Goal: Task Accomplishment & Management: Complete application form

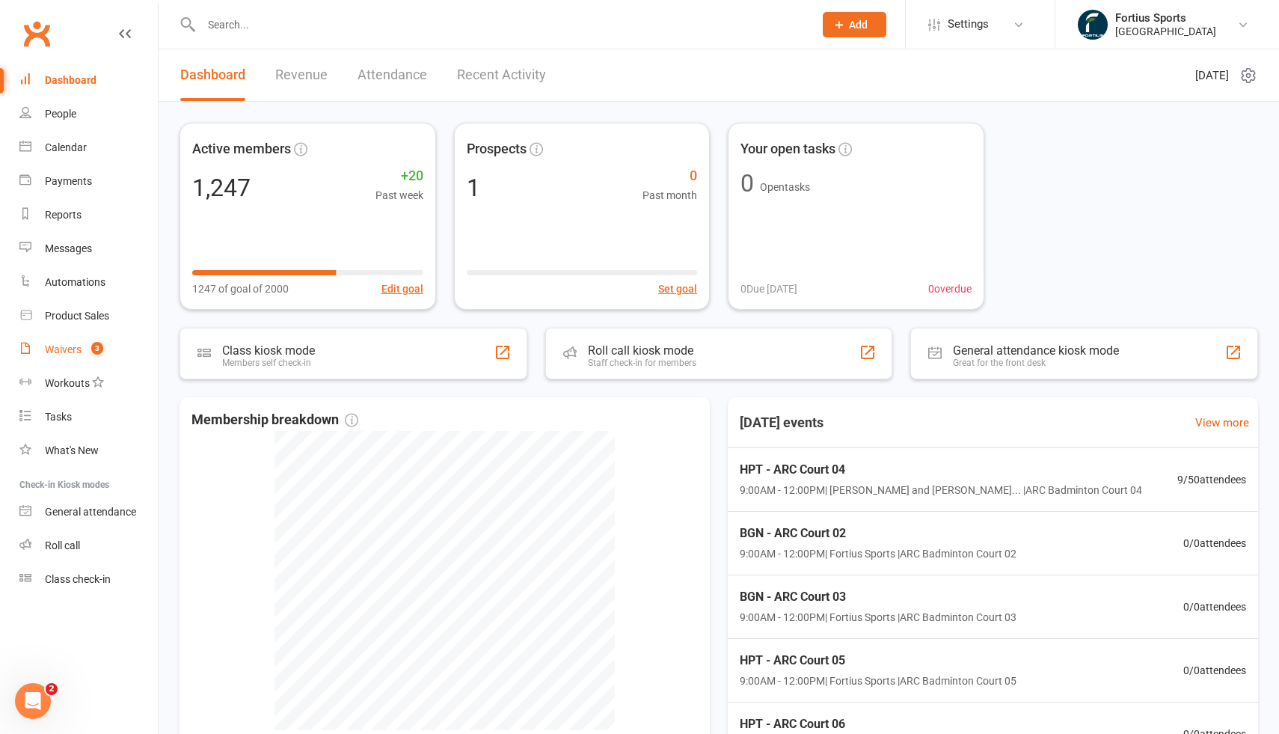
click at [73, 351] on div "Waivers" at bounding box center [63, 349] width 37 height 12
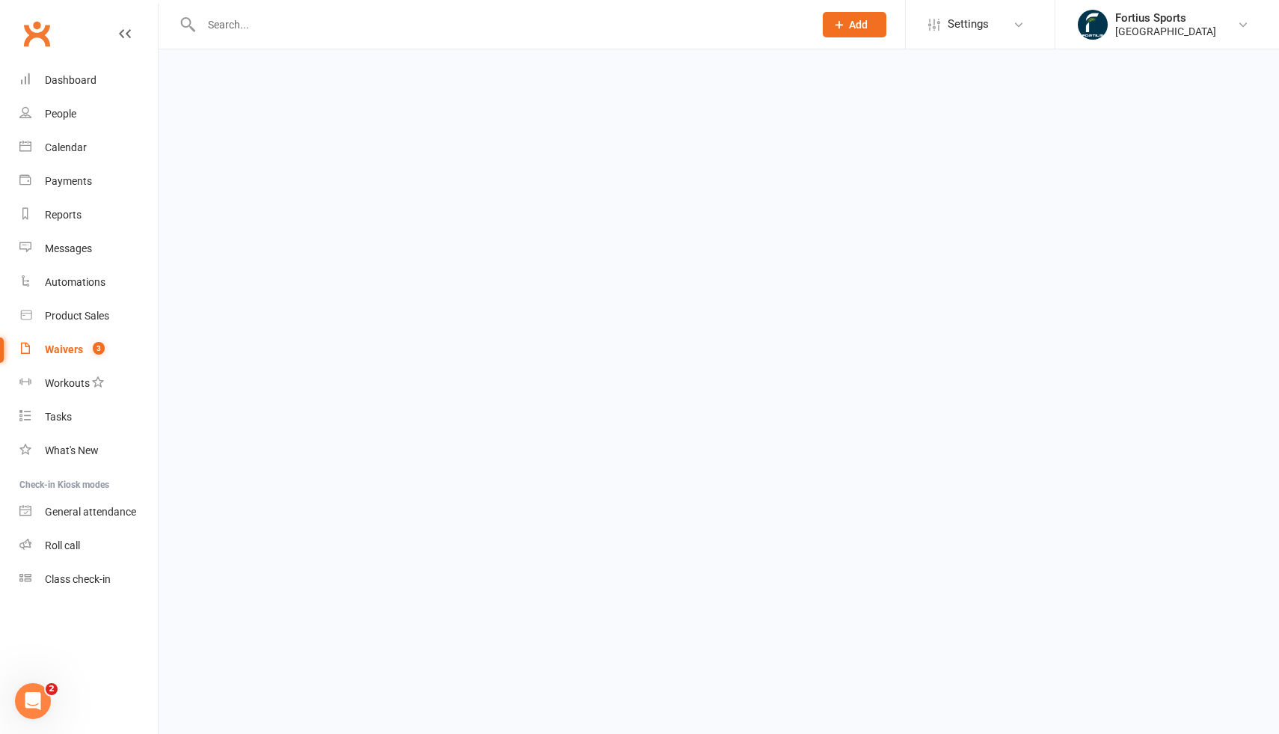
select select "100"
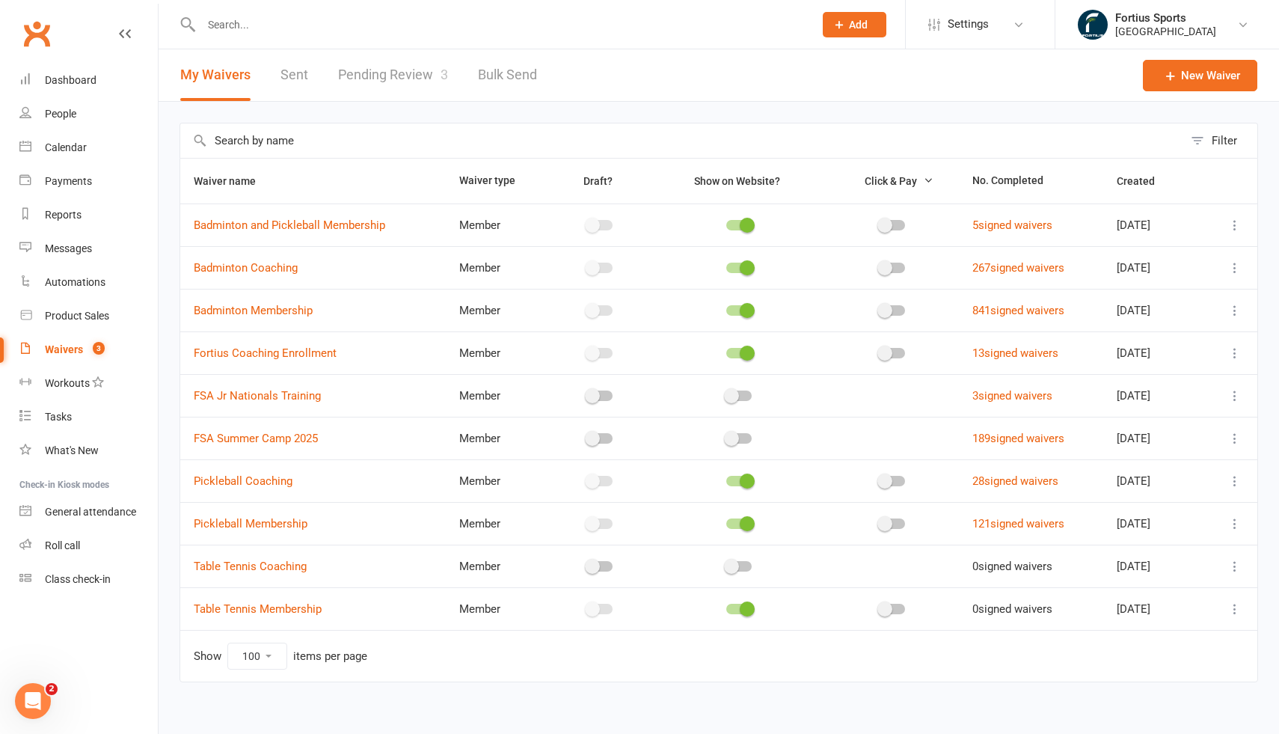
click at [402, 78] on link "Pending Review 3" at bounding box center [393, 75] width 110 height 52
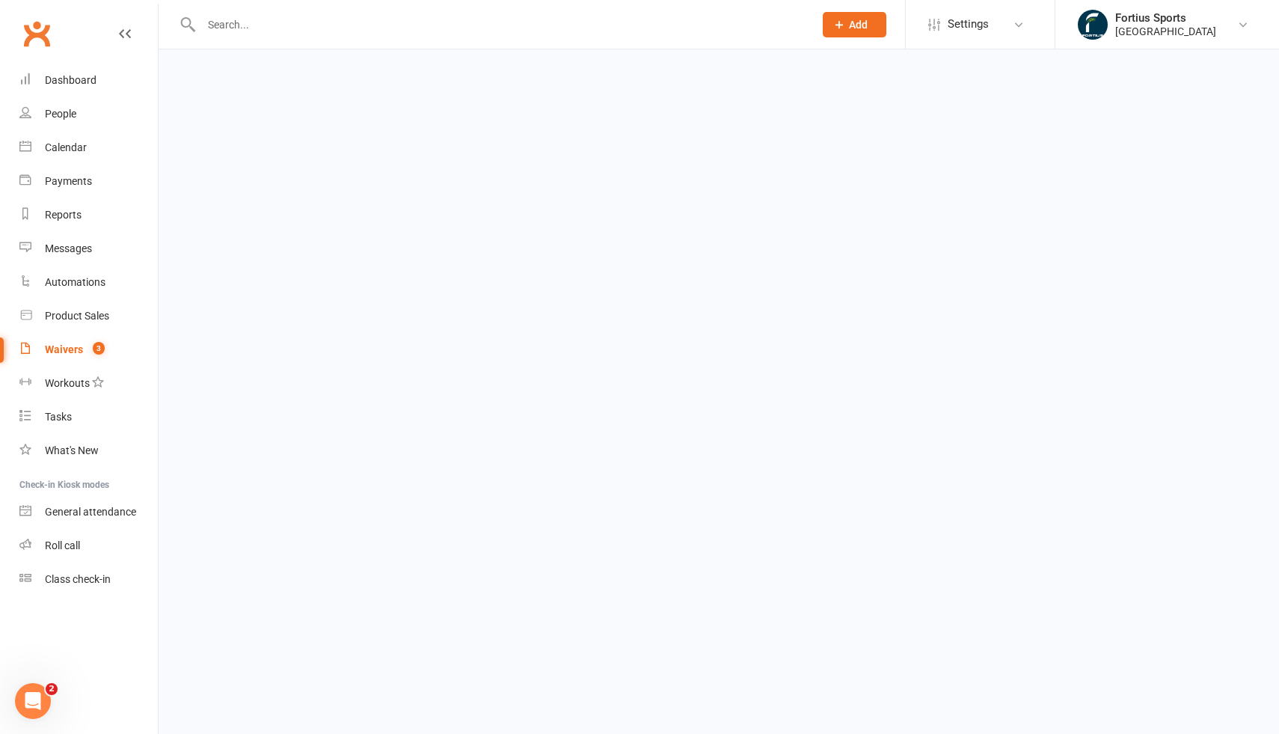
select select "100"
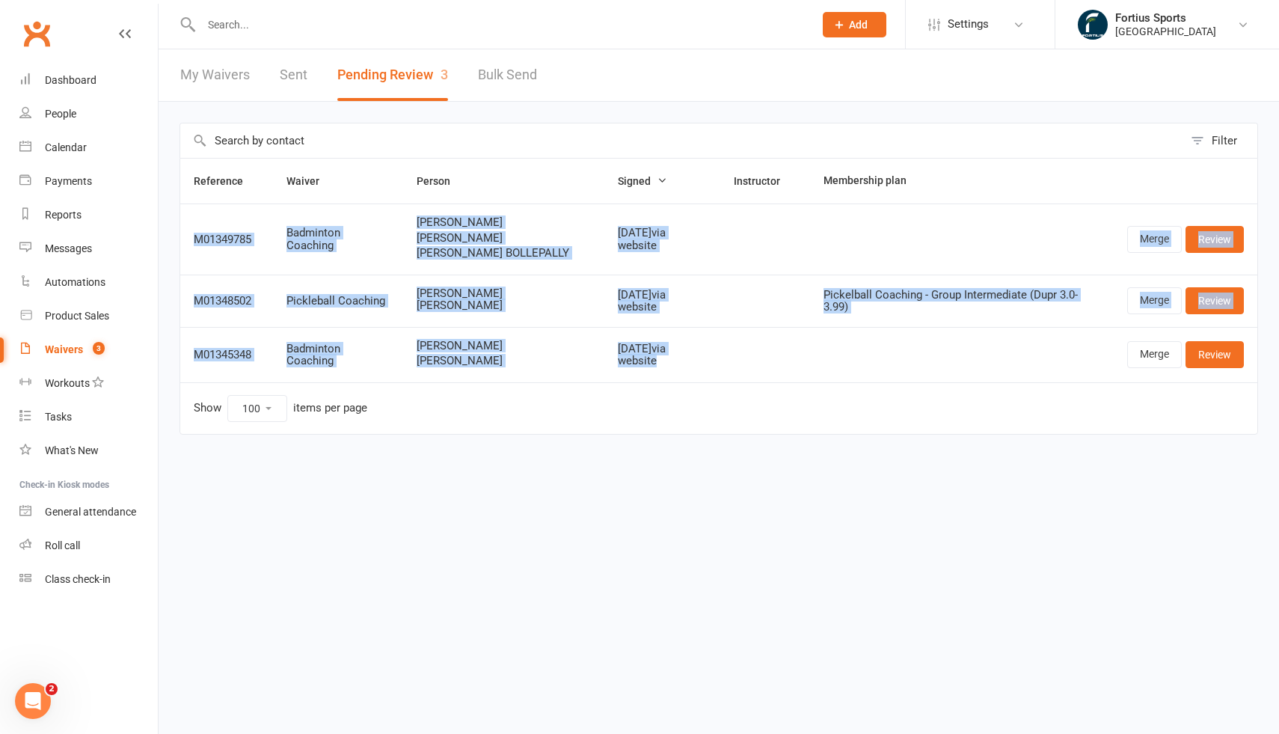
drag, startPoint x: 699, startPoint y: 367, endPoint x: 208, endPoint y: 227, distance: 510.3
click at [208, 227] on tbody "M01349785 Badminton Coaching [PERSON_NAME] [PERSON_NAME] [PERSON_NAME] [DATE] v…" at bounding box center [718, 292] width 1077 height 179
click at [609, 425] on td "Show 10 25 50 100 items per page" at bounding box center [718, 408] width 1077 height 52
drag, startPoint x: 192, startPoint y: 237, endPoint x: 756, endPoint y: 381, distance: 582.8
click at [756, 381] on table "Reference Waiver Person Signed Instructor Membership plan M01349785 Badminton C…" at bounding box center [719, 296] width 1079 height 277
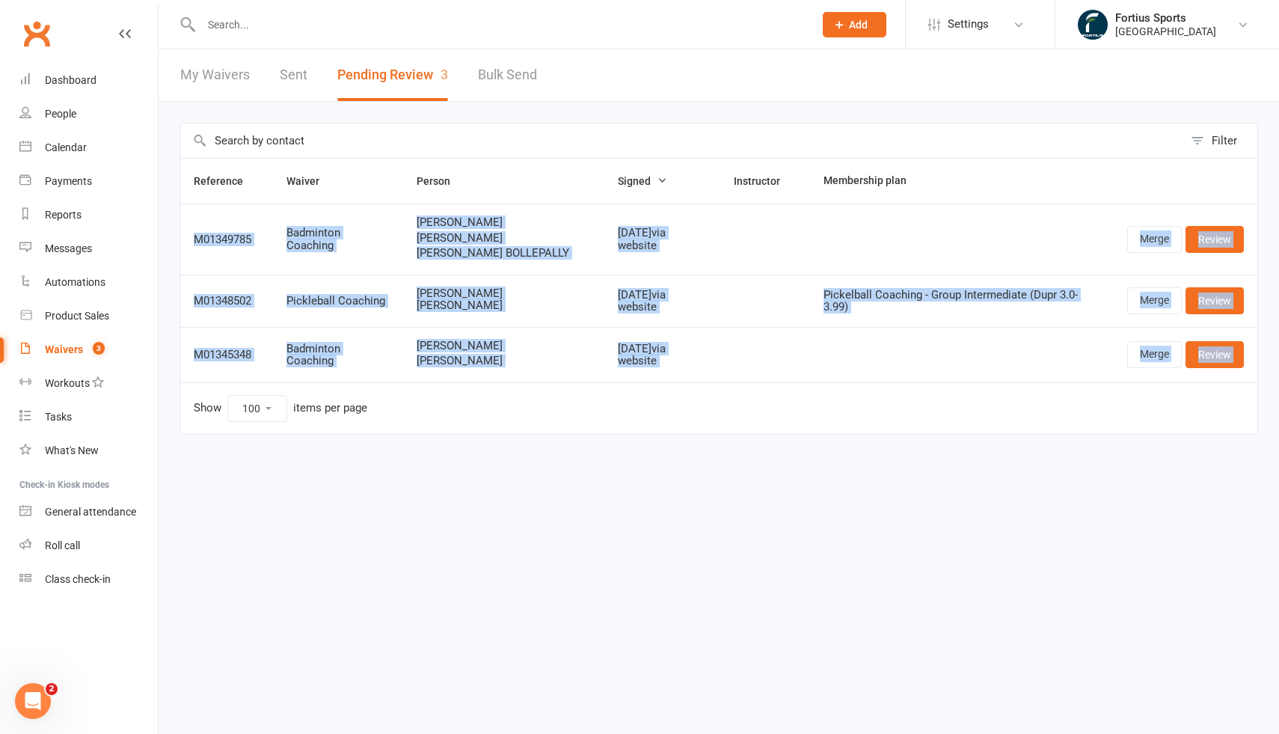
click at [702, 471] on div "Filter Reference Waiver Person Signed Instructor Membership plan M01349785 Badm…" at bounding box center [719, 289] width 1121 height 375
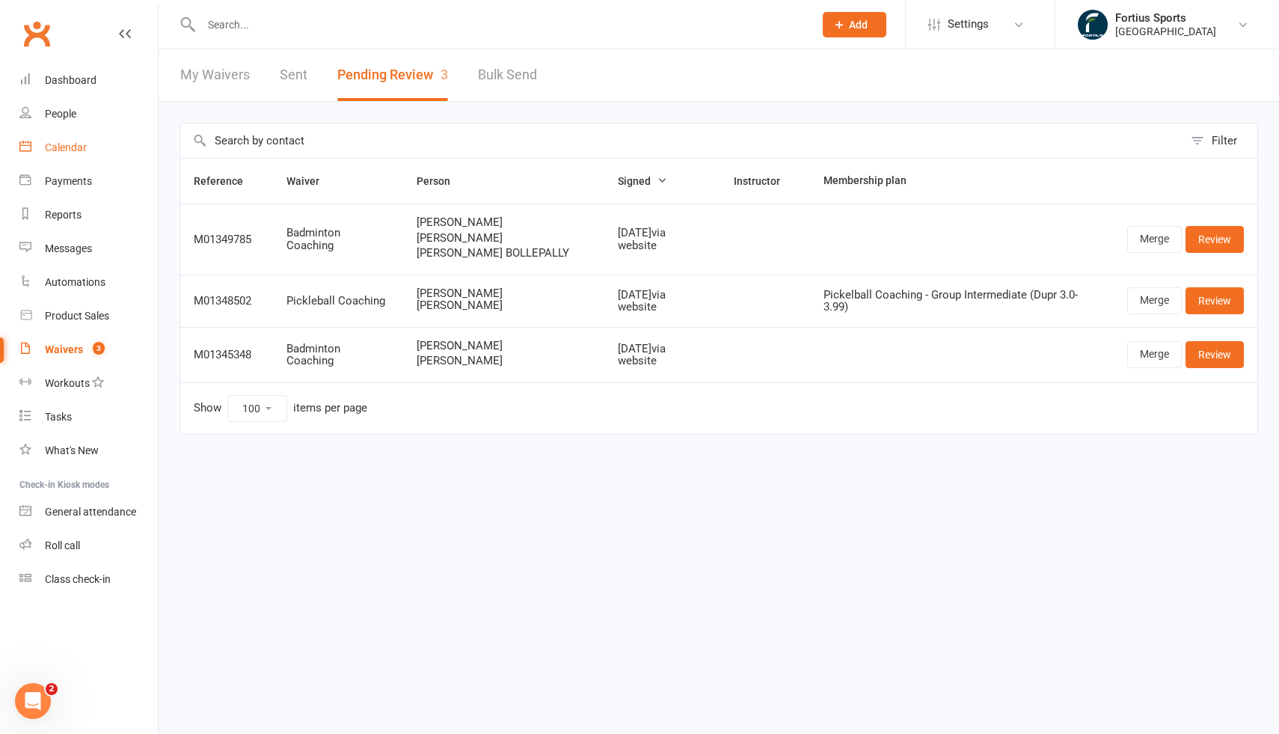
click at [72, 144] on div "Calendar" at bounding box center [66, 147] width 42 height 12
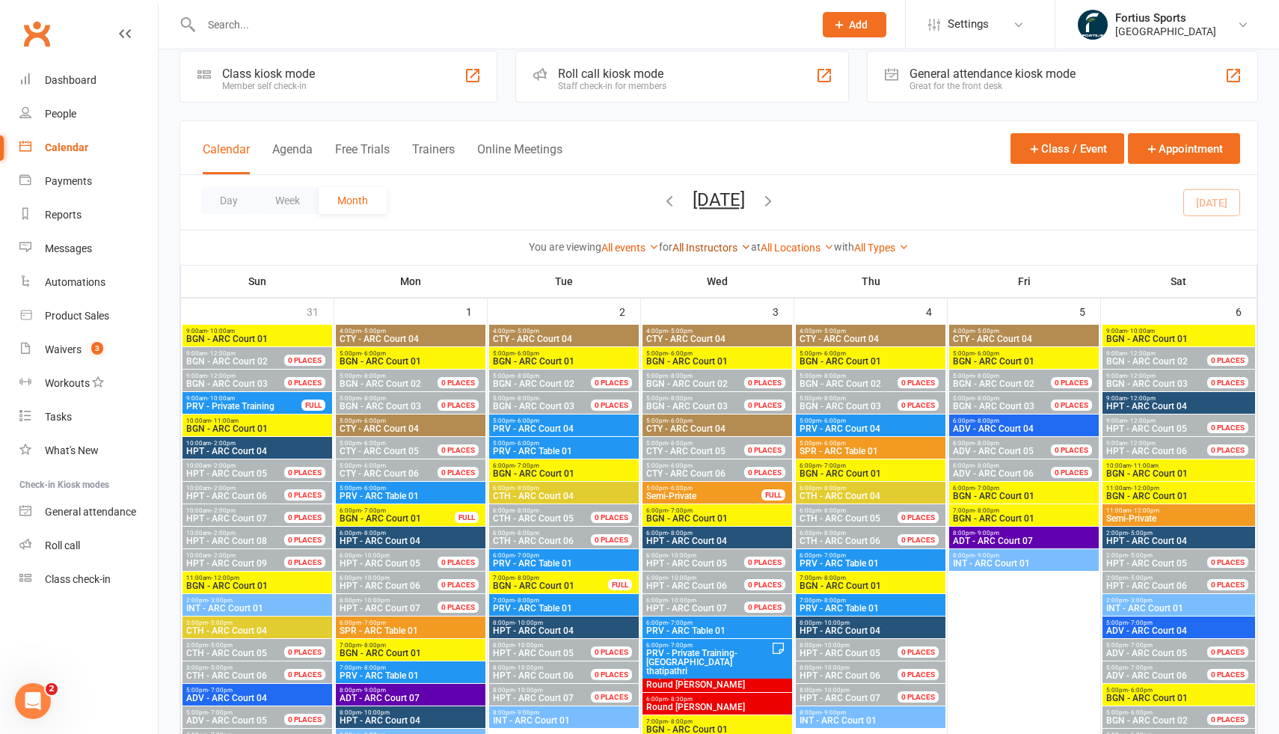
scroll to position [25, 0]
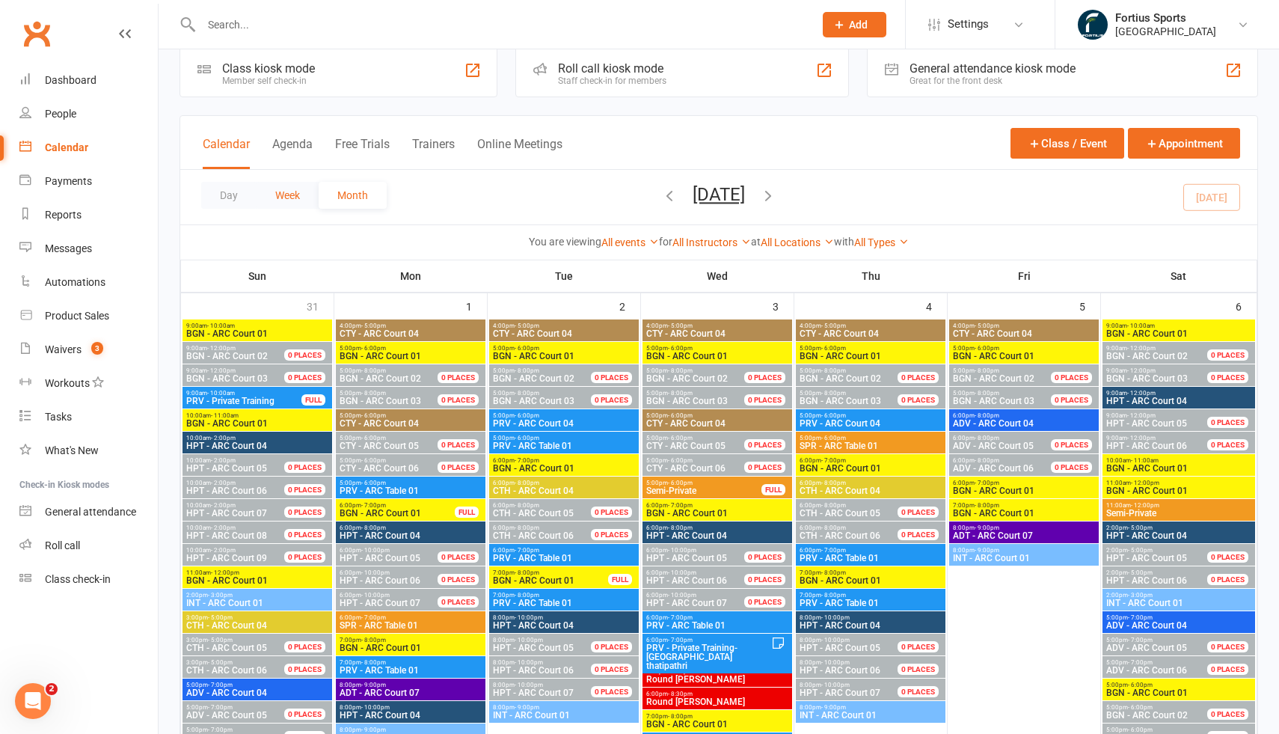
click at [283, 195] on button "Week" at bounding box center [288, 195] width 62 height 27
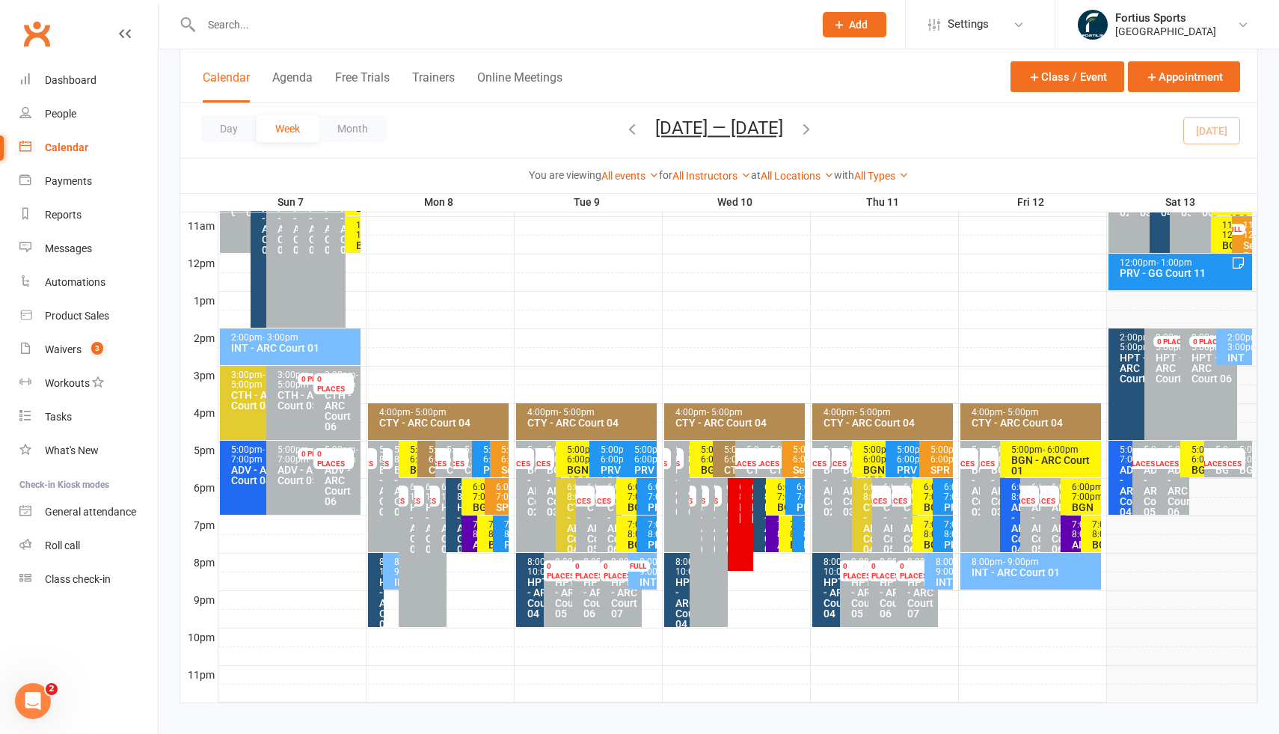
scroll to position [500, 0]
click at [226, 126] on button "Day" at bounding box center [228, 128] width 55 height 27
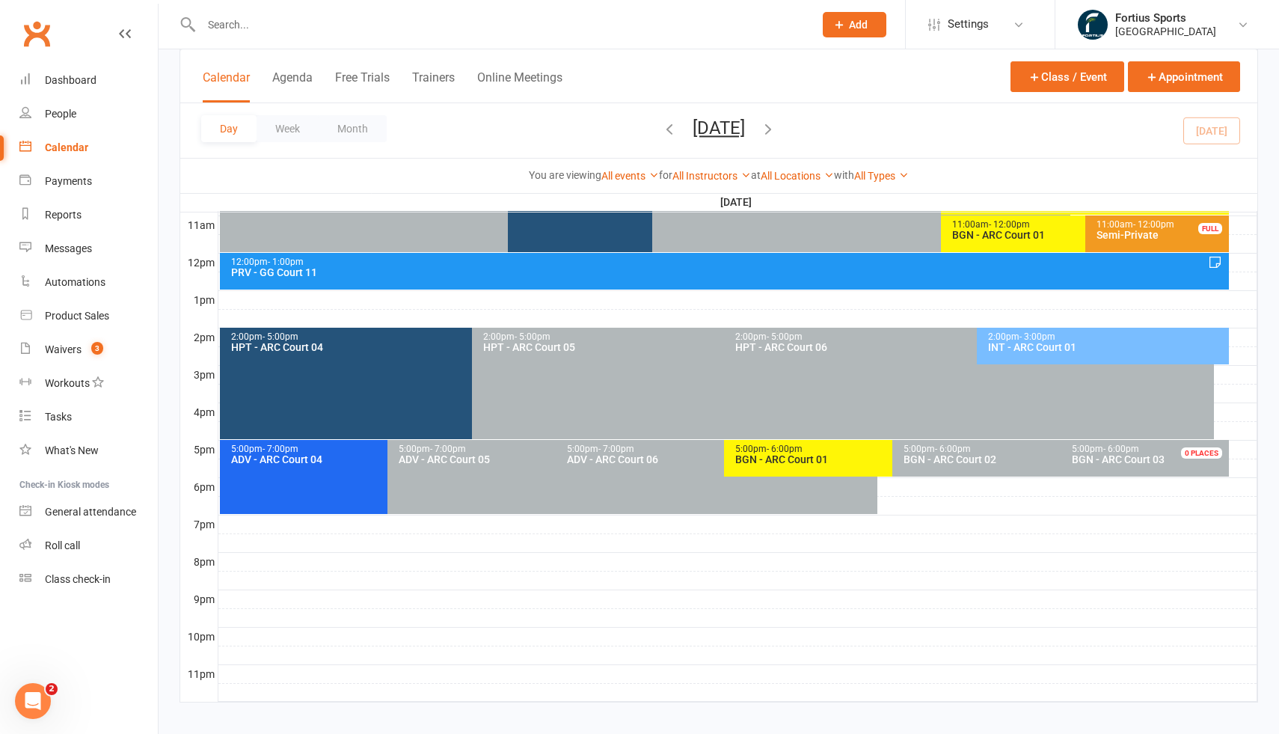
click at [661, 127] on icon "button" at bounding box center [669, 128] width 16 height 16
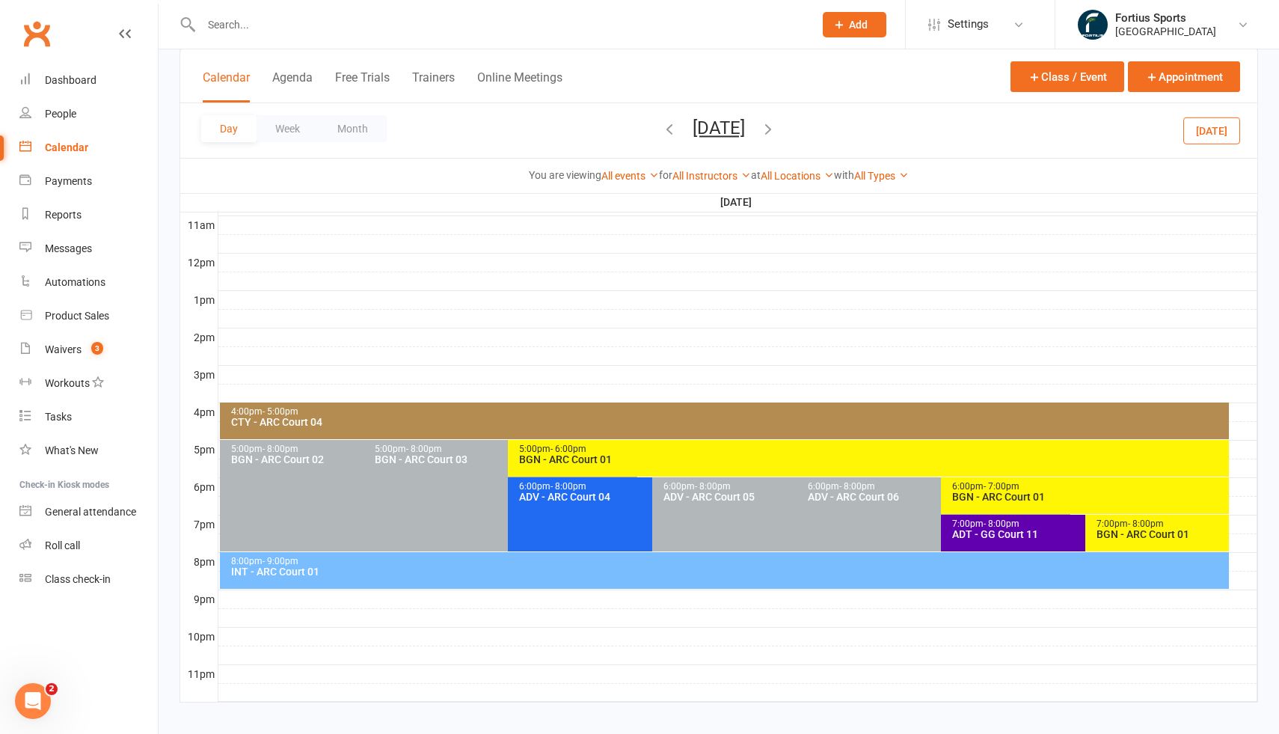
click at [661, 129] on icon "button" at bounding box center [669, 128] width 16 height 16
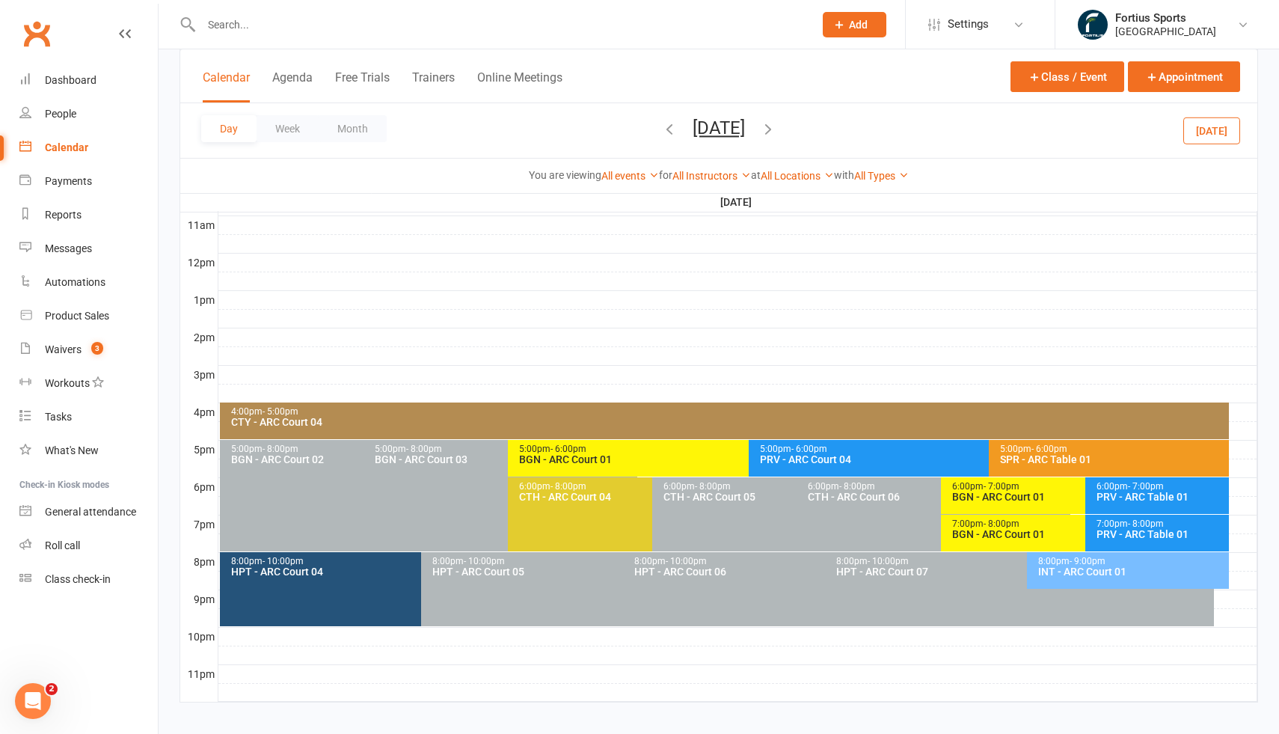
click at [678, 130] on span "[DATE] [DATE] Sun Mon Tue Wed Thu Fri Sat 31 01 02 03 04 05 06 07 08 09 10 11 1…" at bounding box center [719, 130] width 82 height 26
click at [661, 130] on icon "button" at bounding box center [669, 128] width 16 height 16
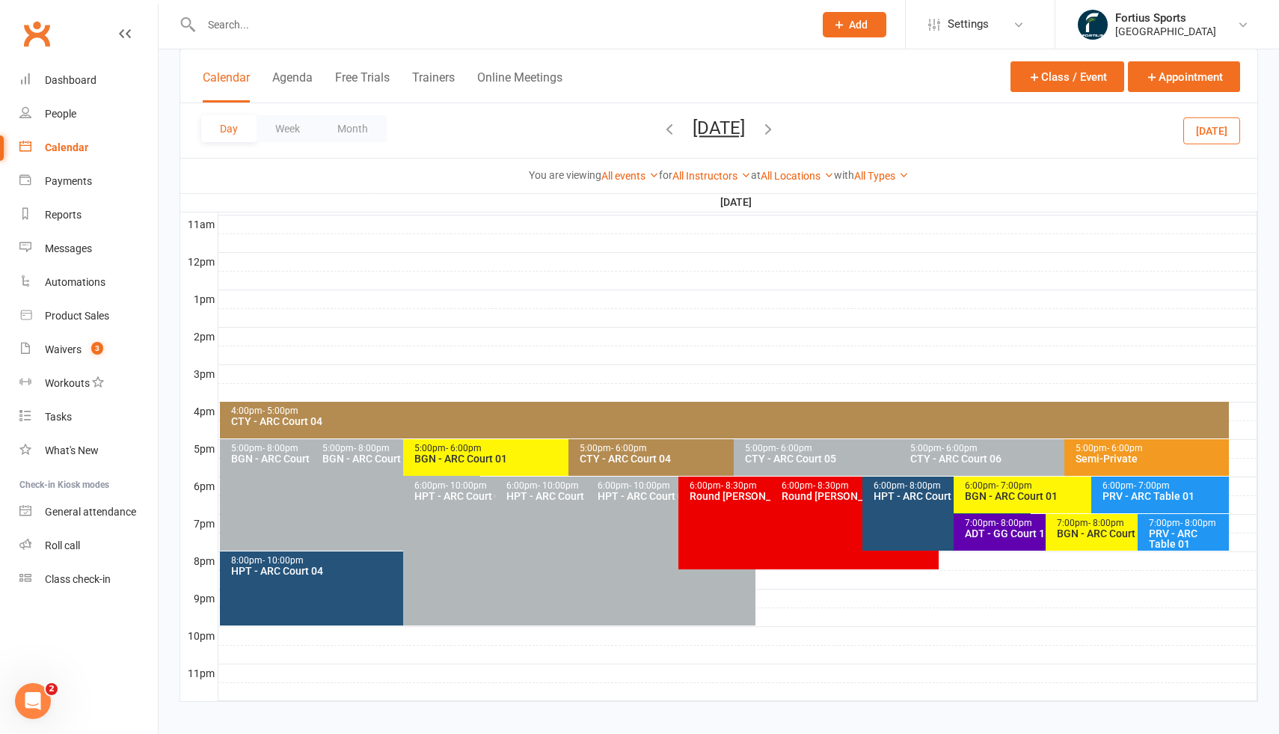
scroll to position [503, 0]
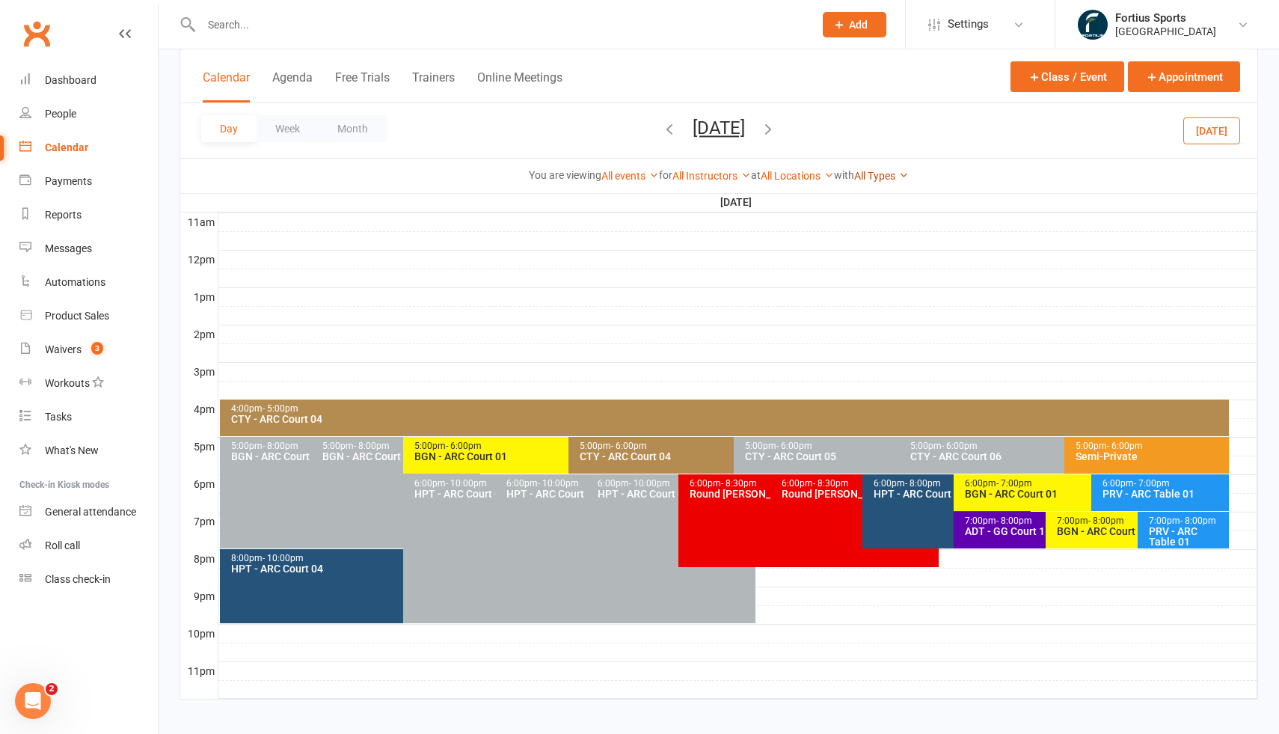
click at [896, 178] on link "All Types" at bounding box center [881, 176] width 55 height 12
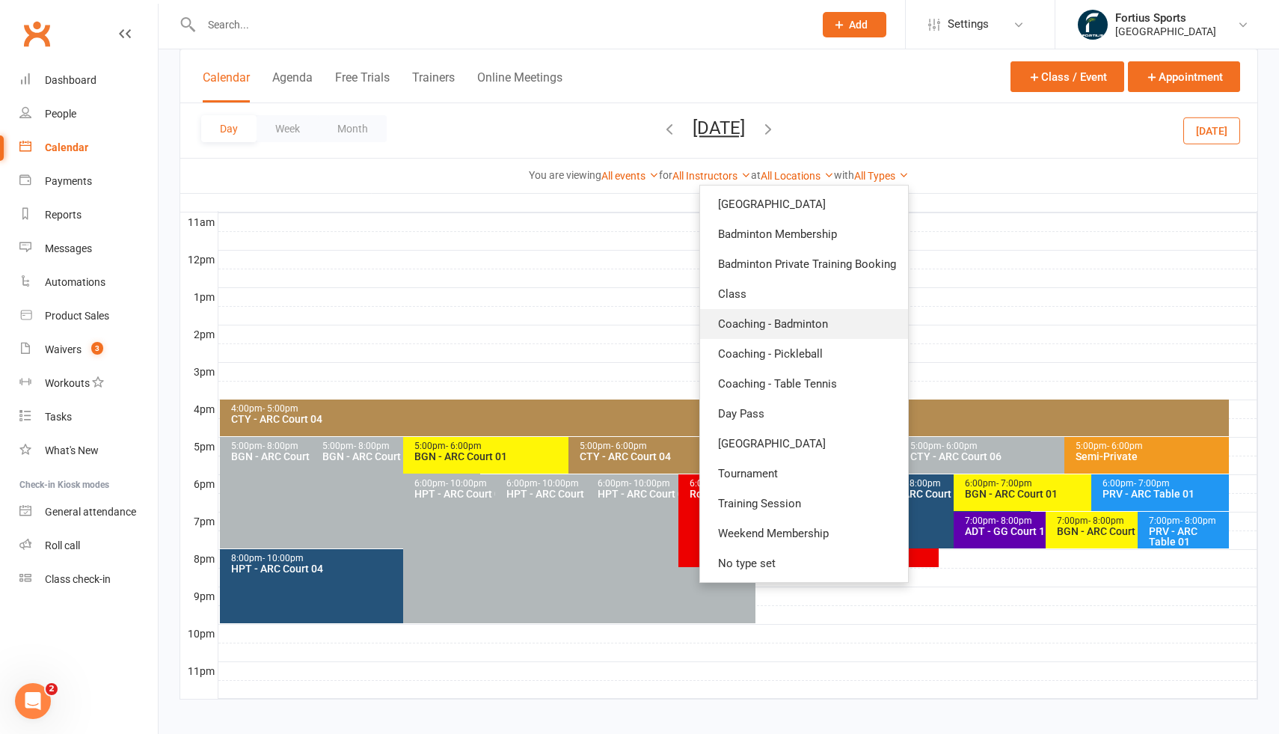
click at [852, 327] on link "Coaching - Badminton" at bounding box center [804, 324] width 208 height 30
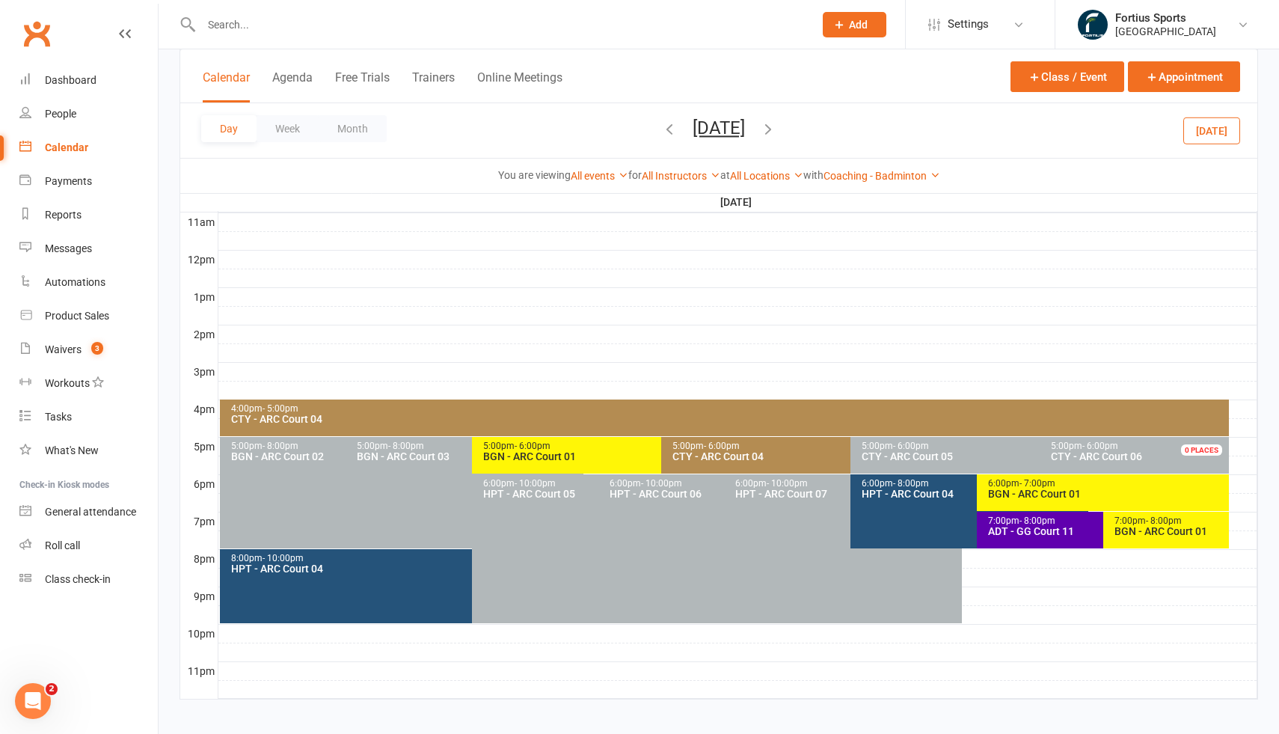
scroll to position [511, 0]
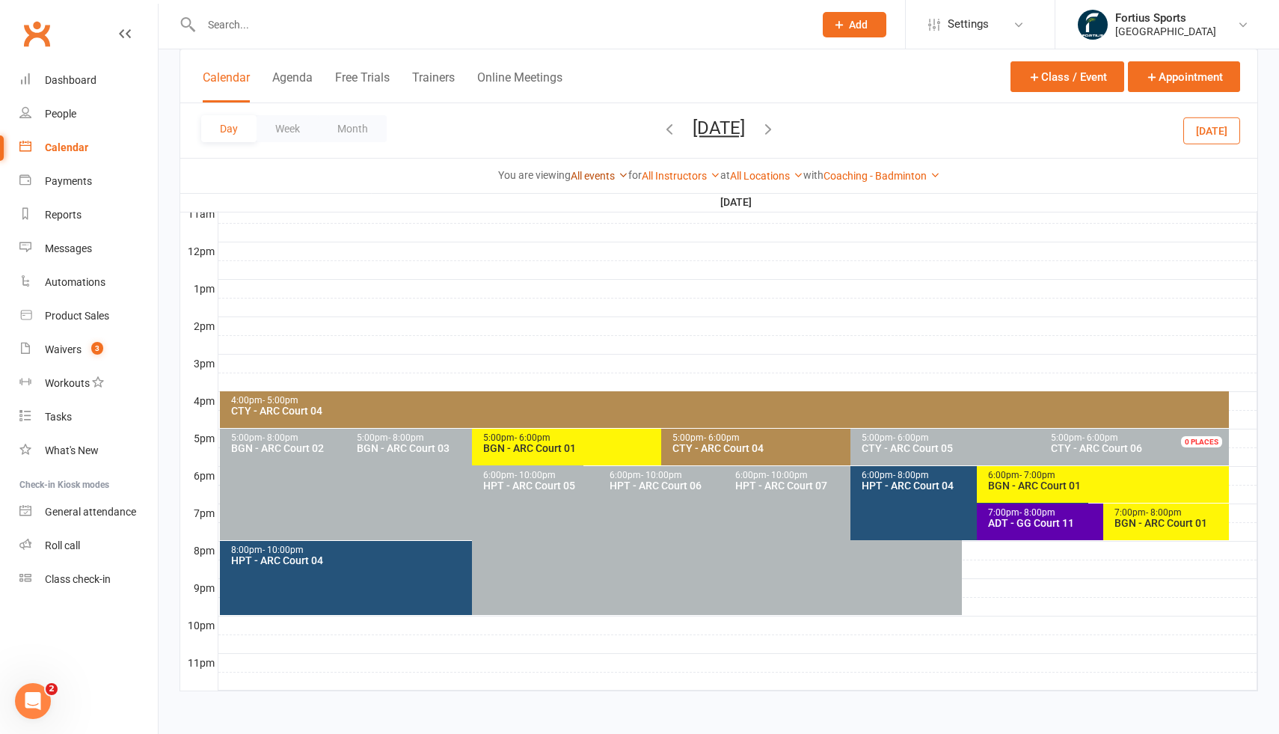
click at [608, 177] on link "All events" at bounding box center [600, 176] width 58 height 12
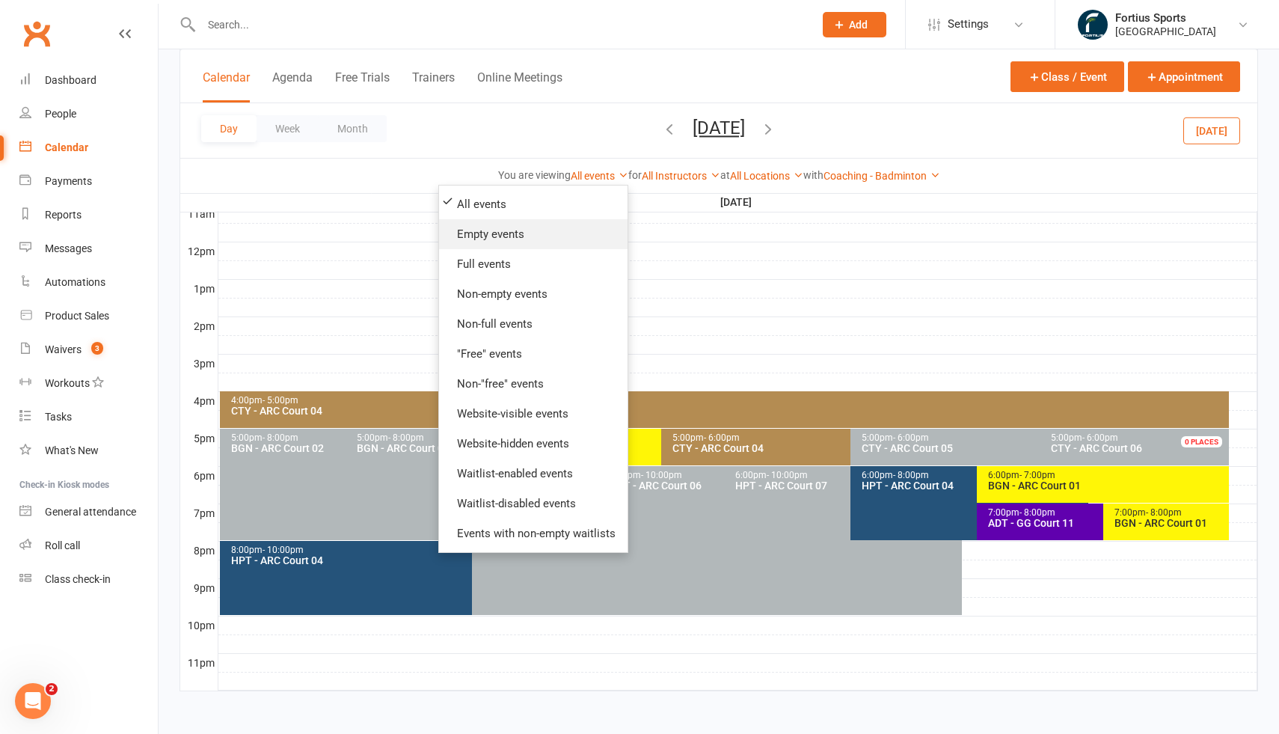
click at [536, 239] on link "Empty events" at bounding box center [533, 234] width 189 height 30
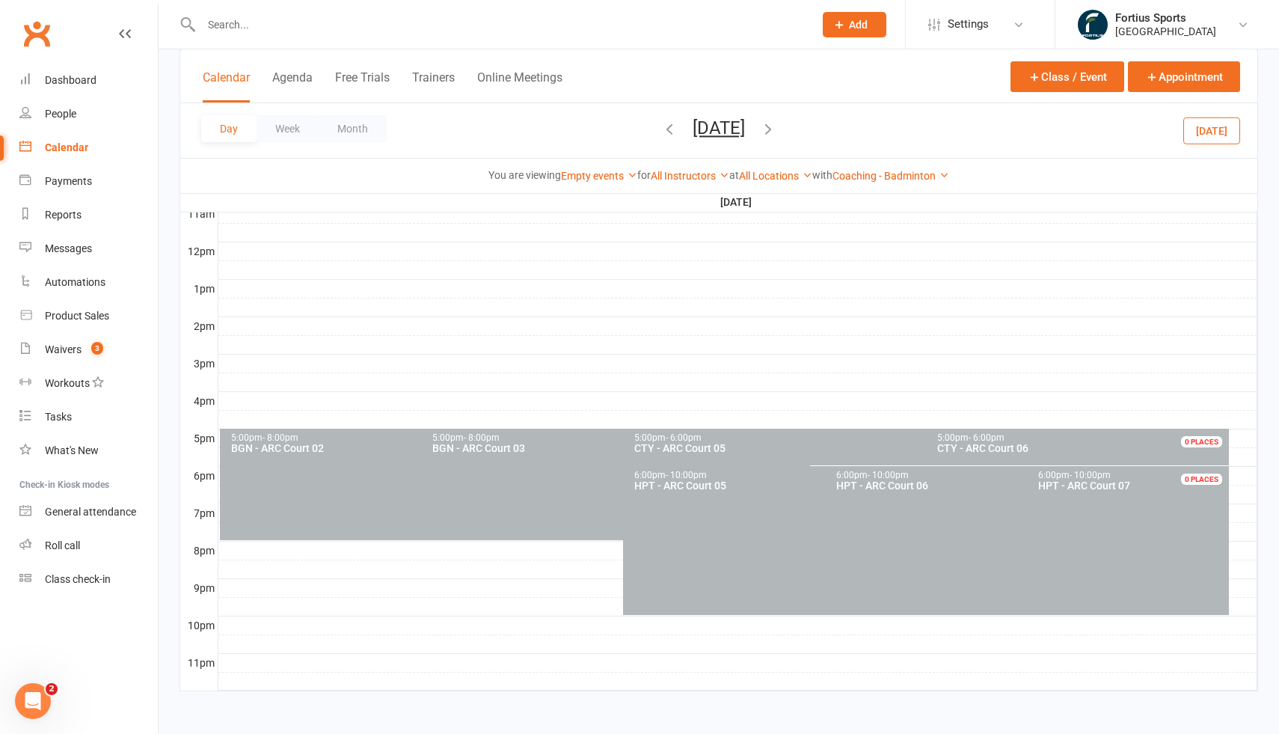
click at [691, 445] on span "CTY - ARC Court 05" at bounding box center [679, 448] width 91 height 12
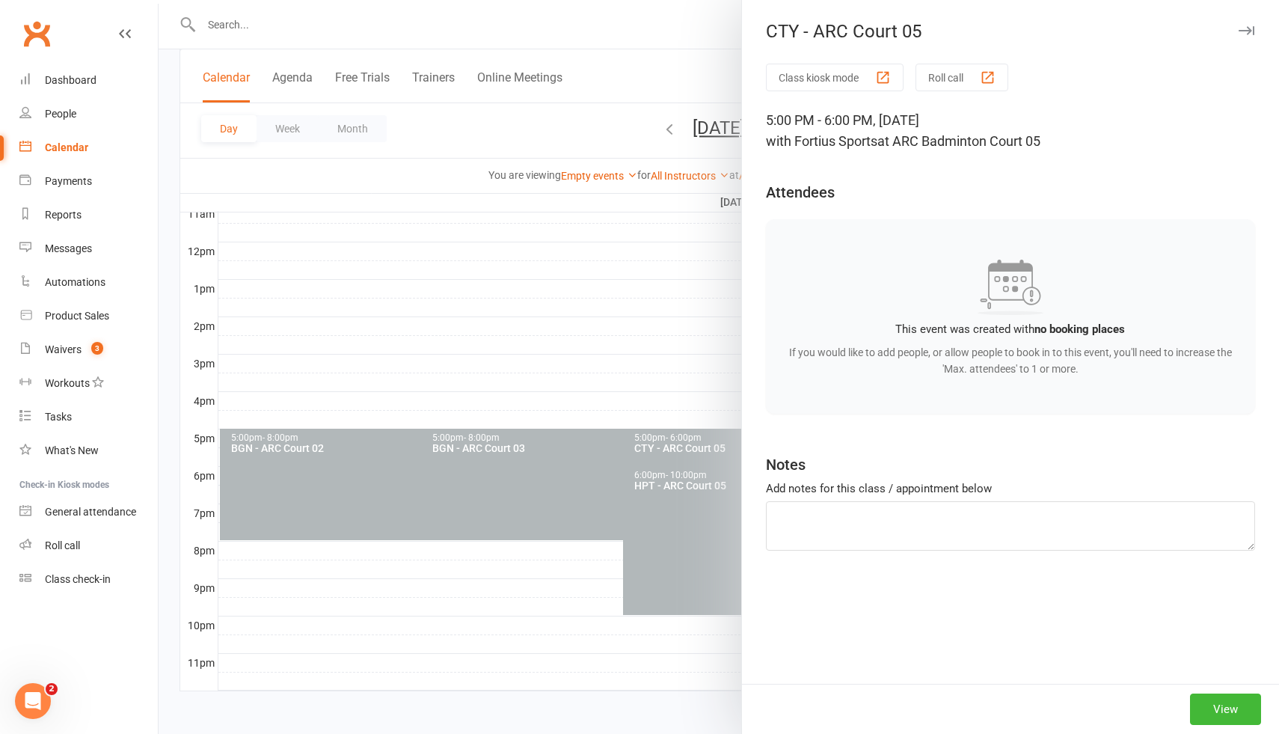
click at [503, 445] on div at bounding box center [719, 367] width 1121 height 734
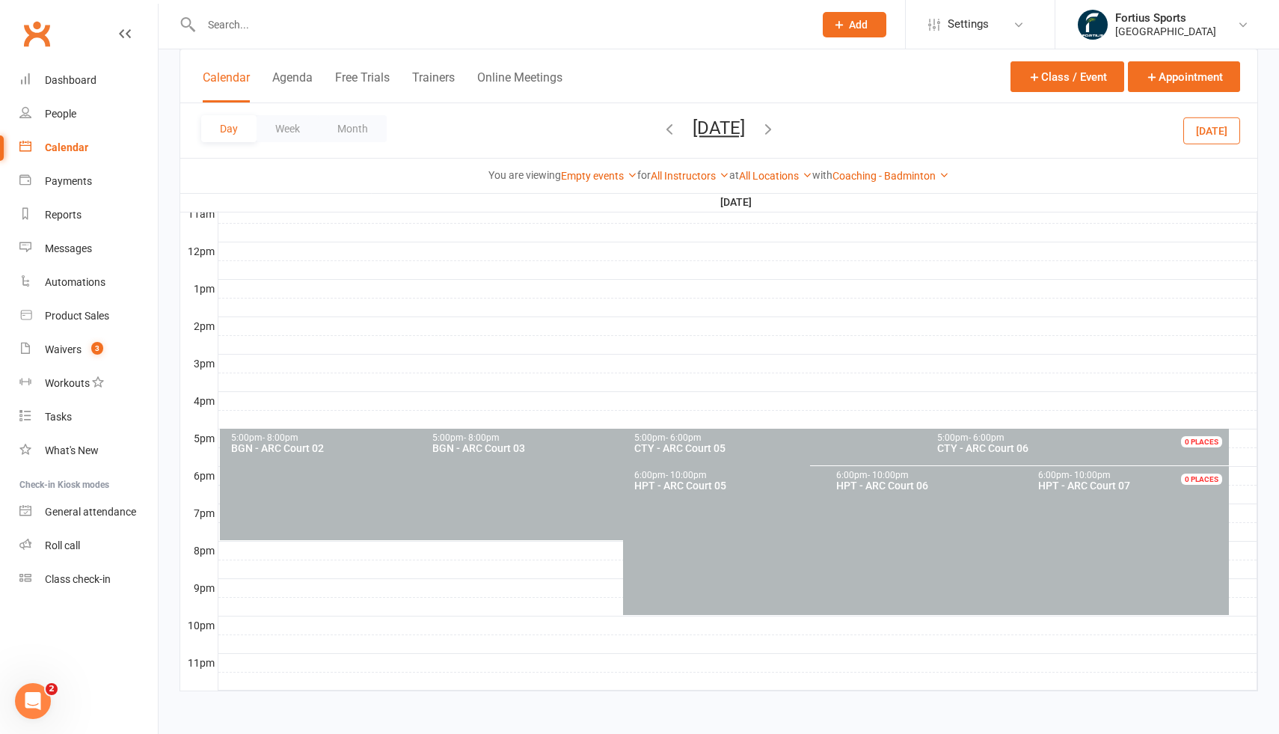
click at [503, 445] on span "BGN - ARC Court 03" at bounding box center [478, 448] width 93 height 12
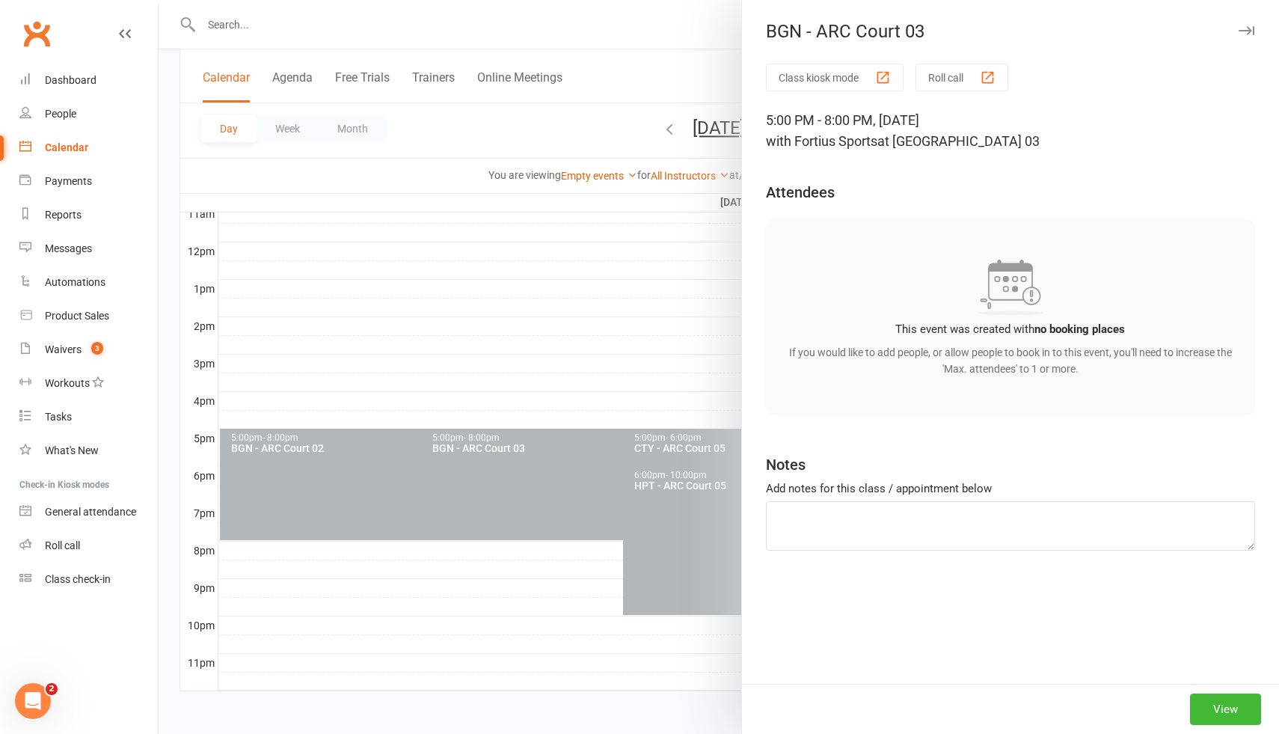
click at [312, 450] on div at bounding box center [719, 367] width 1121 height 734
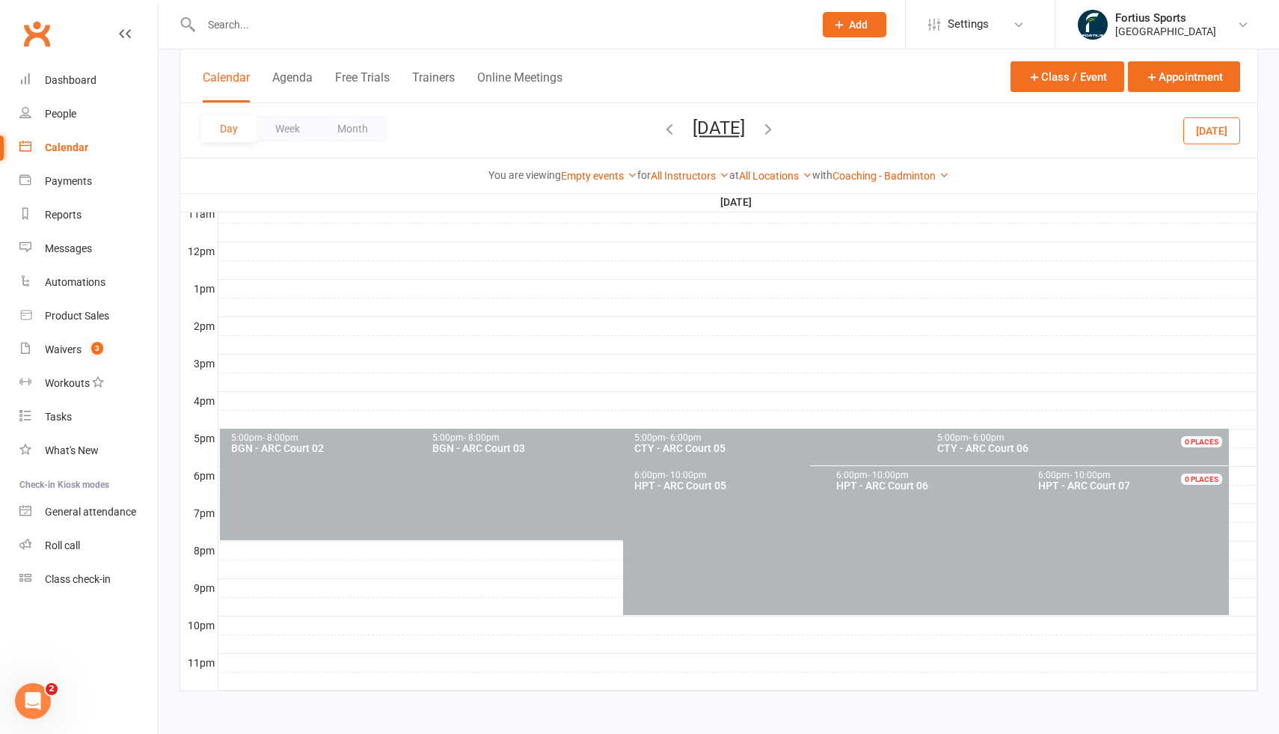
click at [312, 450] on span "BGN - ARC Court 02" at bounding box center [277, 448] width 93 height 12
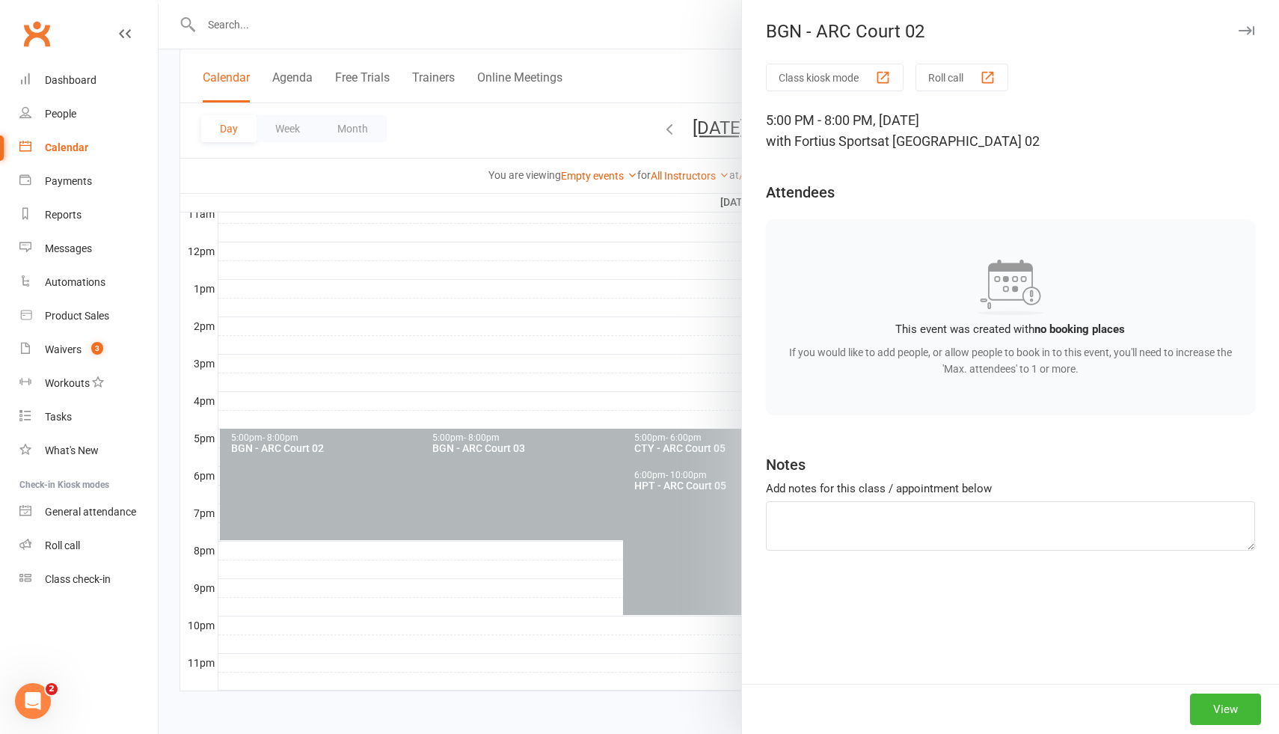
click at [655, 486] on div at bounding box center [719, 367] width 1121 height 734
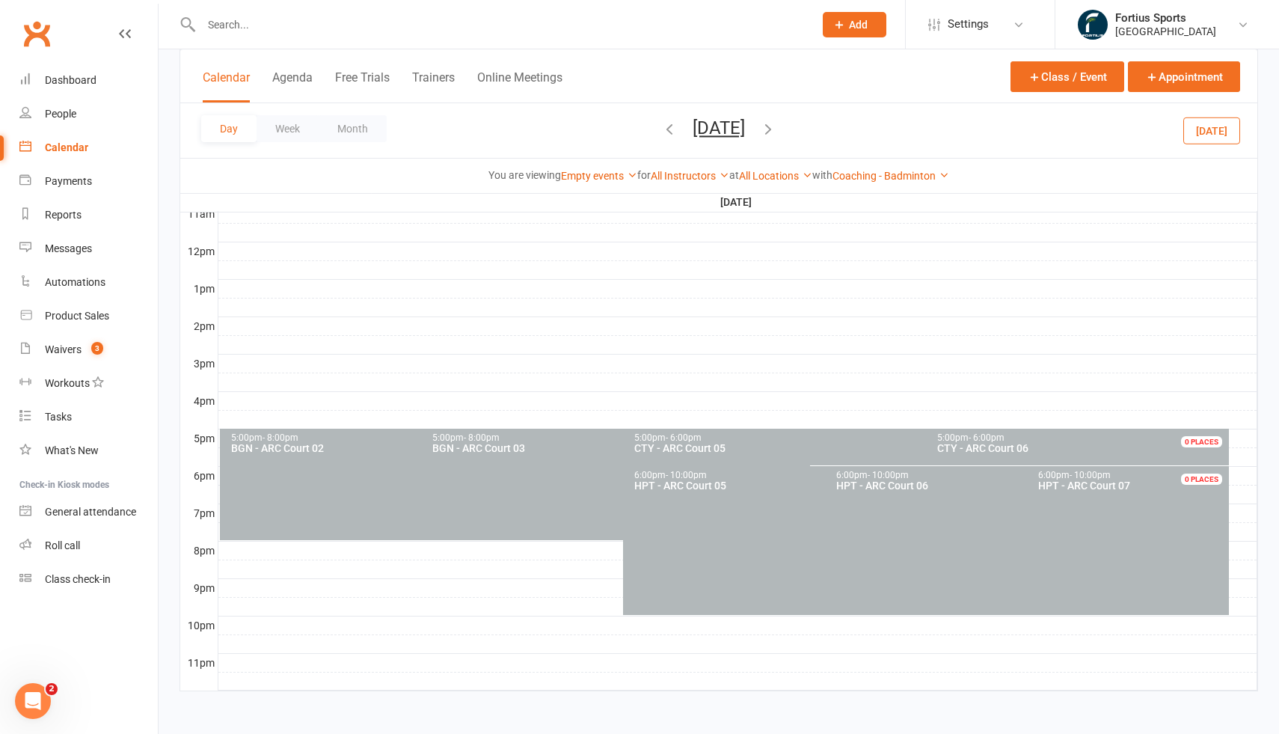
click at [1020, 450] on span "CTY - ARC Court 06" at bounding box center [982, 448] width 91 height 12
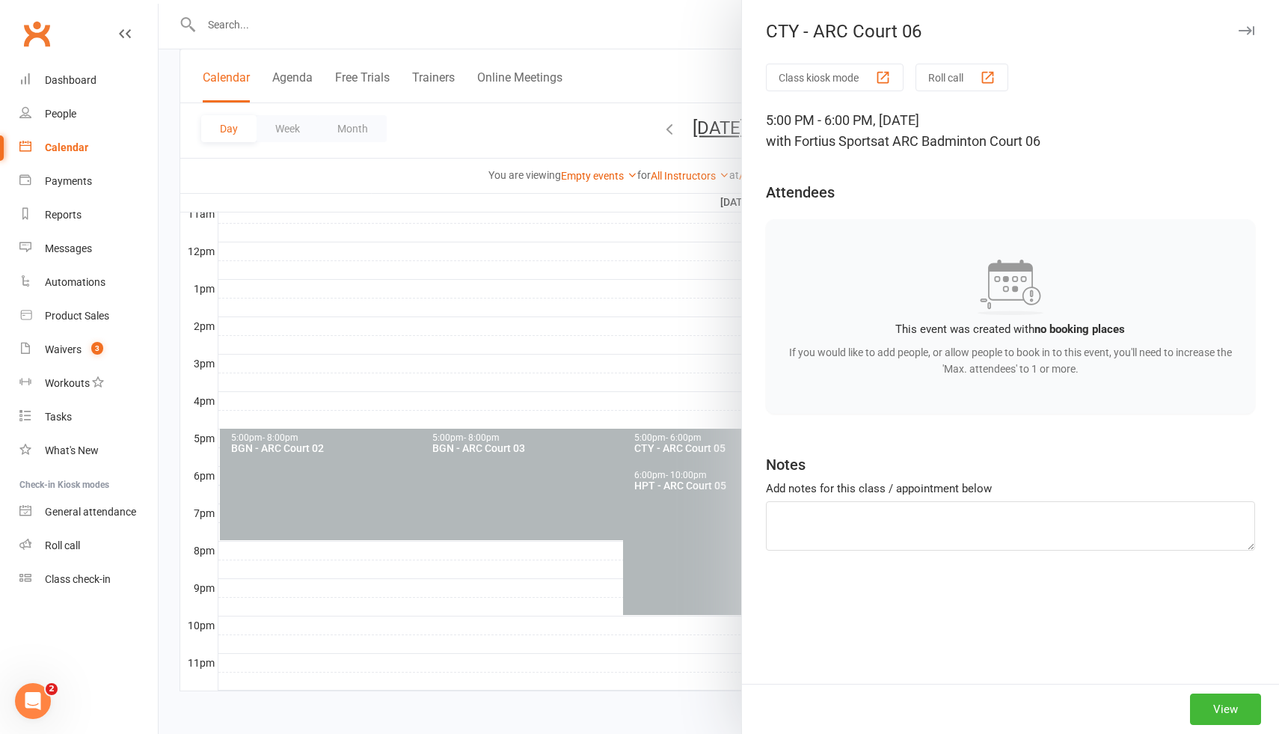
click at [665, 527] on div at bounding box center [719, 367] width 1121 height 734
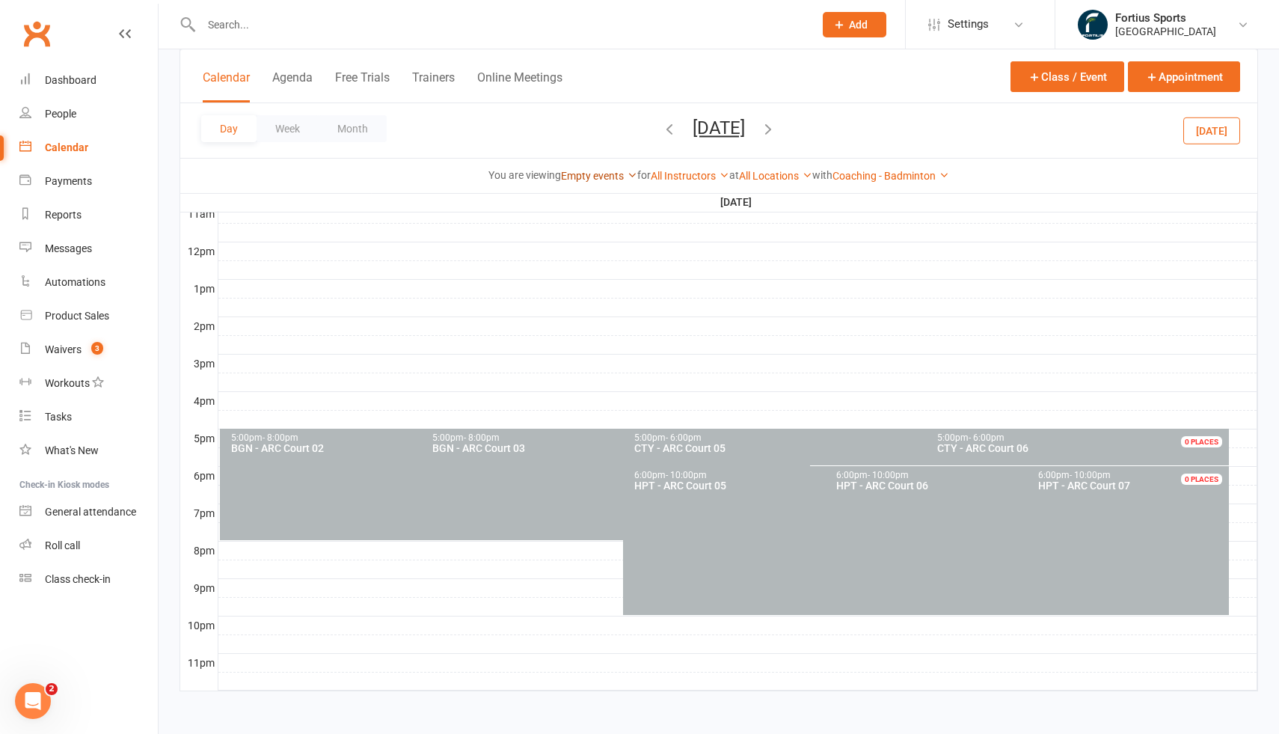
click at [618, 177] on link "Empty events" at bounding box center [599, 176] width 76 height 12
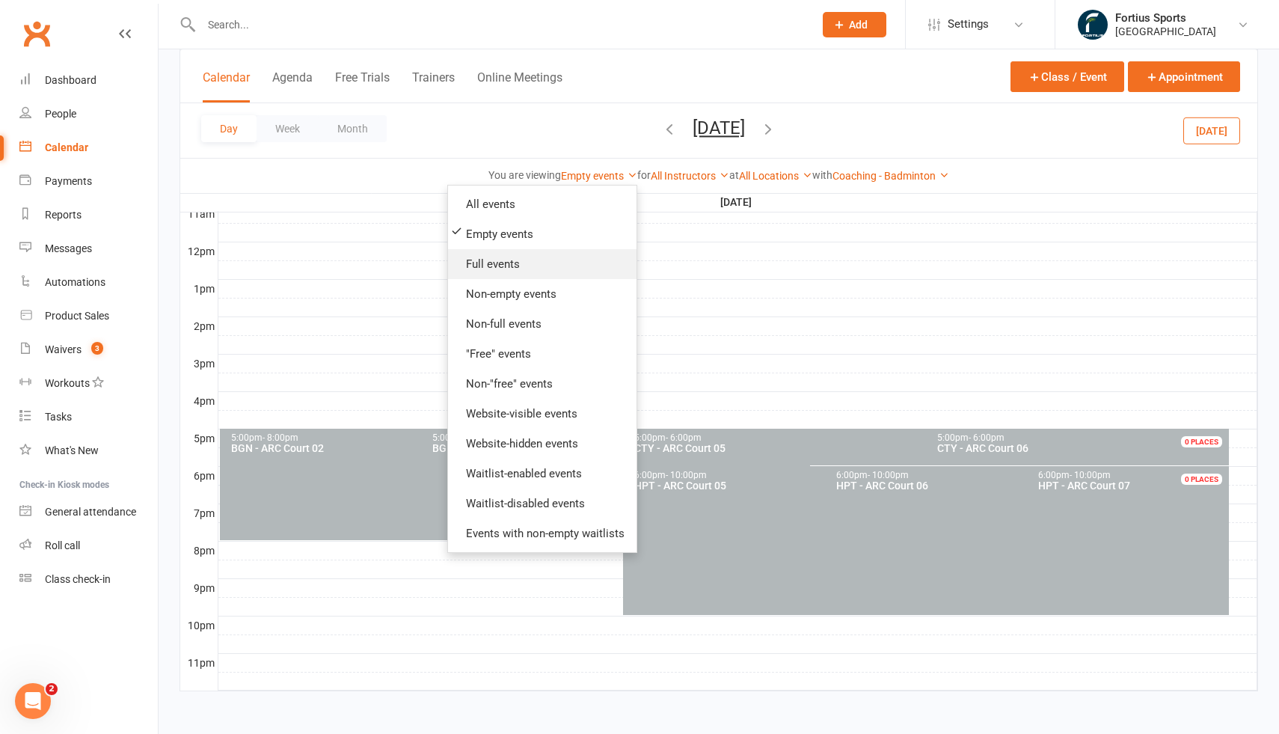
click at [534, 260] on link "Full events" at bounding box center [542, 264] width 189 height 30
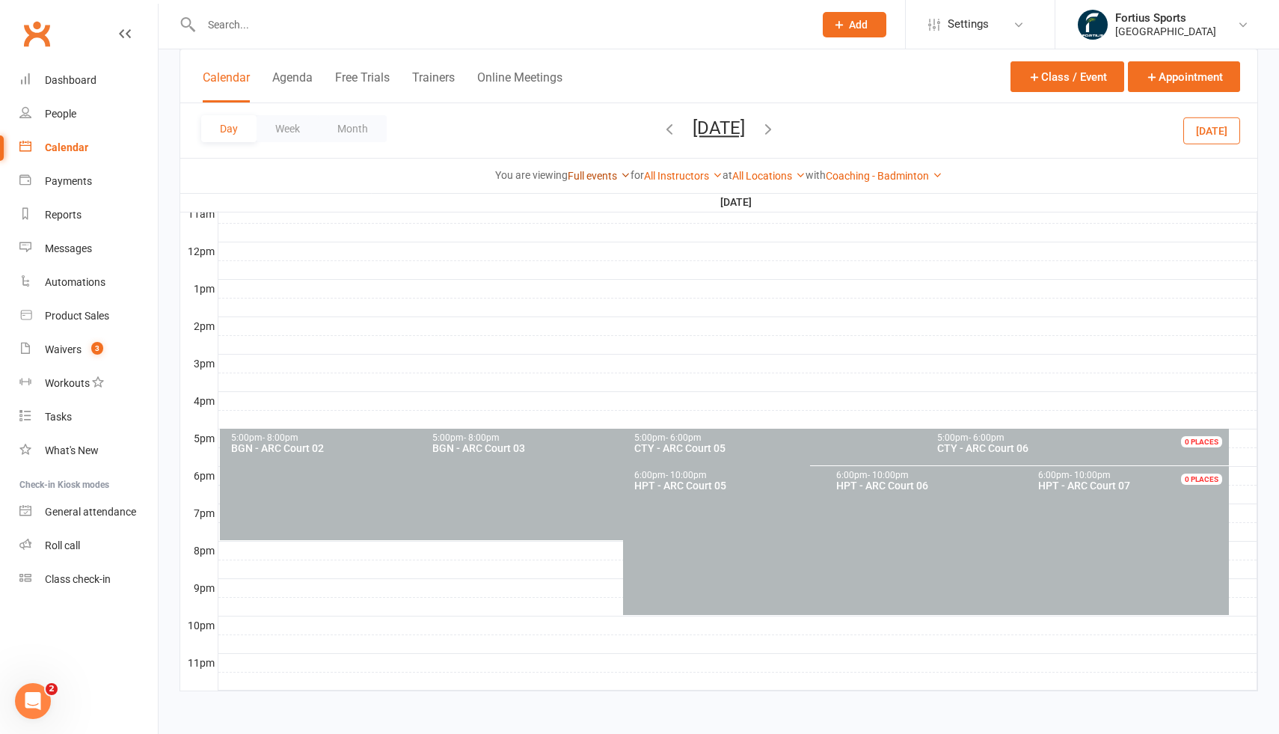
click at [587, 177] on link "Full events" at bounding box center [599, 176] width 63 height 12
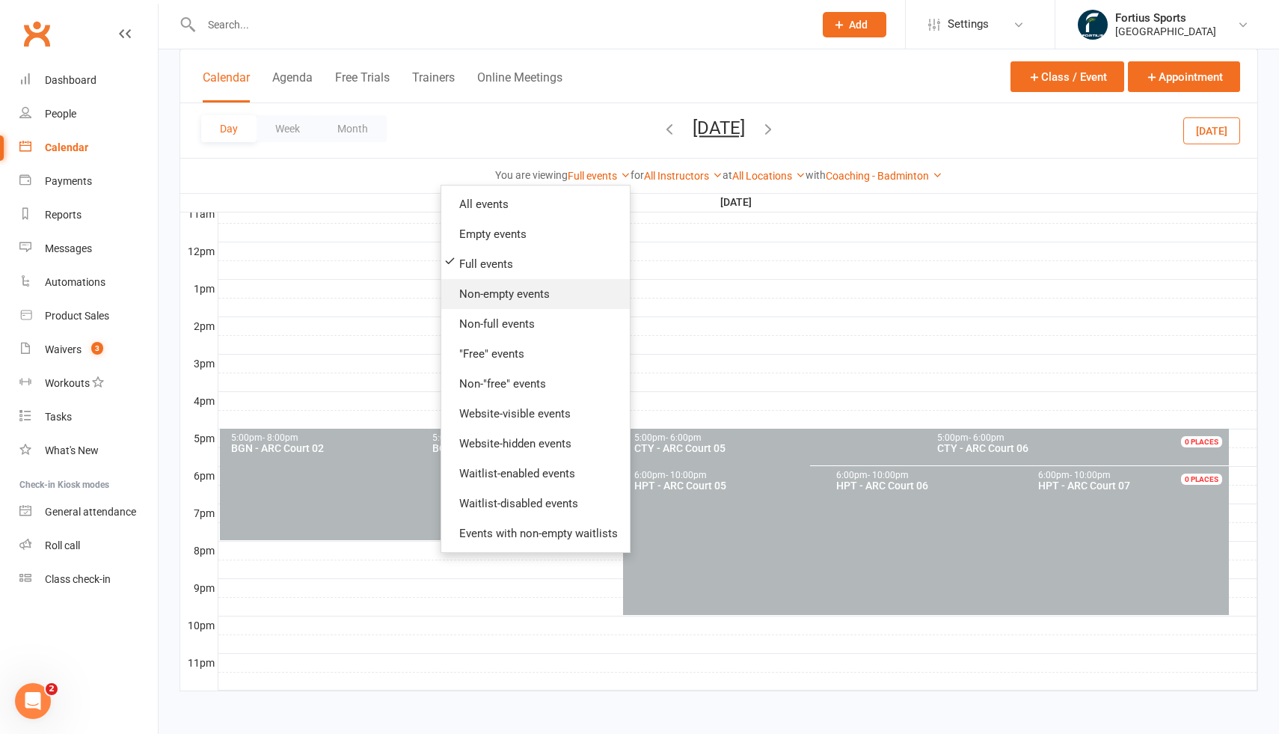
click at [533, 298] on link "Non-empty events" at bounding box center [535, 294] width 189 height 30
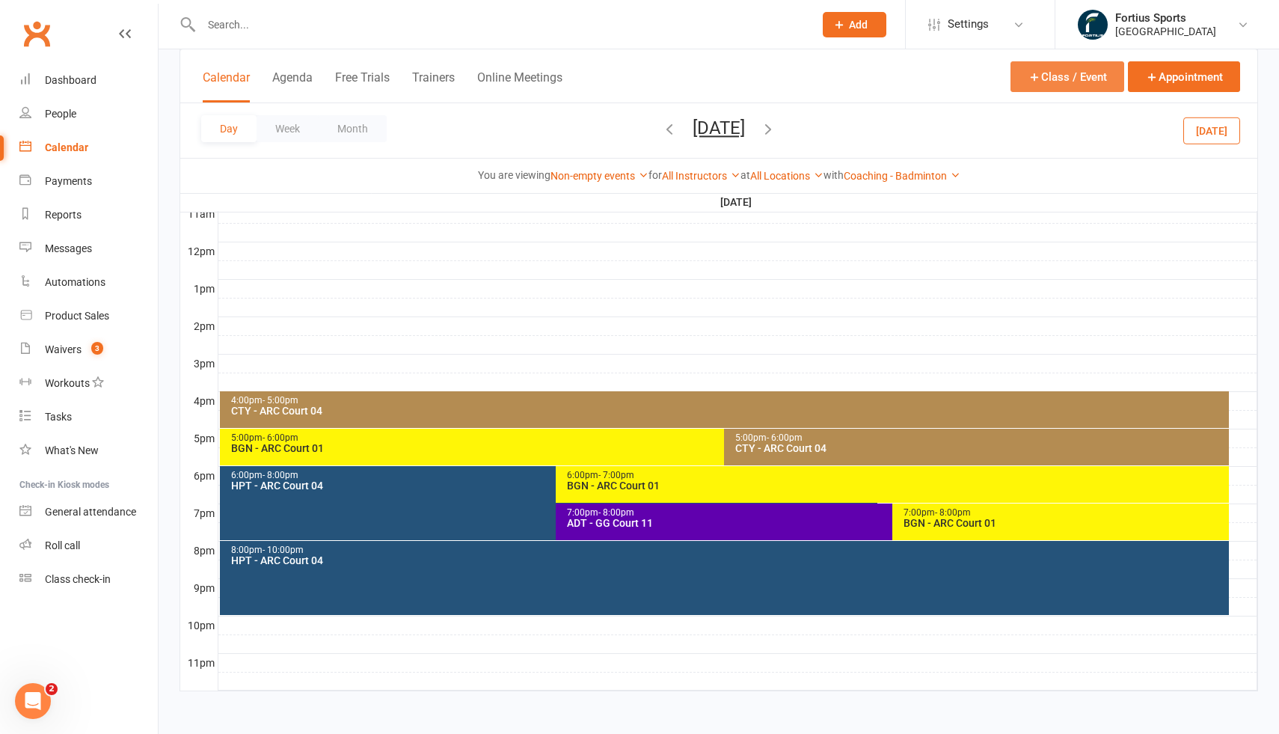
click at [1094, 83] on button "Class / Event" at bounding box center [1068, 76] width 114 height 31
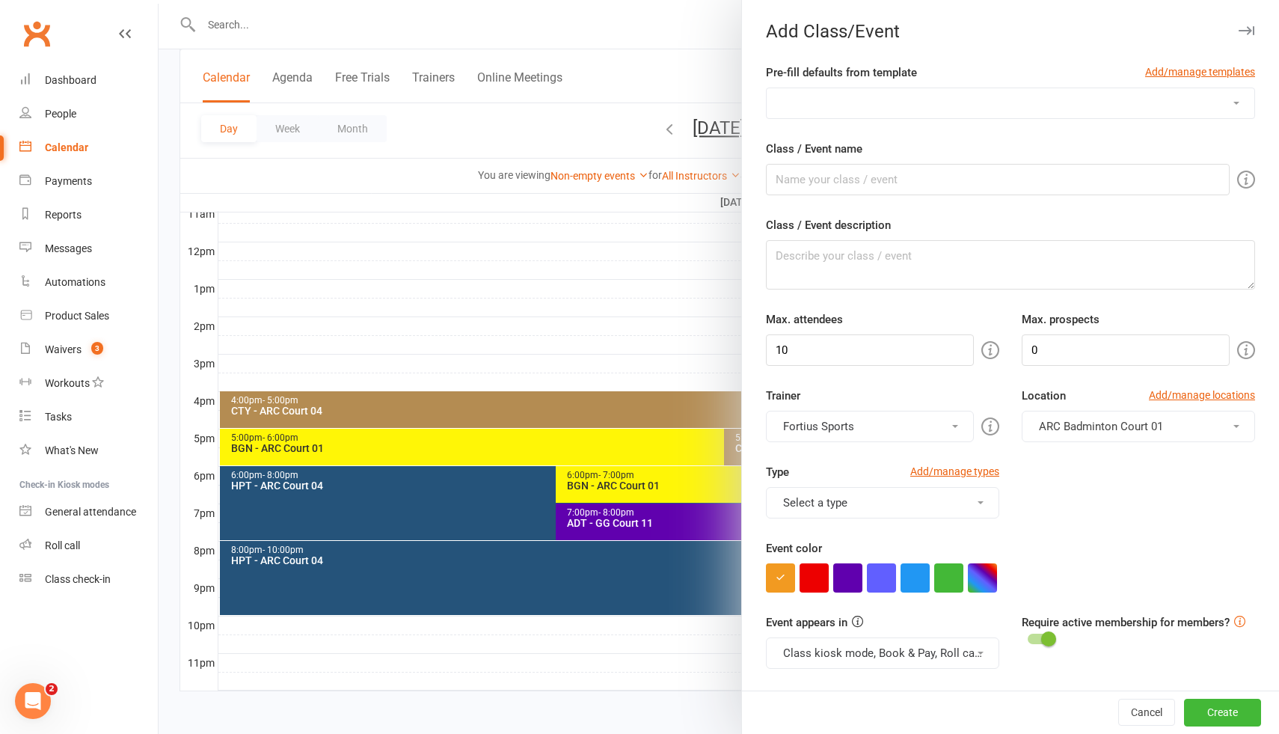
click at [844, 109] on select "Badminton Coaching - ADT - Adult Training Badminton Coaching - ADV - Advanced B…" at bounding box center [1011, 103] width 488 height 30
select select "1183"
type input "INT - Intermediate"
type textarea "INT - Intermediate Training"
type input "16"
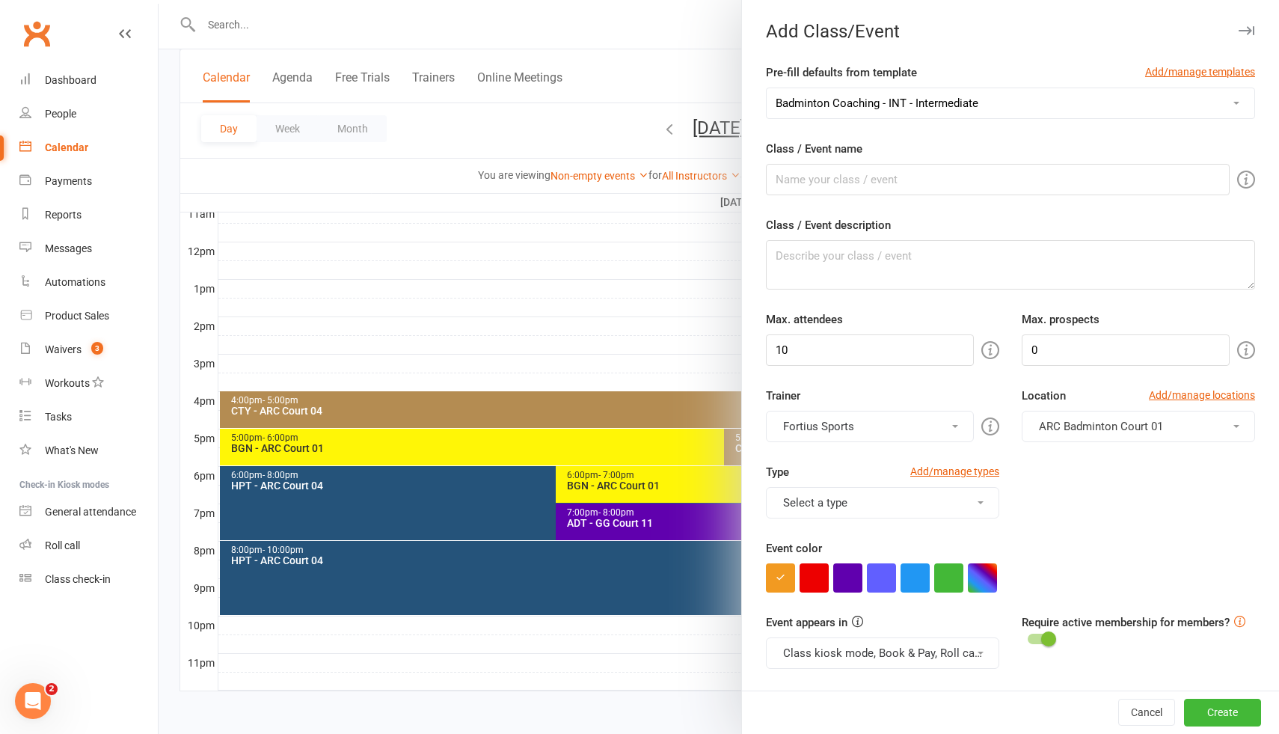
type input "4"
click at [830, 174] on input "INT - Intermediate" at bounding box center [998, 179] width 464 height 31
type input "INT - ARC Court 01"
click at [1087, 429] on span "ARC Badminton Court 04" at bounding box center [1101, 426] width 124 height 13
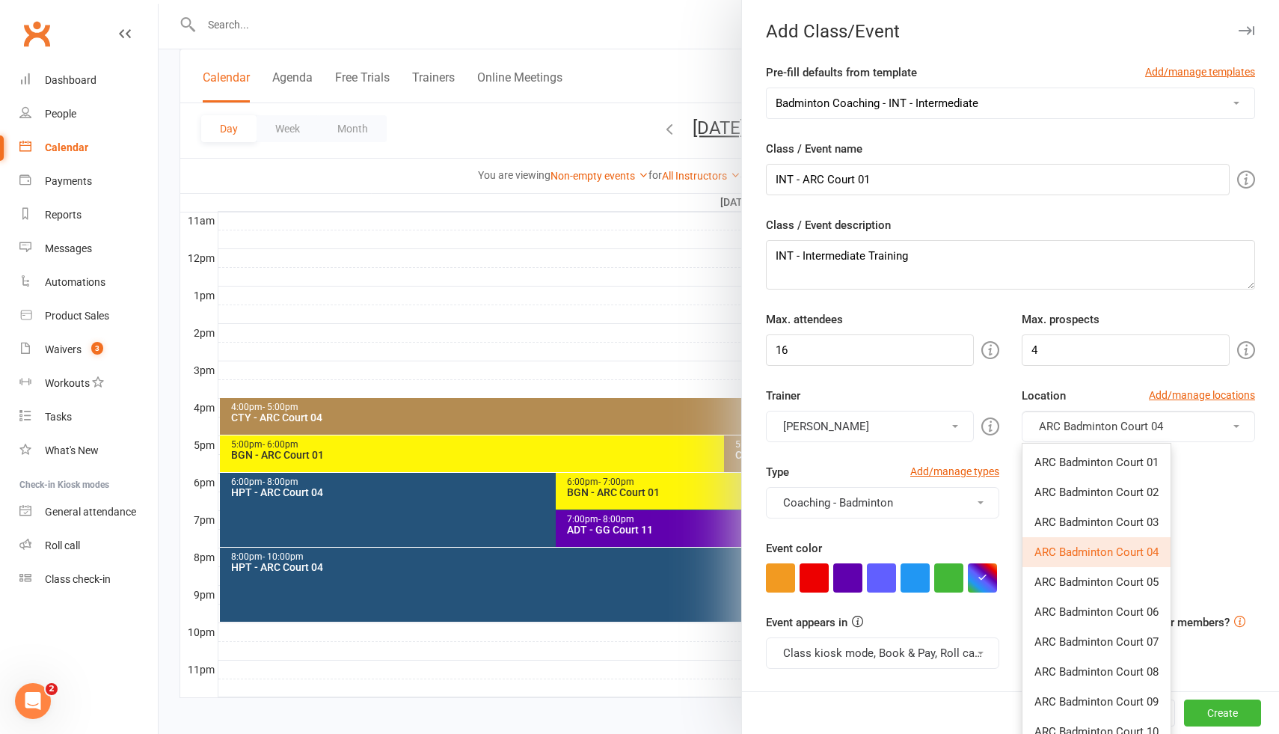
scroll to position [501, 0]
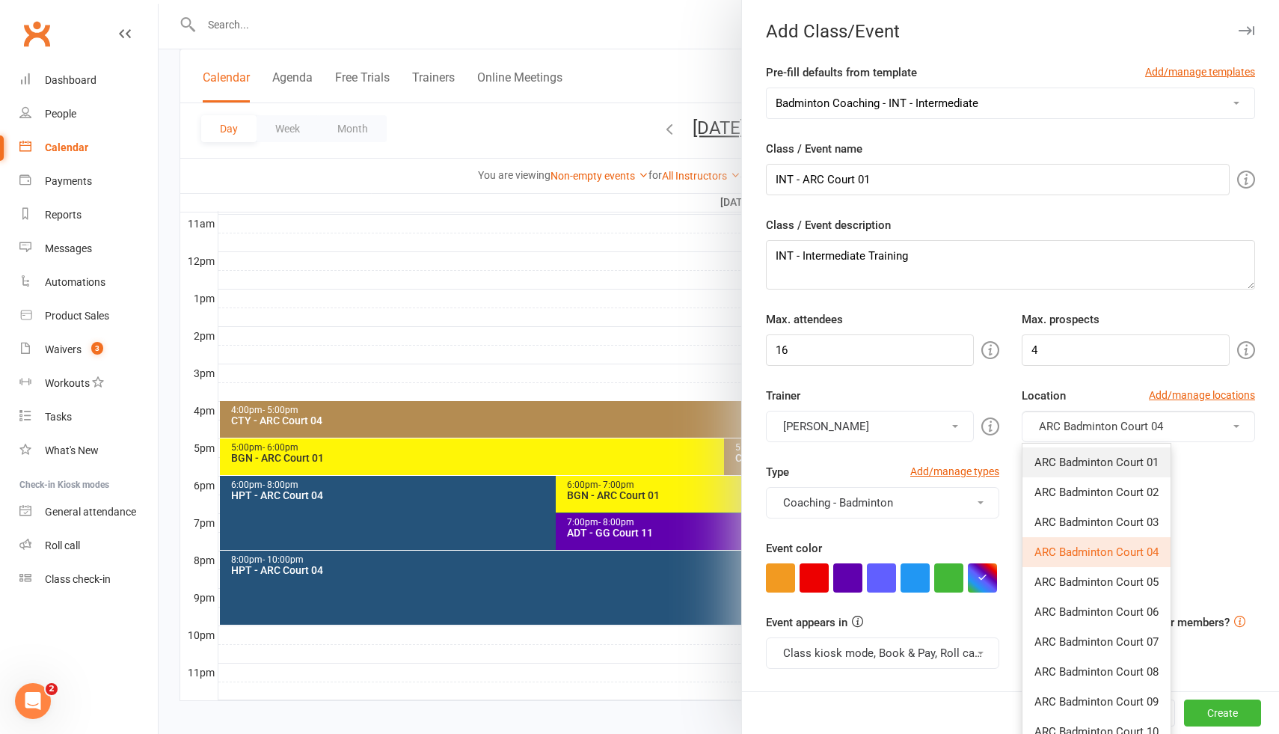
click at [1090, 467] on span "ARC Badminton Court 01" at bounding box center [1097, 462] width 124 height 13
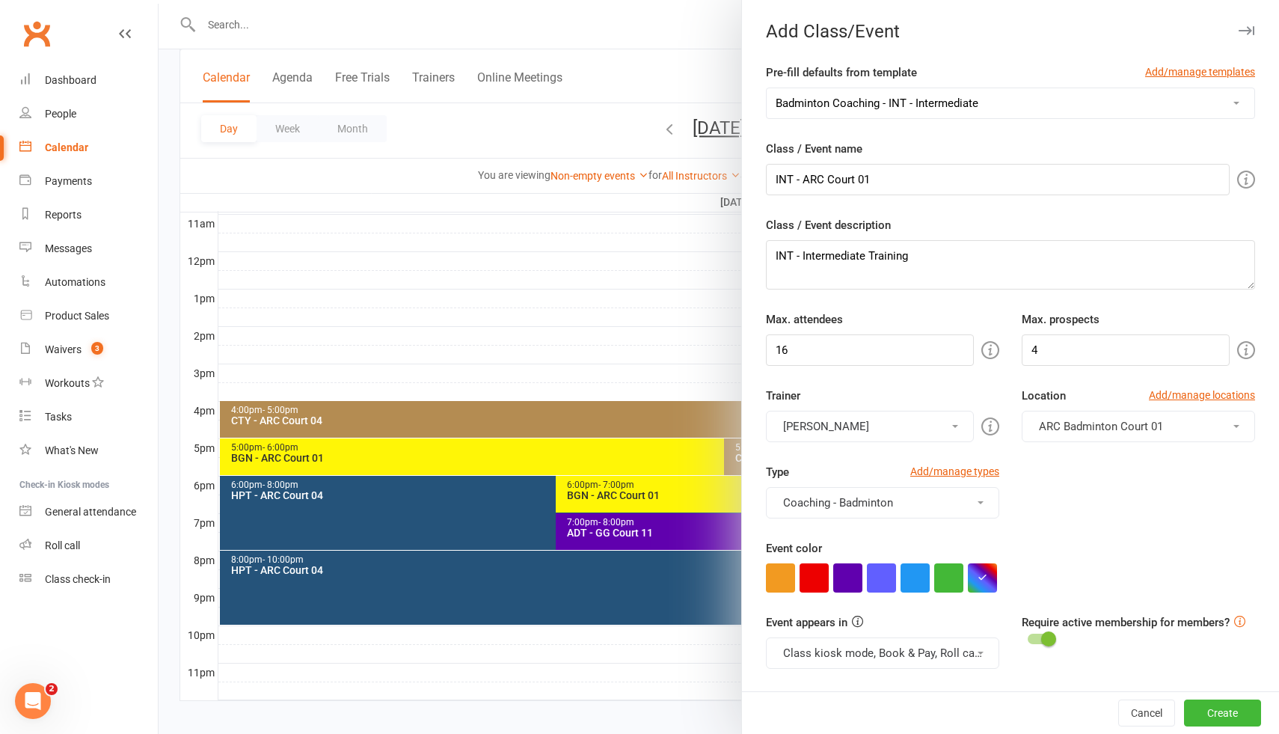
click at [888, 429] on button "[PERSON_NAME]" at bounding box center [870, 426] width 208 height 31
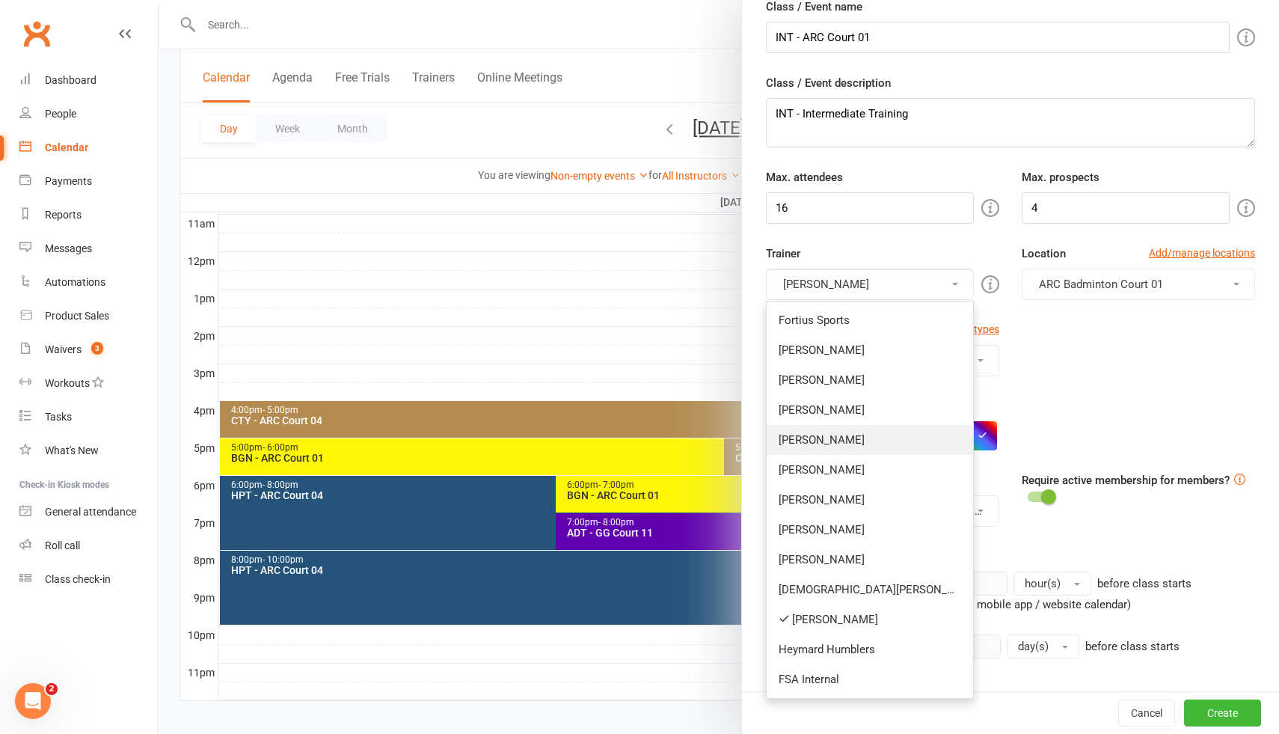
scroll to position [141, 0]
click at [1066, 346] on div "Type Add/manage types Coaching - Badminton Badminton Court Reservation Badminto…" at bounding box center [1011, 360] width 512 height 76
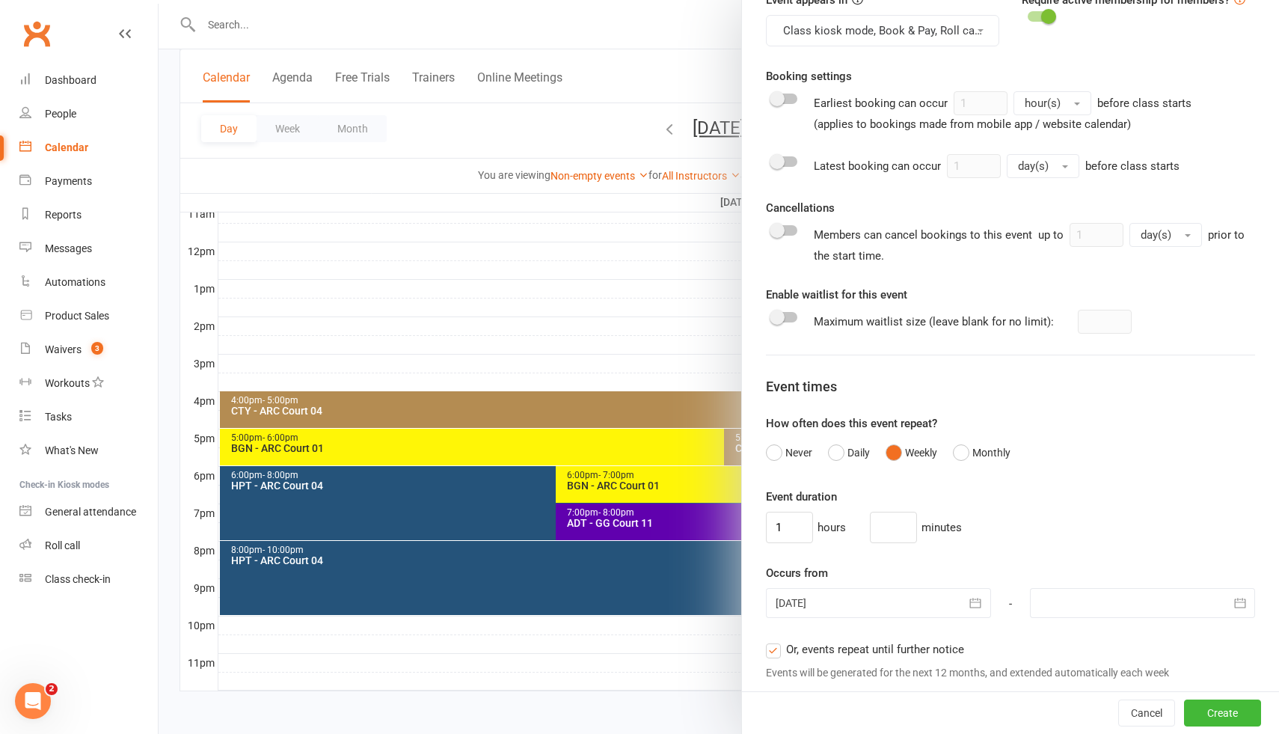
scroll to position [781, 0]
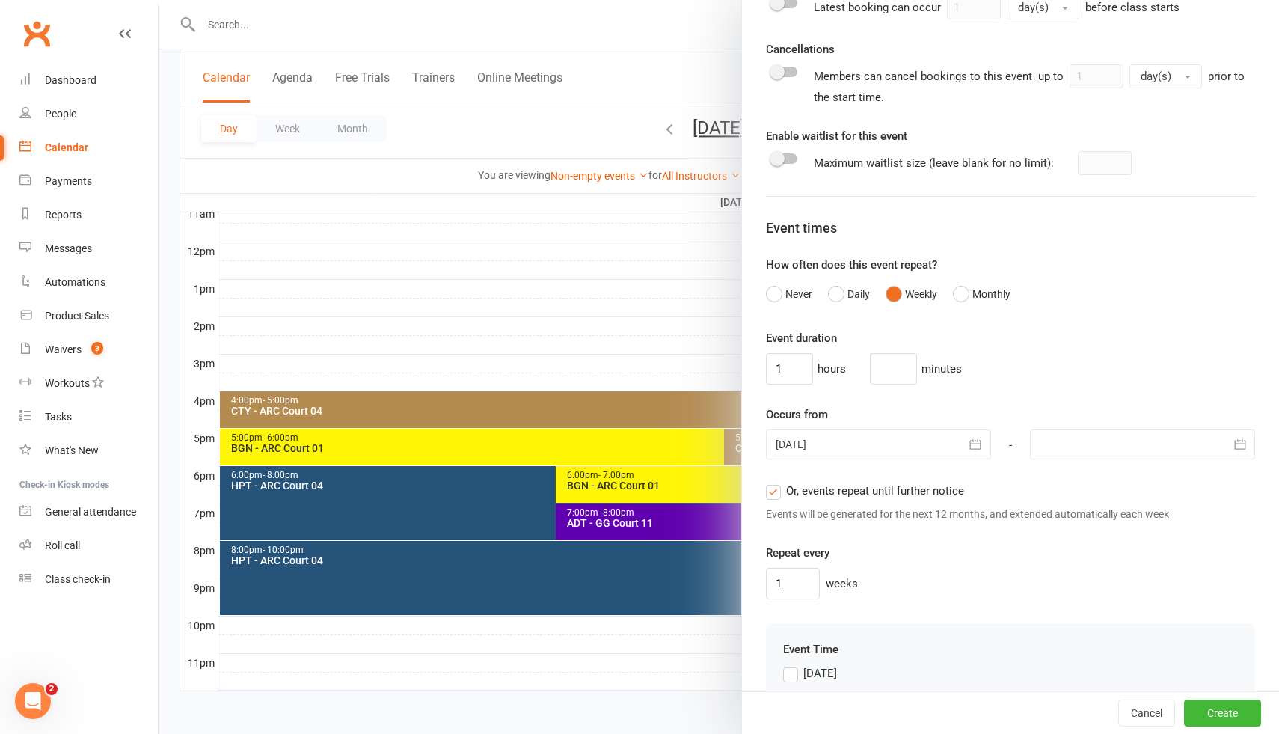
click at [880, 438] on div at bounding box center [878, 444] width 225 height 30
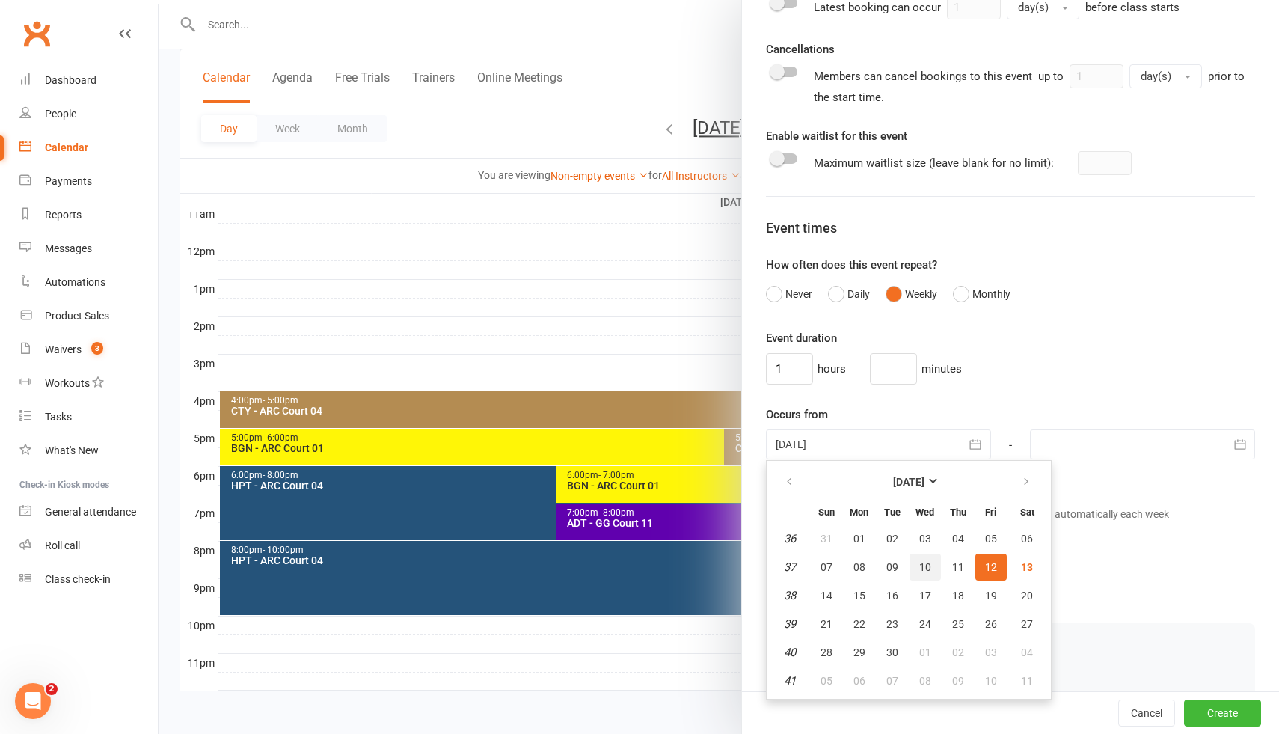
click at [921, 569] on span "10" at bounding box center [925, 567] width 12 height 12
type input "[DATE]"
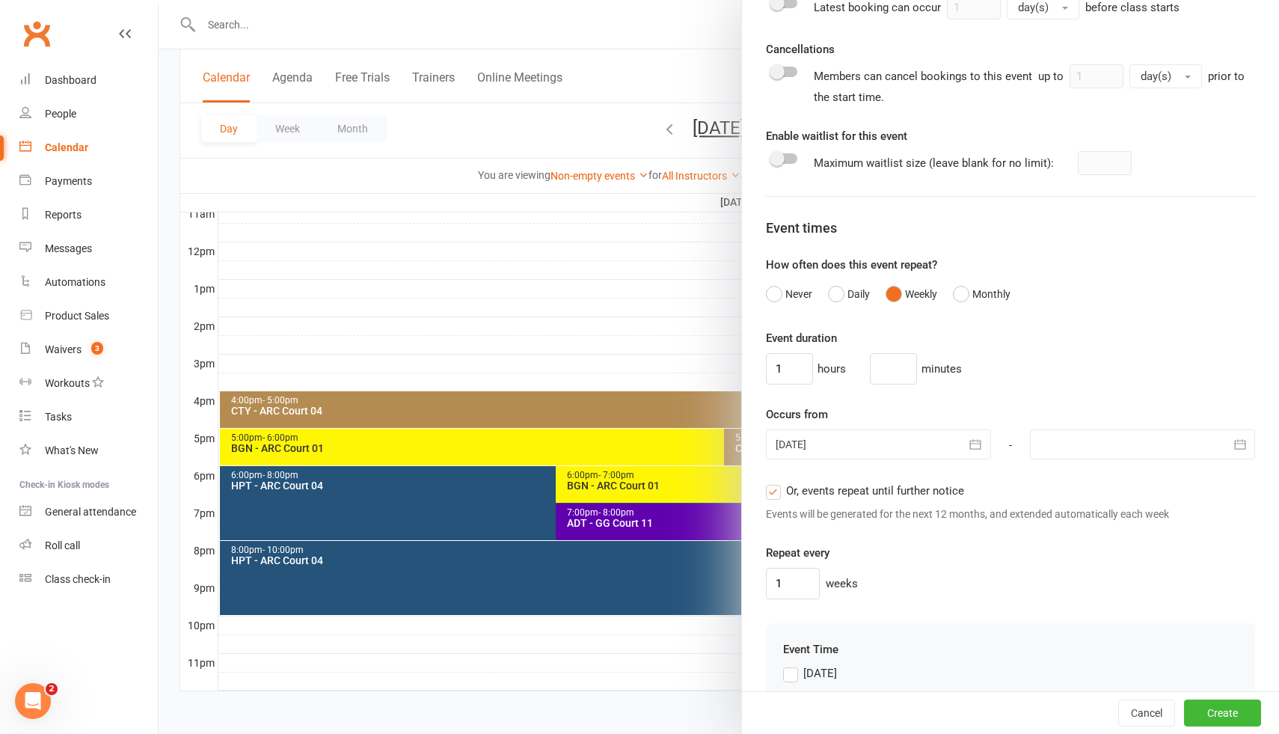
click at [857, 441] on div at bounding box center [878, 444] width 225 height 30
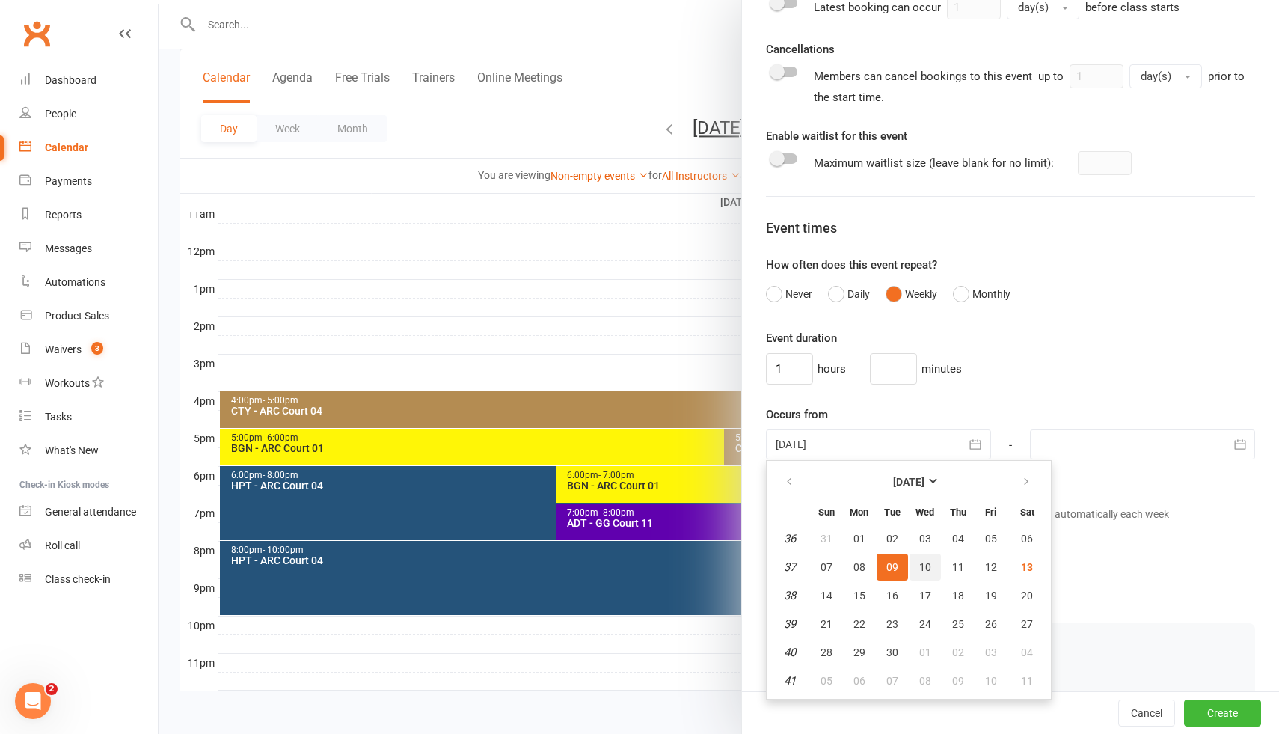
click at [922, 569] on span "10" at bounding box center [925, 567] width 12 height 12
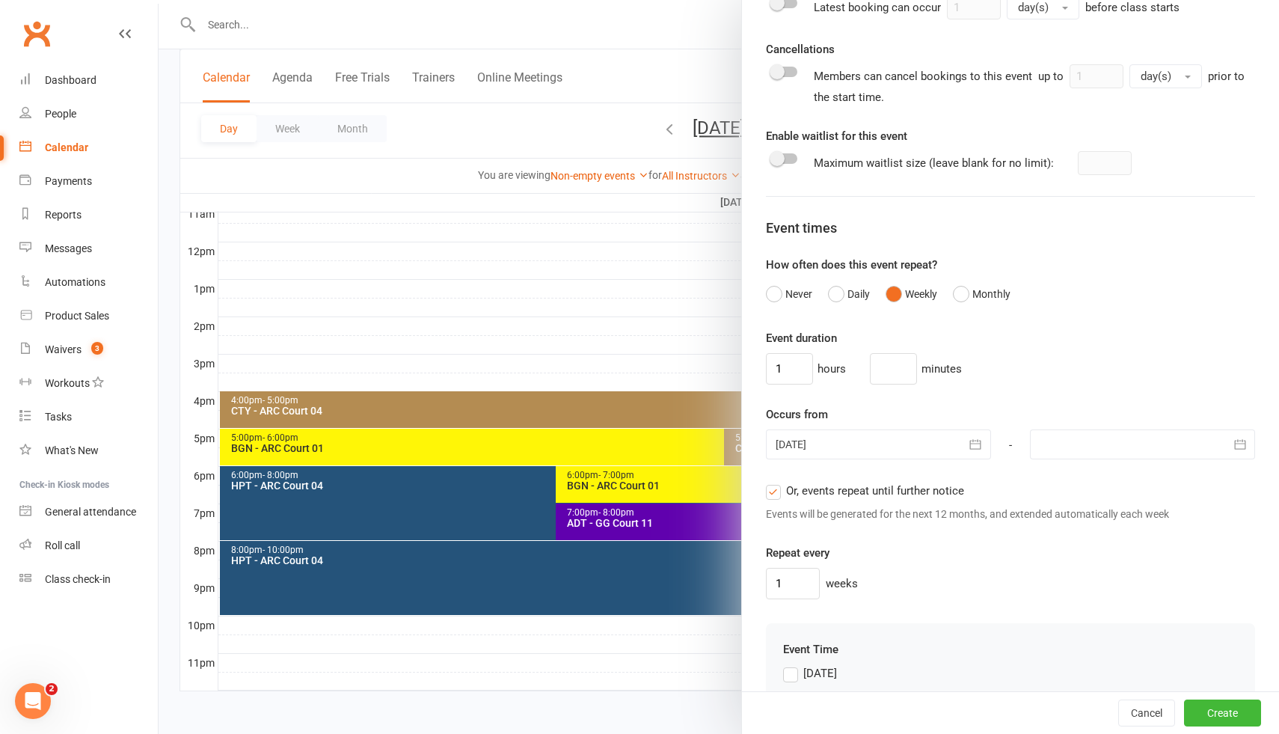
click at [1057, 365] on div "1 hours minutes" at bounding box center [1010, 368] width 489 height 31
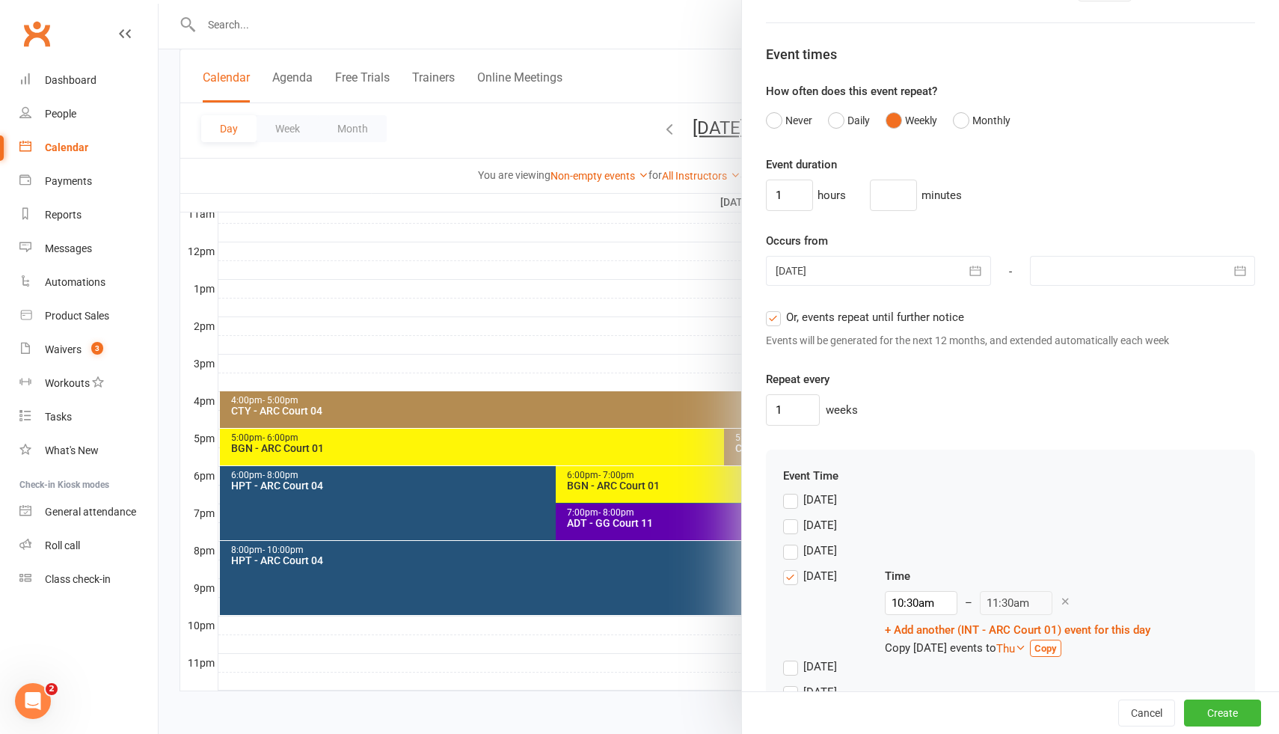
scroll to position [959, 0]
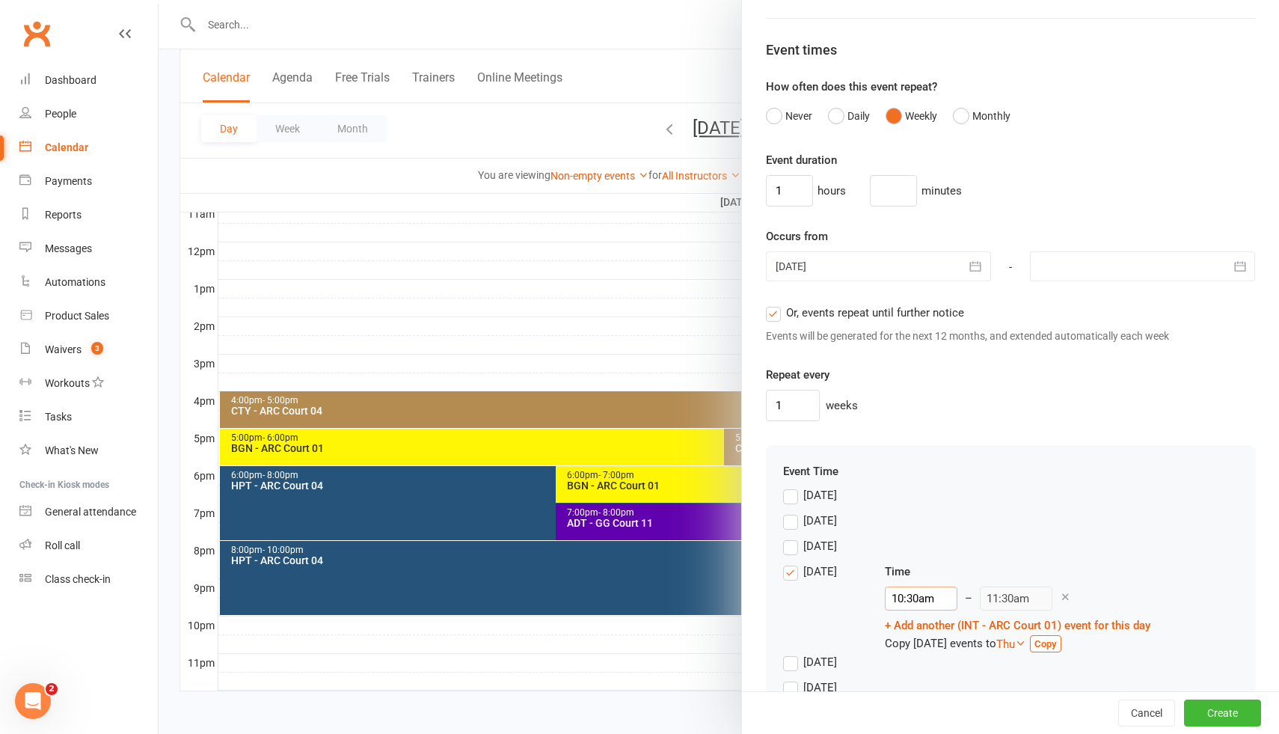
click at [907, 598] on input "10:30am" at bounding box center [921, 599] width 73 height 24
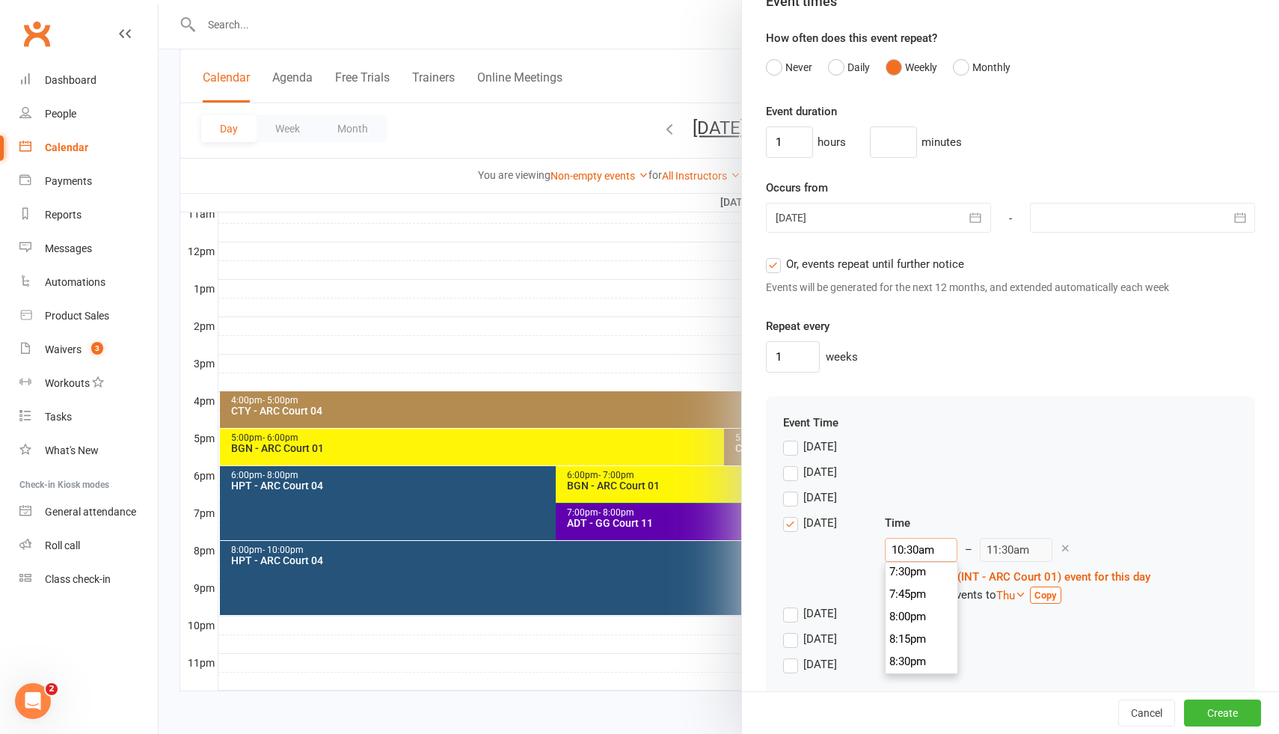
scroll to position [1754, 0]
click at [913, 616] on li "8:00pm" at bounding box center [922, 615] width 72 height 22
type input "8:00pm"
type input "9:00pm"
click at [1027, 467] on div "[DATE]" at bounding box center [1010, 475] width 455 height 25
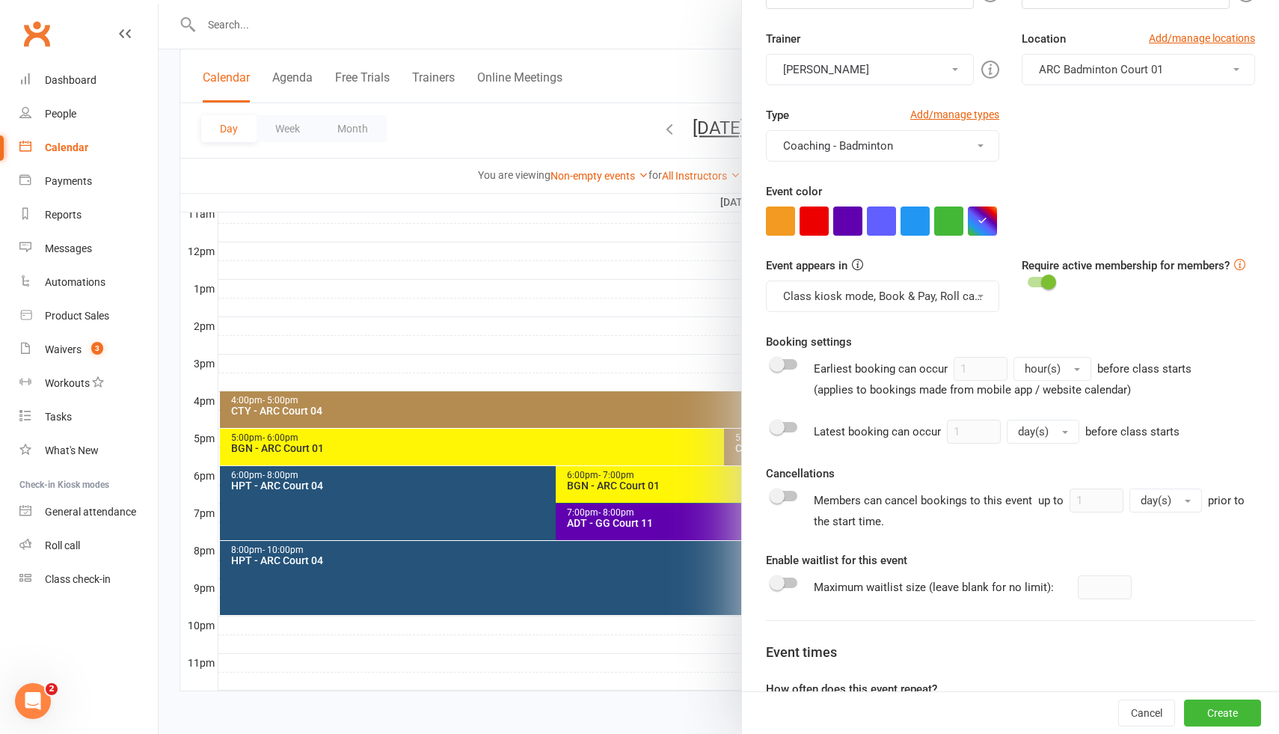
scroll to position [340, 0]
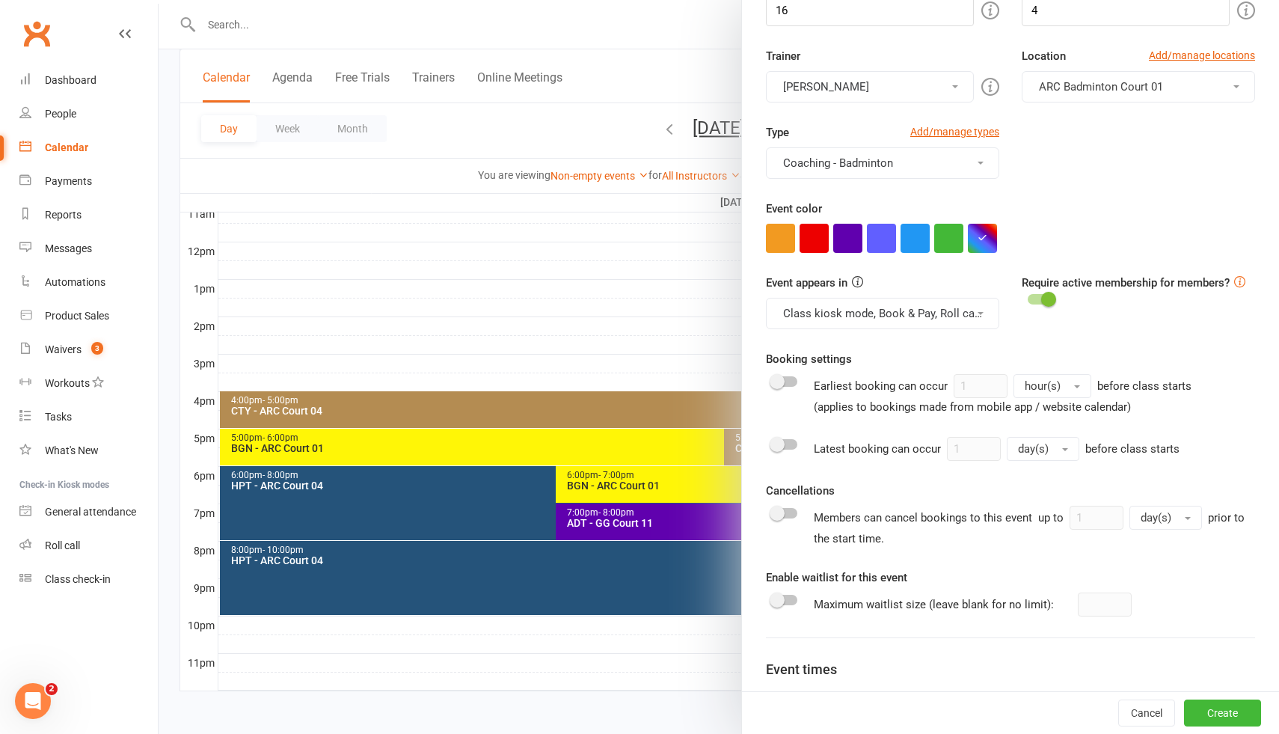
click at [892, 315] on button "Class kiosk mode, Book & Pay, Roll call, Clubworx website calendar and Mobile a…" at bounding box center [882, 313] width 233 height 31
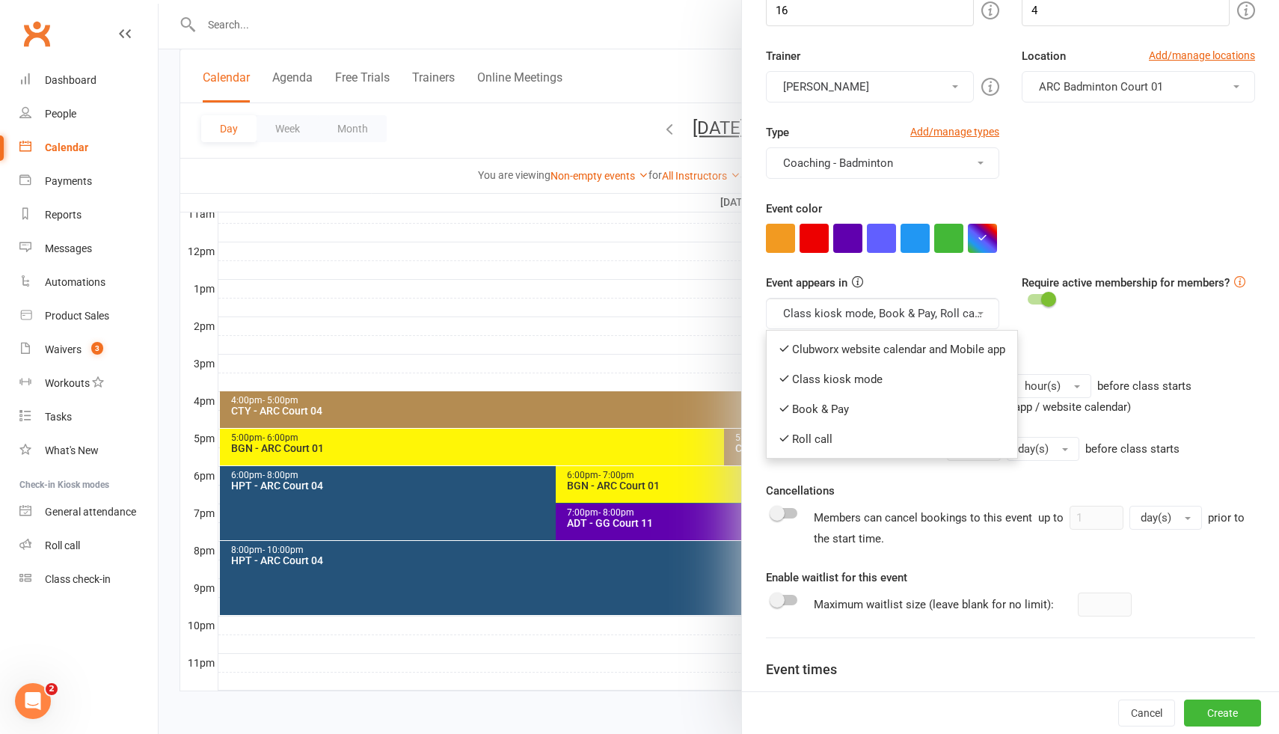
click at [1092, 331] on div "Event appears in Class kiosk mode, Book & Pay, Roll call, Clubworx website cale…" at bounding box center [1011, 312] width 512 height 76
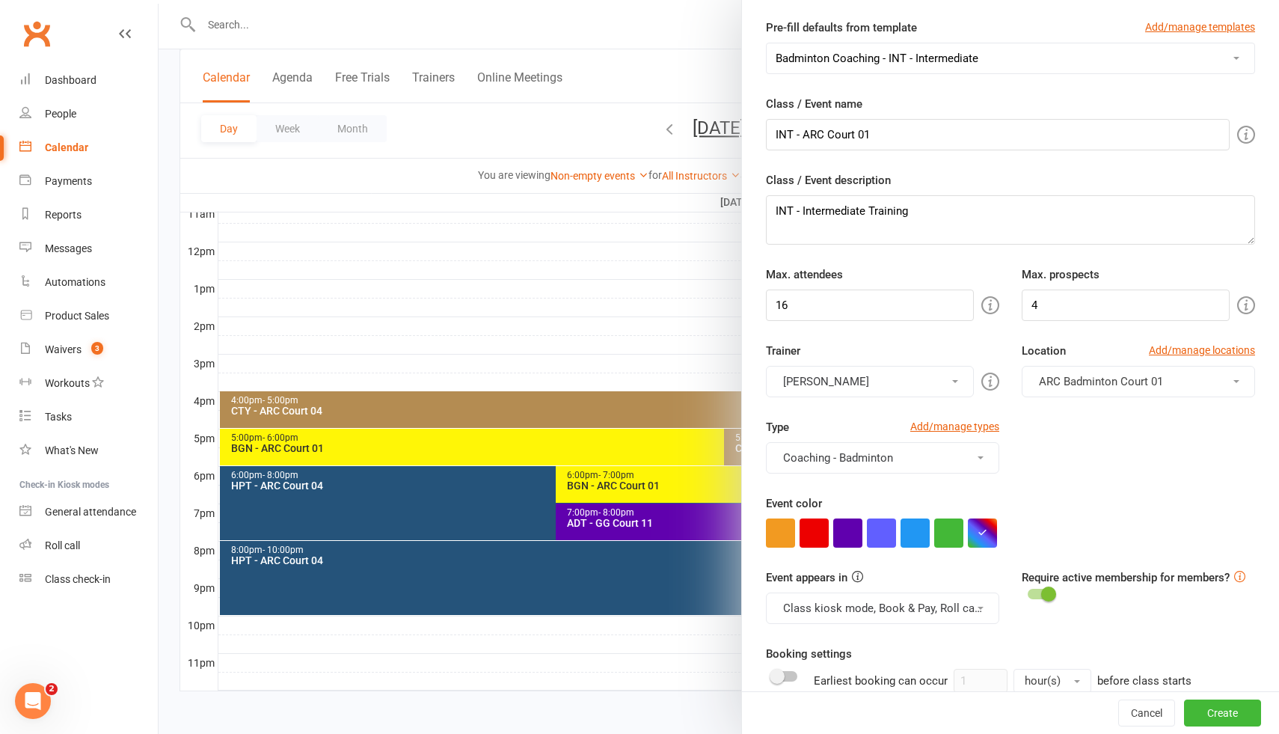
scroll to position [72, 0]
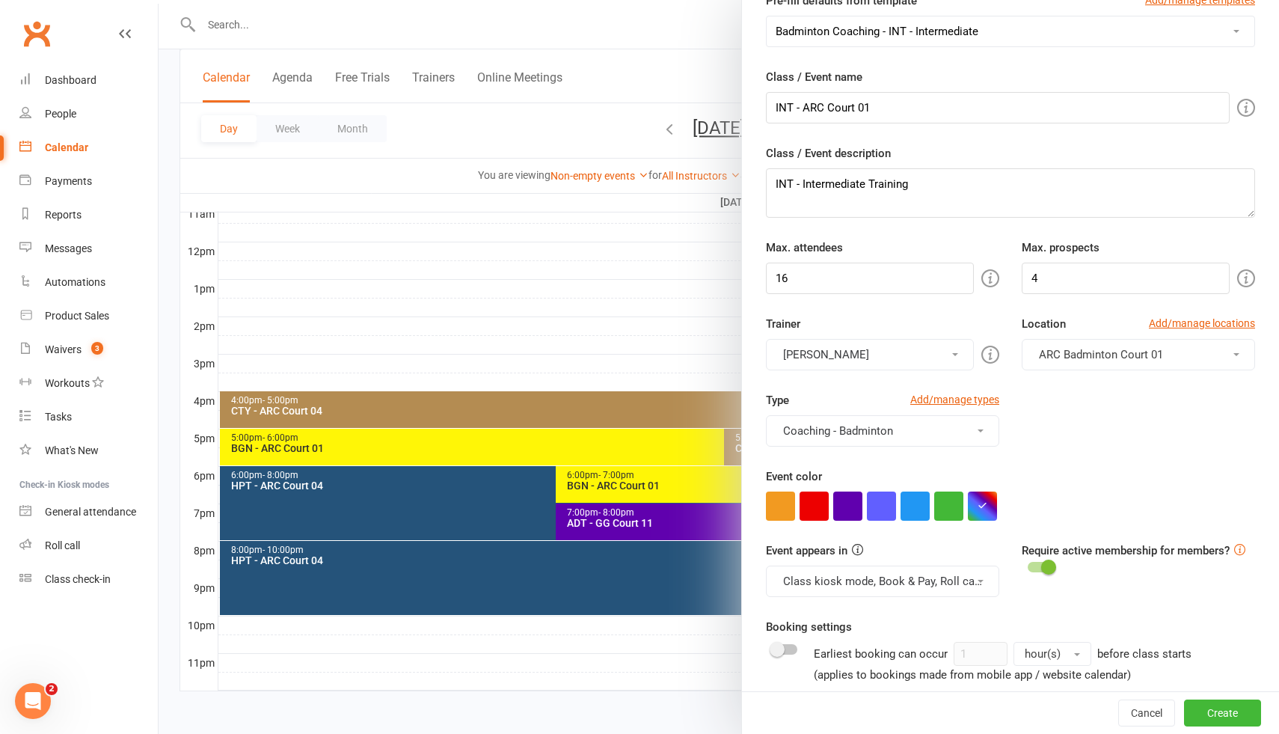
click at [948, 361] on button "[PERSON_NAME]" at bounding box center [870, 354] width 208 height 31
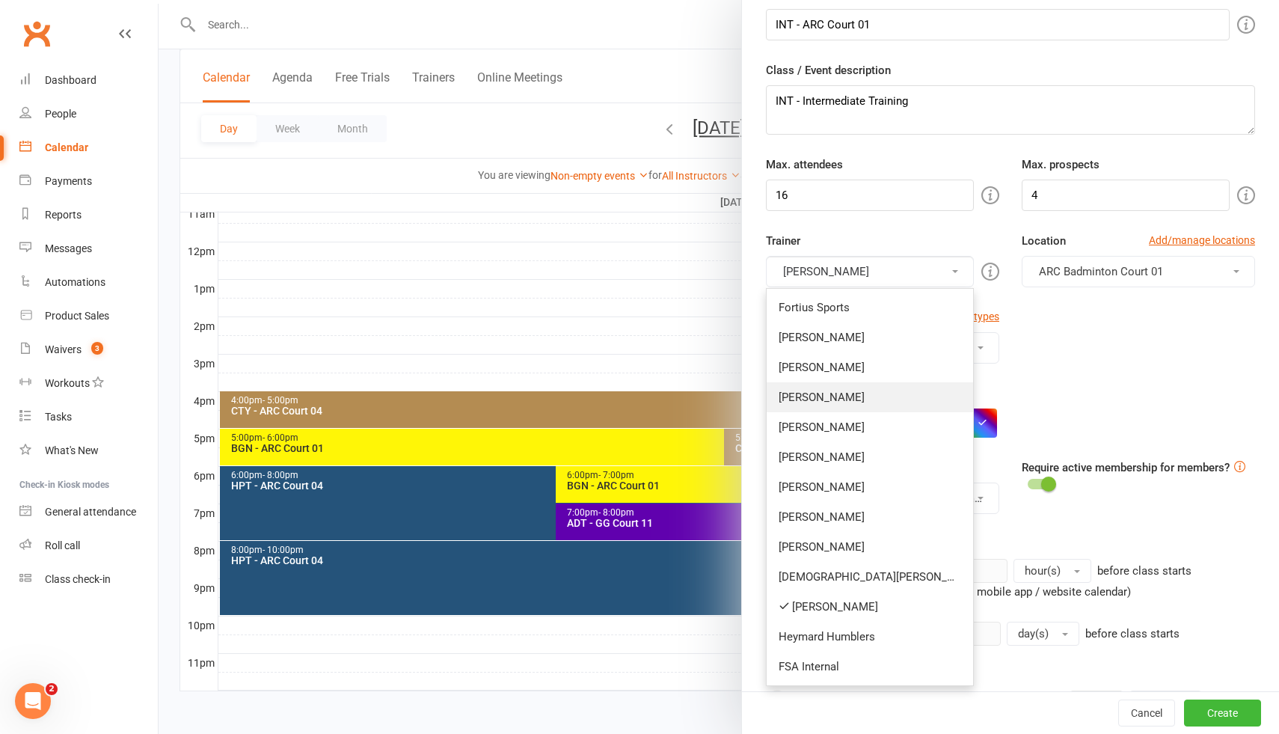
scroll to position [154, 0]
click at [1053, 346] on div "Type Add/manage types Coaching - Badminton Badminton Court Reservation Badminto…" at bounding box center [1011, 347] width 512 height 76
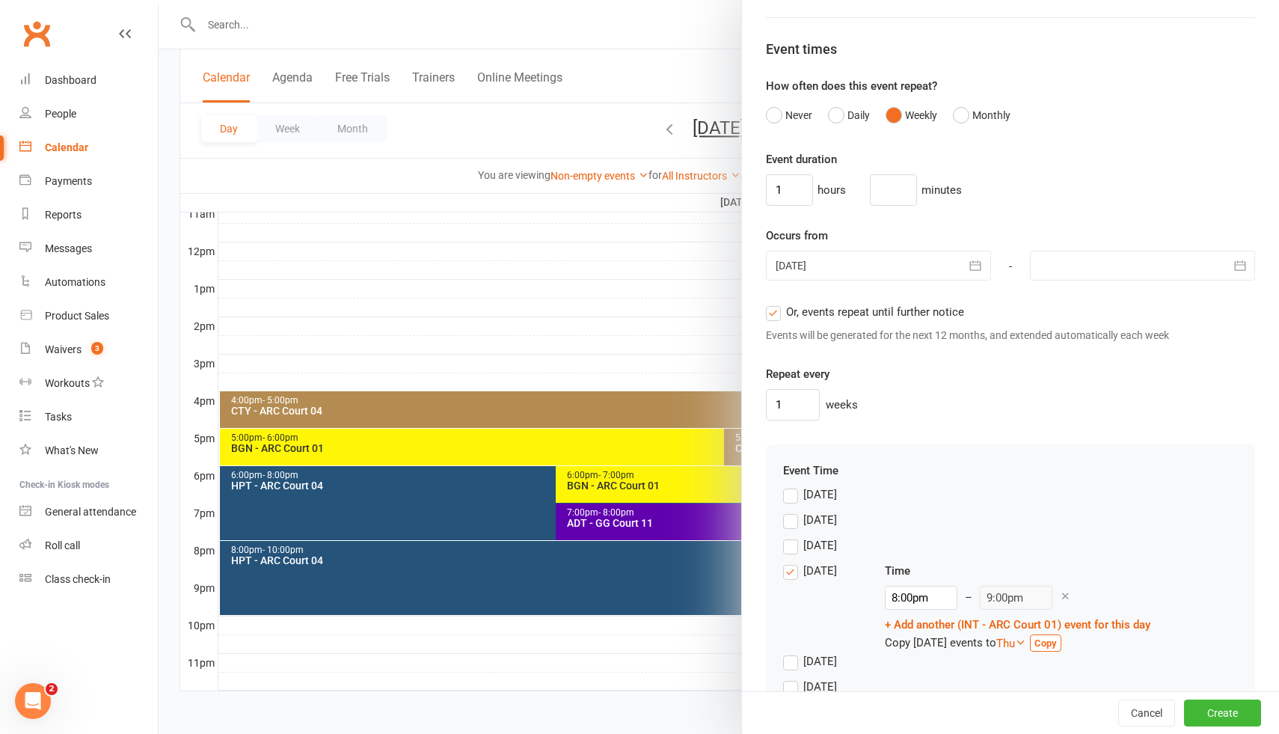
scroll to position [967, 0]
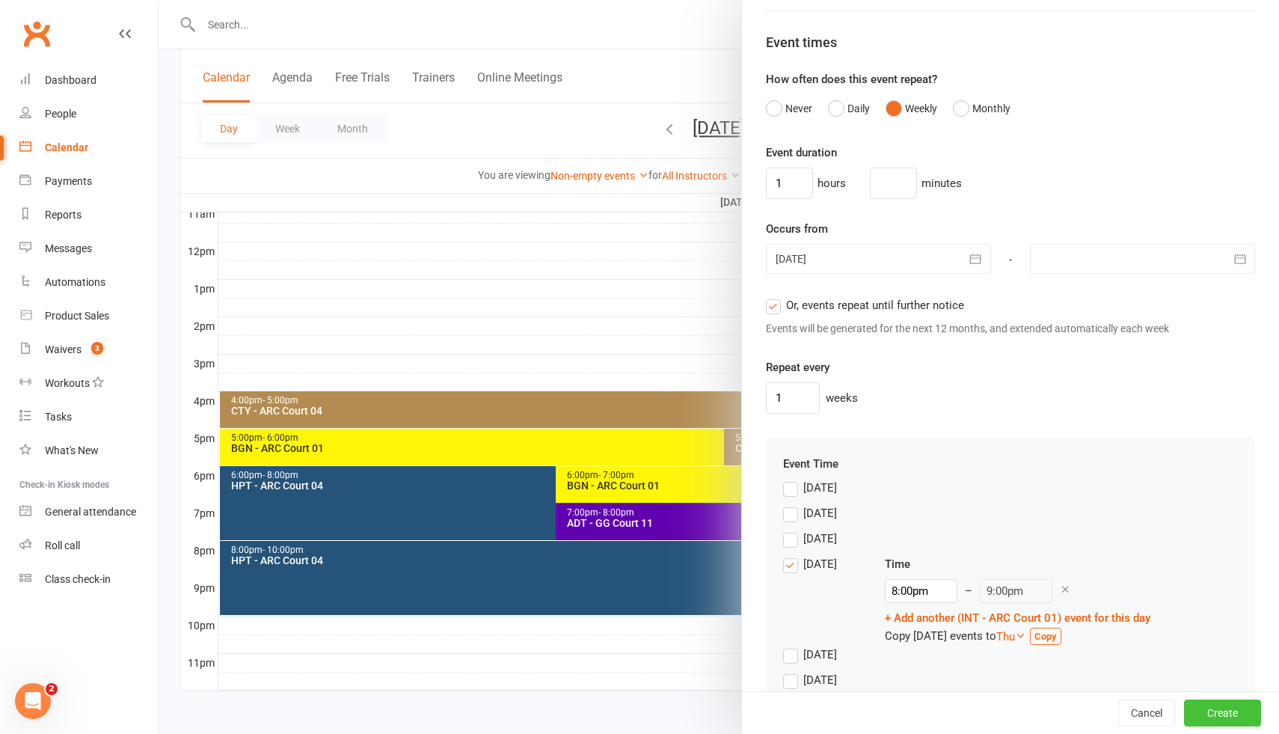
click at [1214, 710] on button "Create" at bounding box center [1222, 712] width 77 height 27
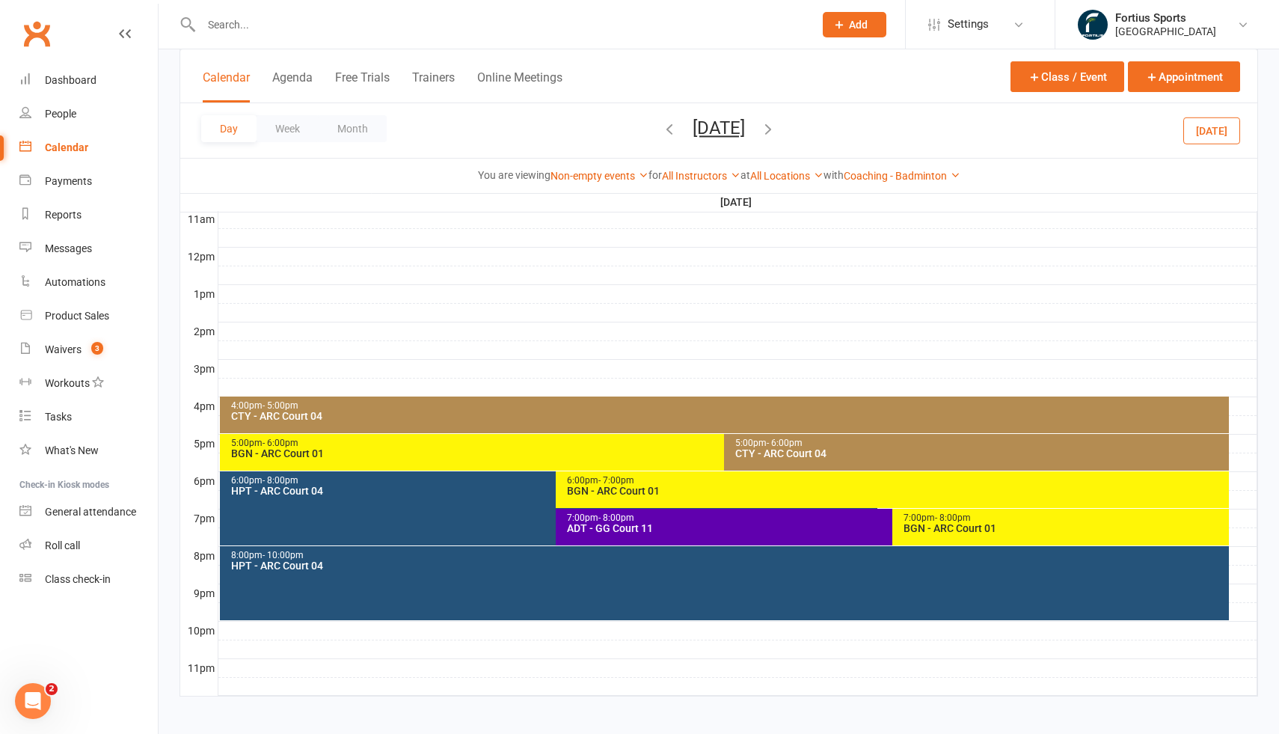
scroll to position [511, 0]
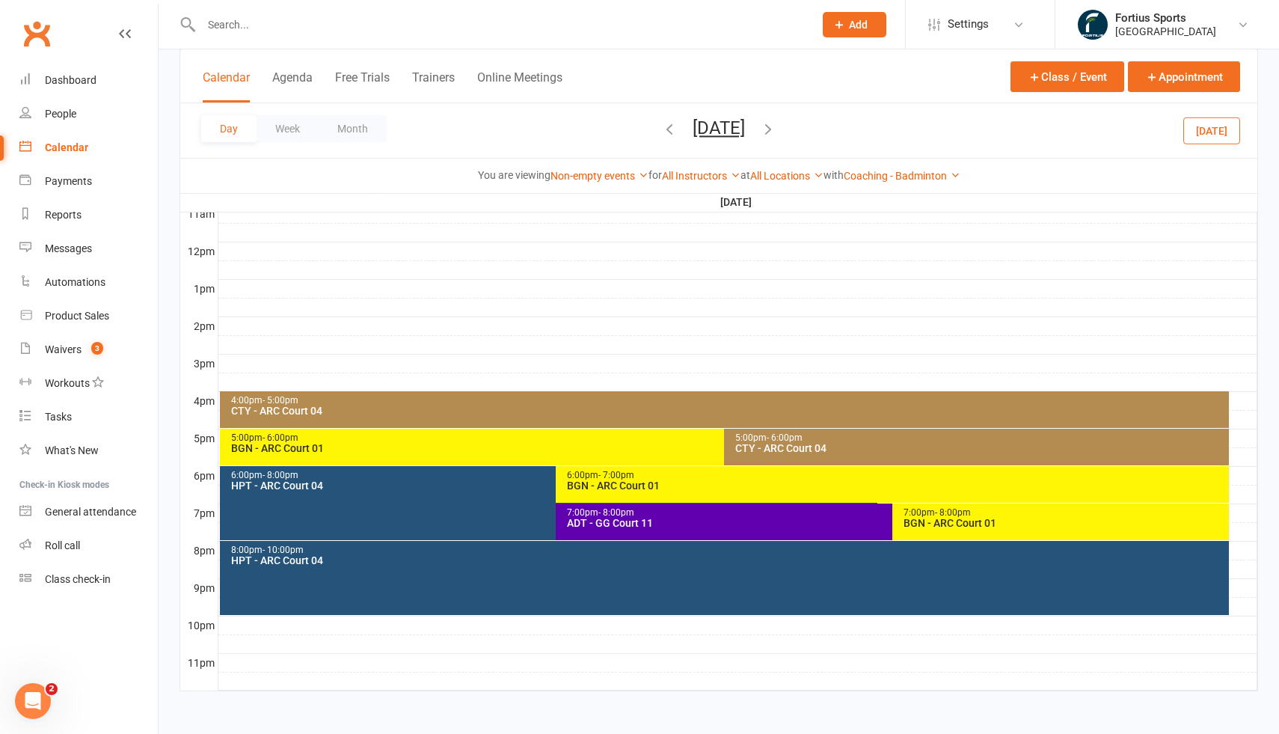
click at [661, 127] on icon "button" at bounding box center [669, 128] width 16 height 16
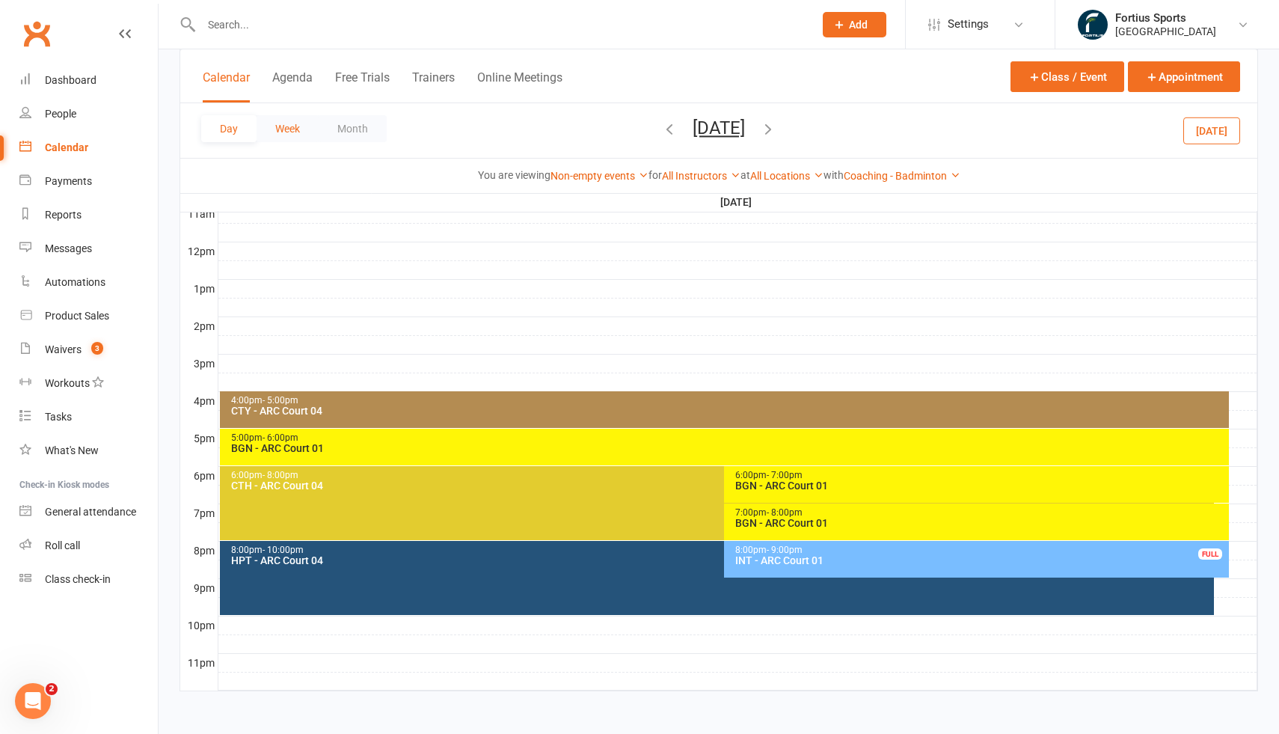
click at [298, 126] on button "Week" at bounding box center [288, 128] width 62 height 27
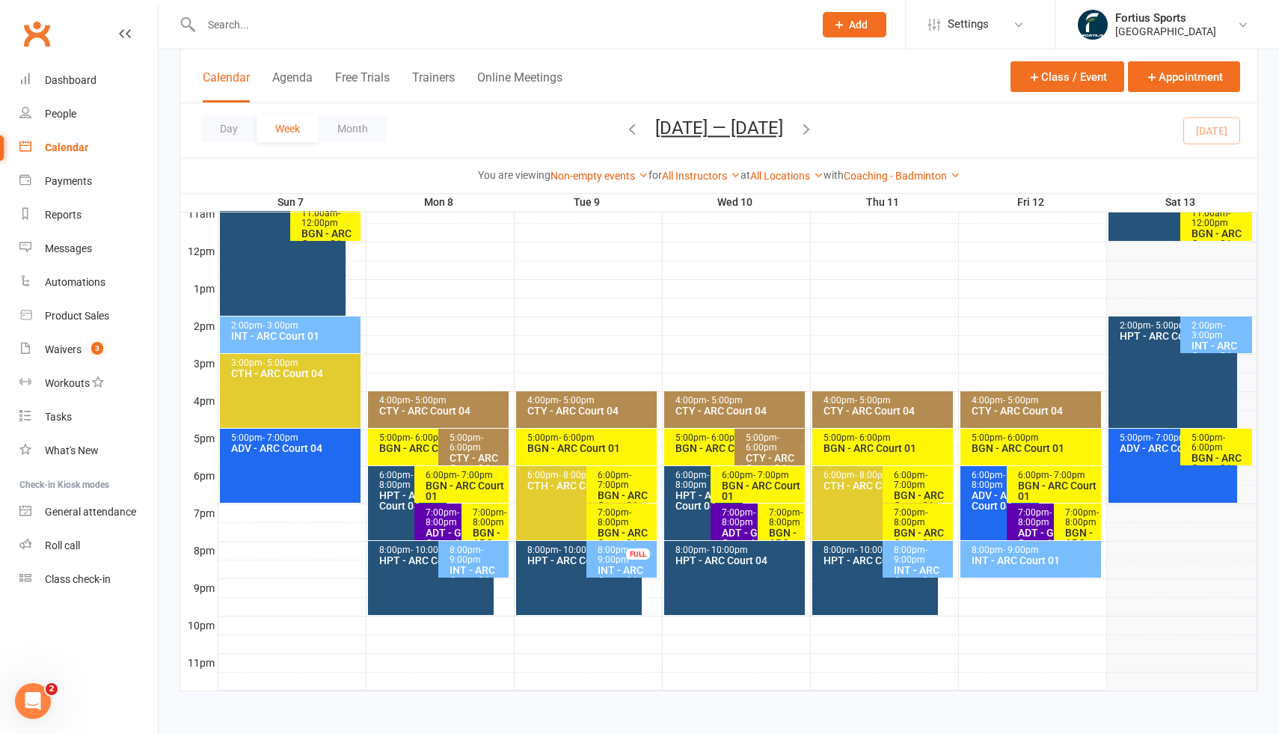
click at [808, 128] on icon "button" at bounding box center [806, 128] width 16 height 16
click at [628, 130] on icon "button" at bounding box center [632, 128] width 16 height 16
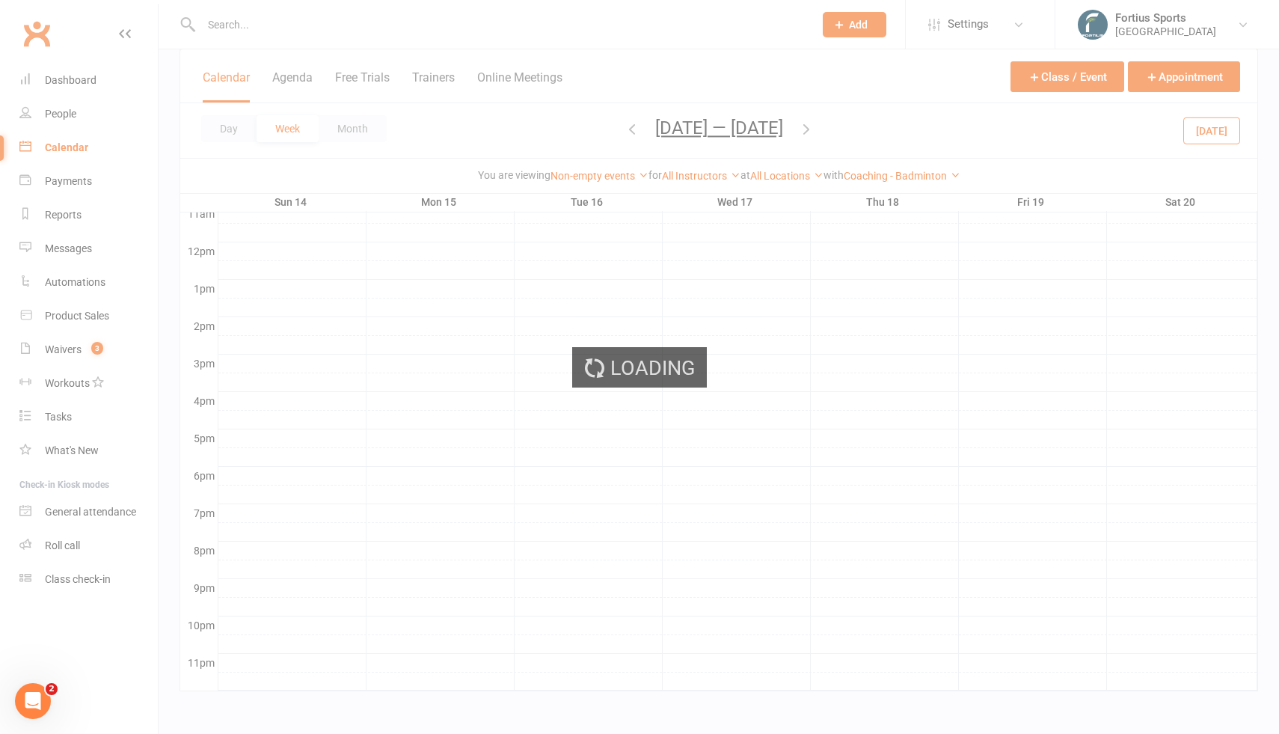
click at [628, 130] on div "Loading" at bounding box center [639, 367] width 1279 height 734
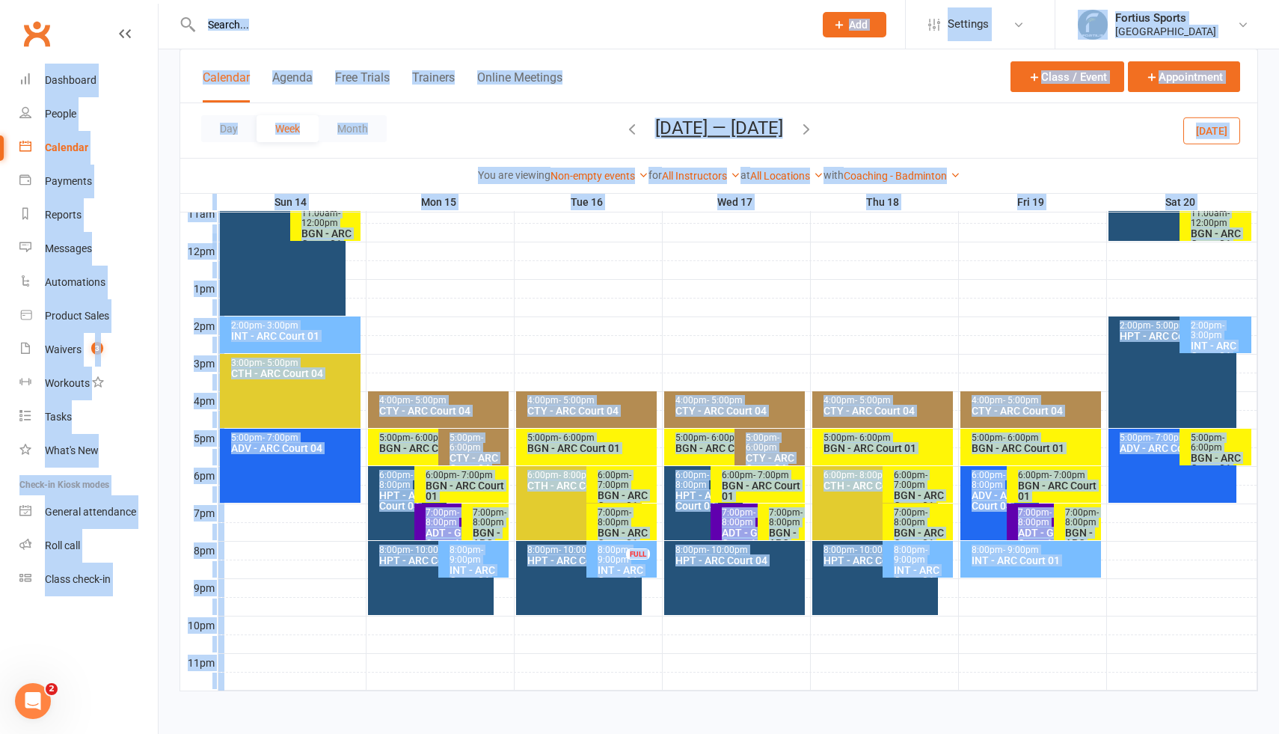
click at [628, 130] on icon "button" at bounding box center [632, 128] width 16 height 16
click at [236, 131] on button "Day" at bounding box center [228, 128] width 55 height 27
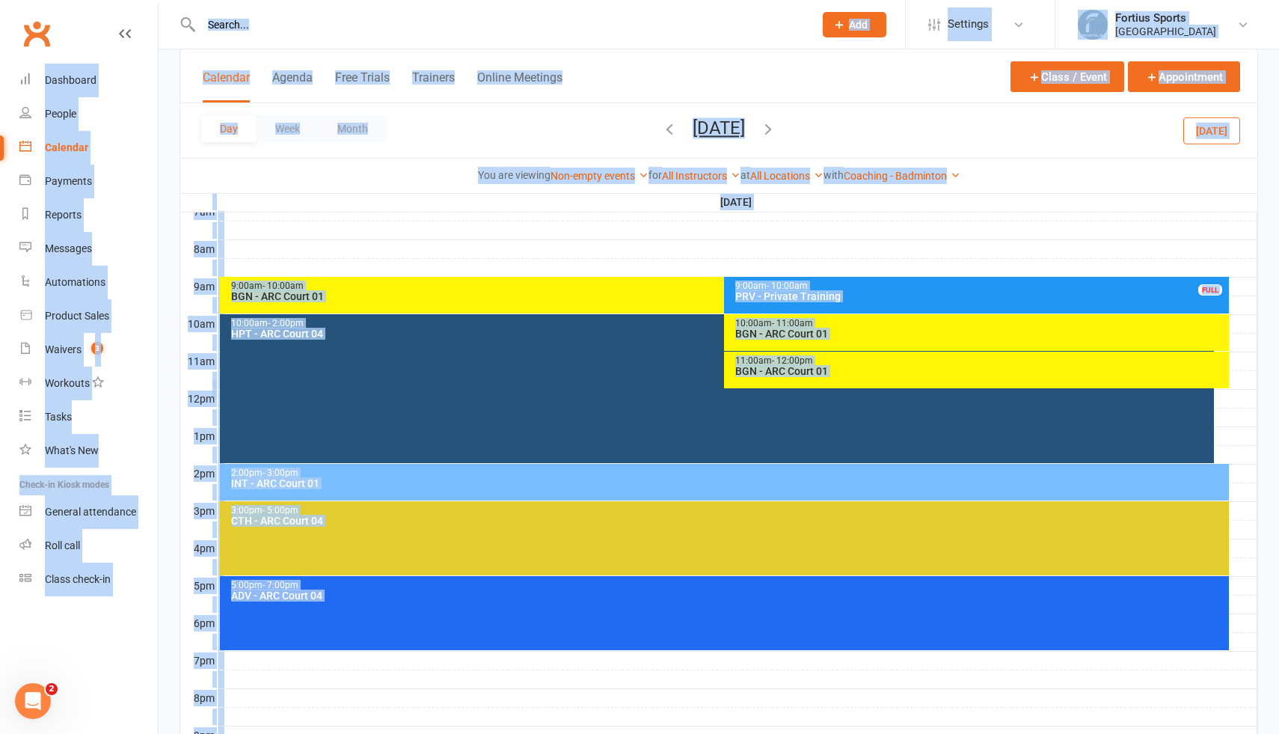
scroll to position [369, 0]
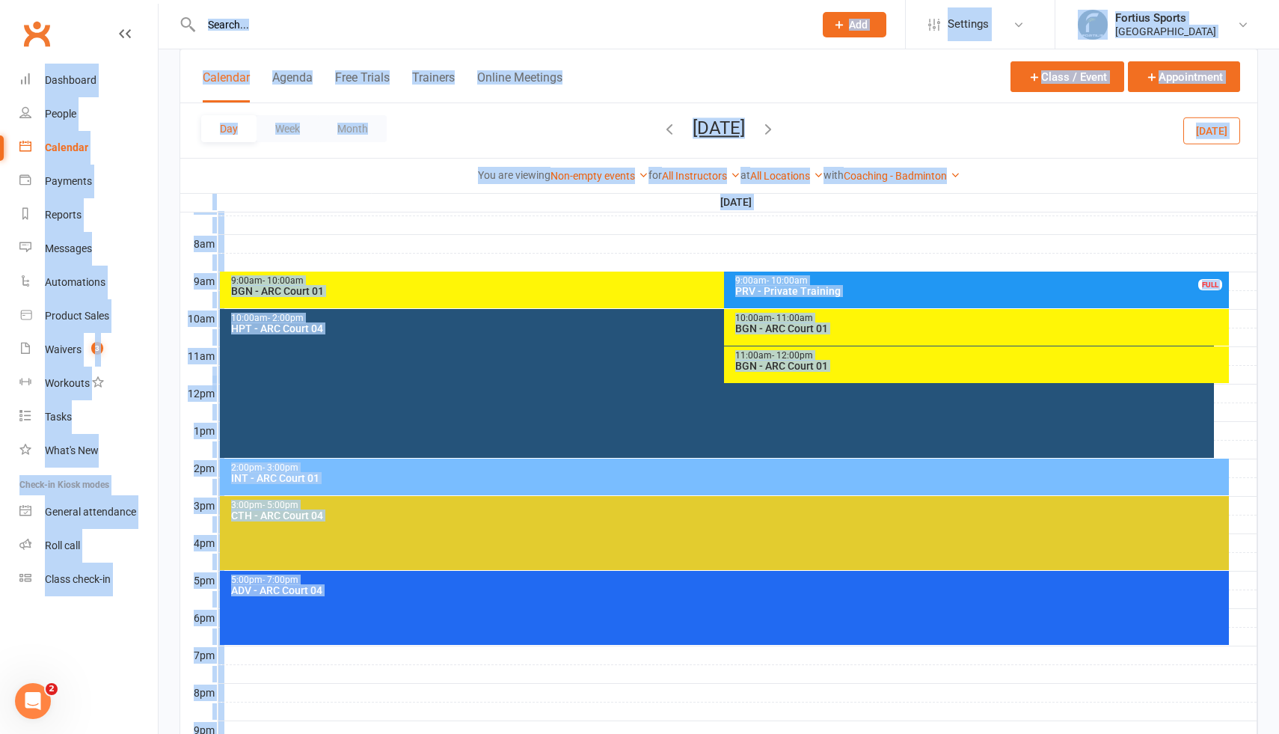
click at [777, 129] on icon "button" at bounding box center [768, 128] width 16 height 16
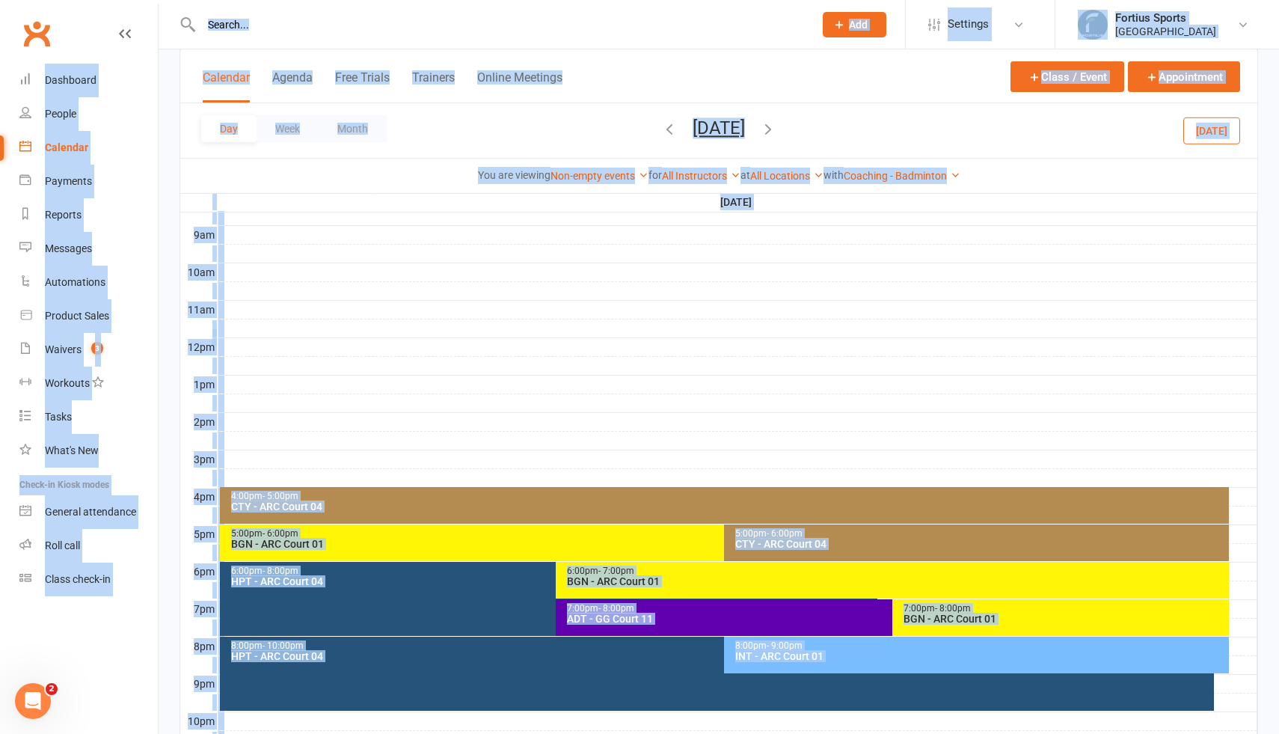
scroll to position [511, 0]
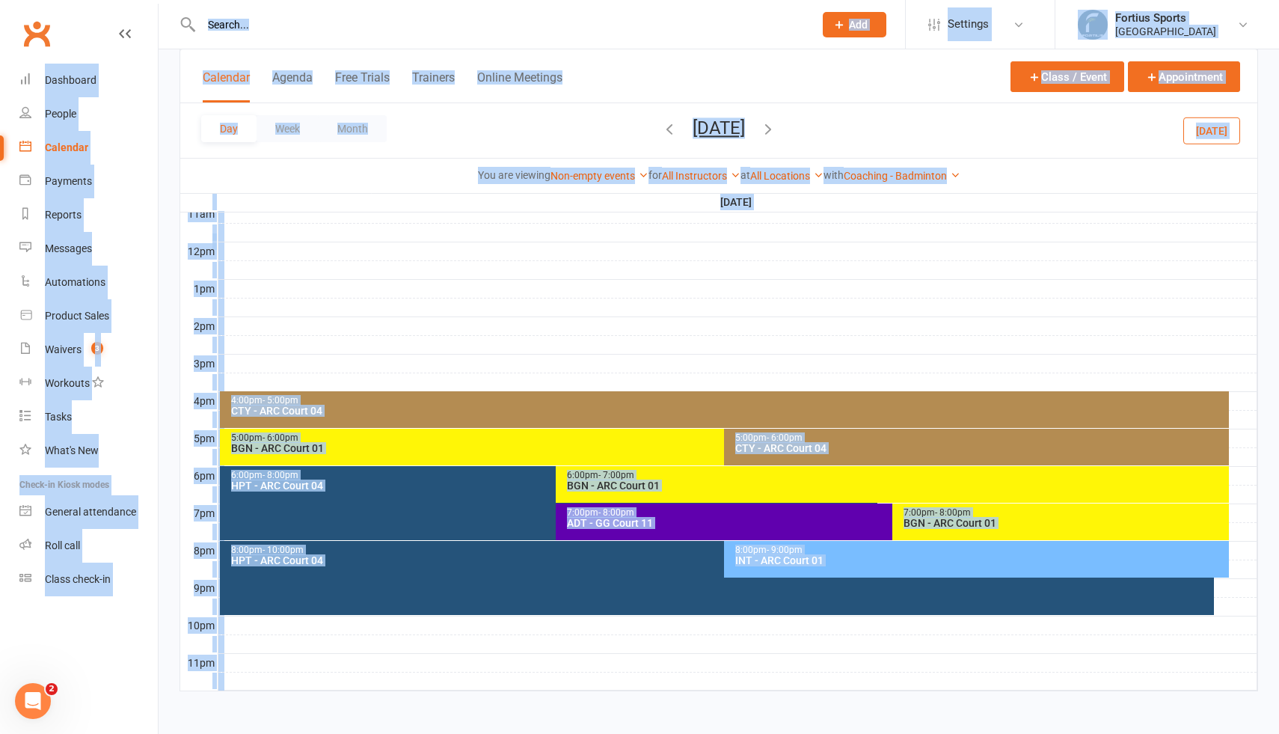
click at [777, 129] on icon "button" at bounding box center [768, 128] width 16 height 16
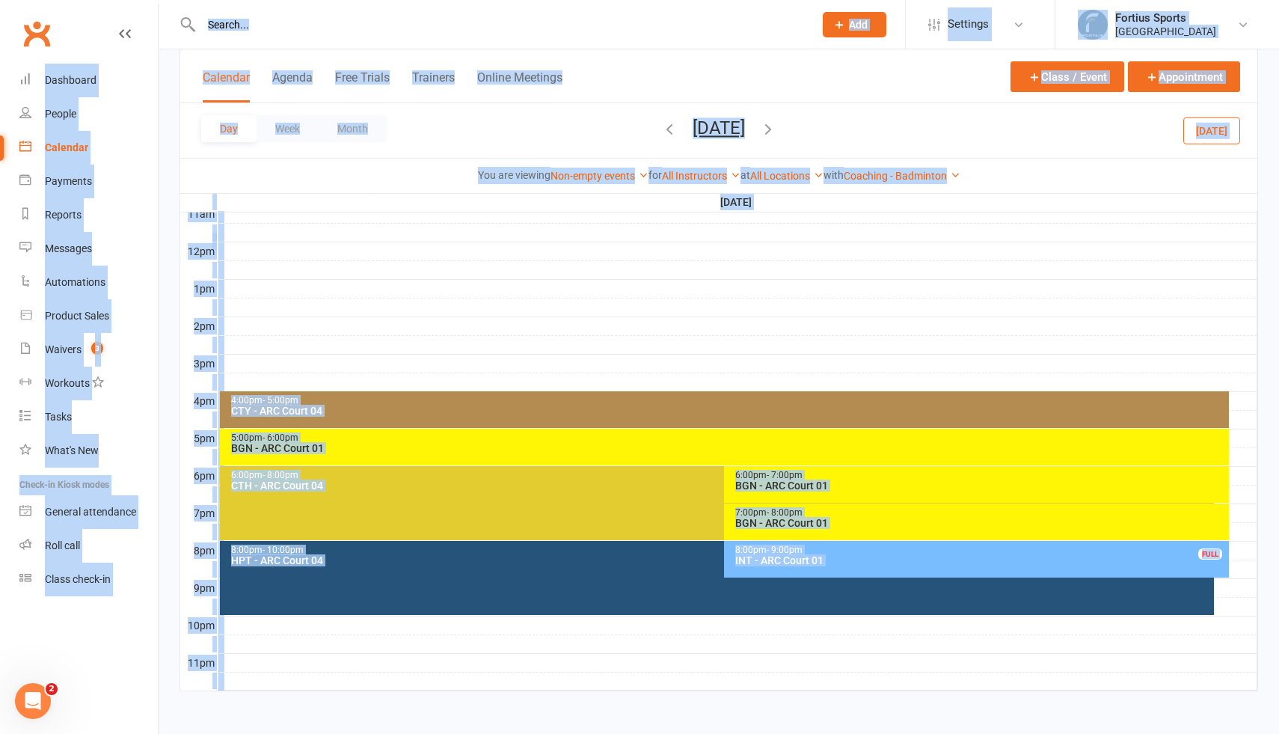
click at [777, 126] on icon "button" at bounding box center [768, 128] width 16 height 16
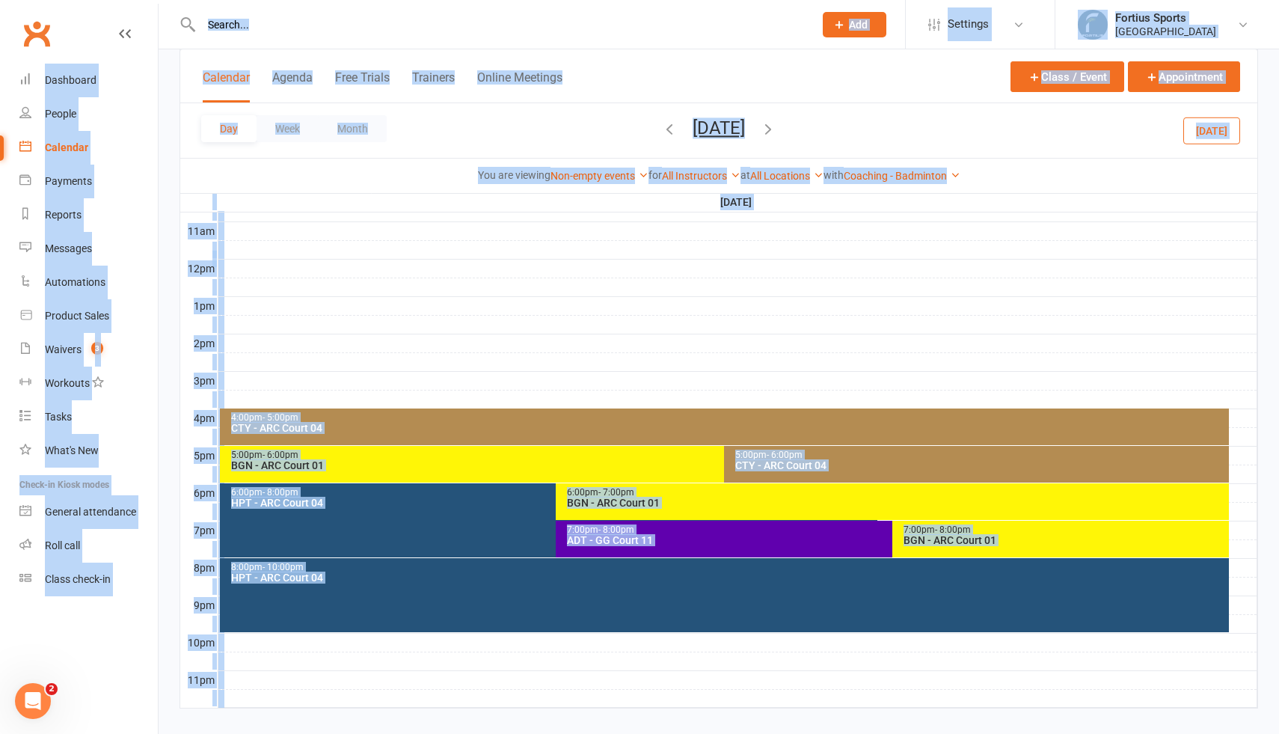
scroll to position [489, 0]
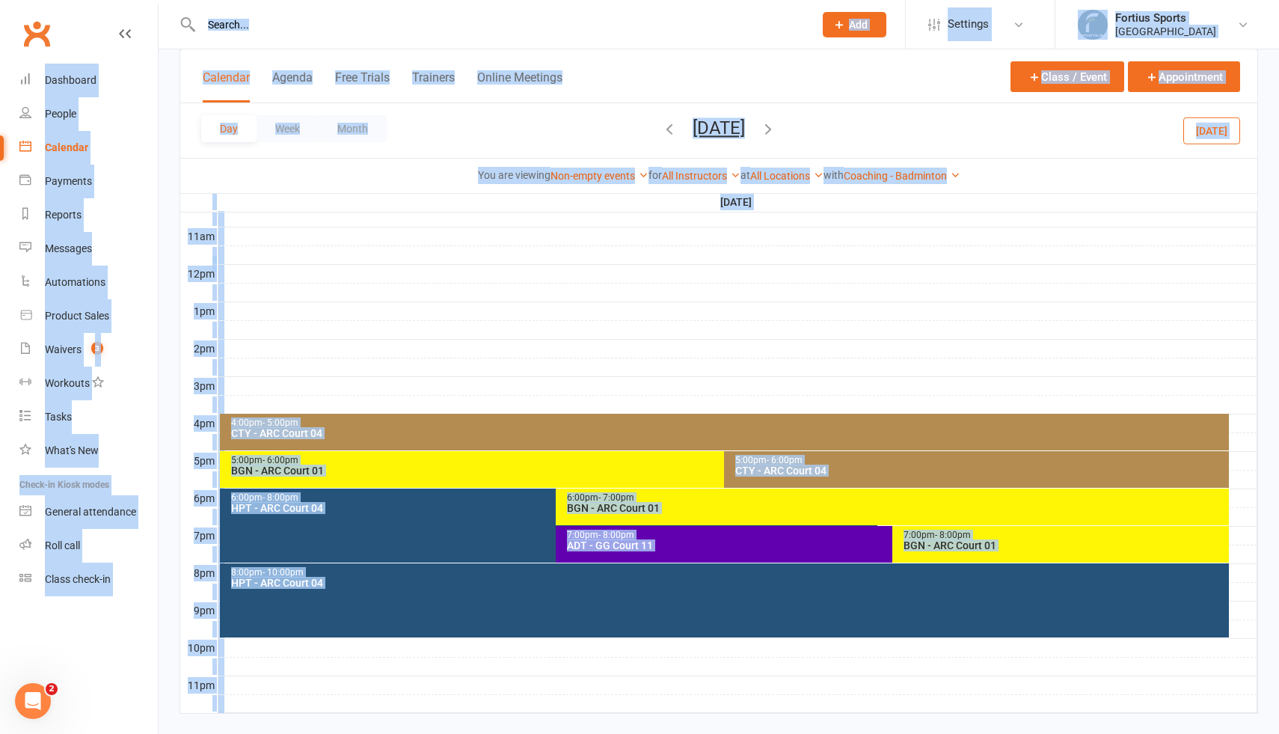
click at [777, 129] on icon "button" at bounding box center [768, 128] width 16 height 16
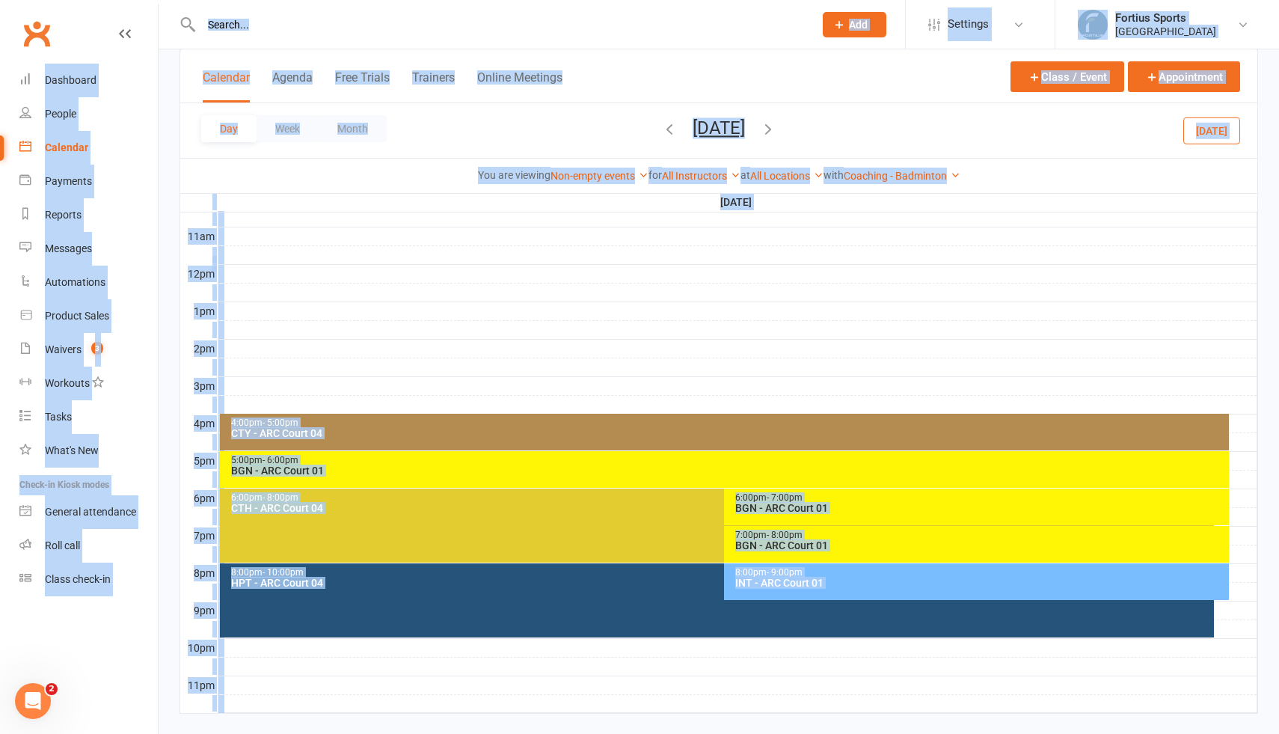
click at [828, 584] on div "INT - ARC Court 01" at bounding box center [981, 583] width 492 height 10
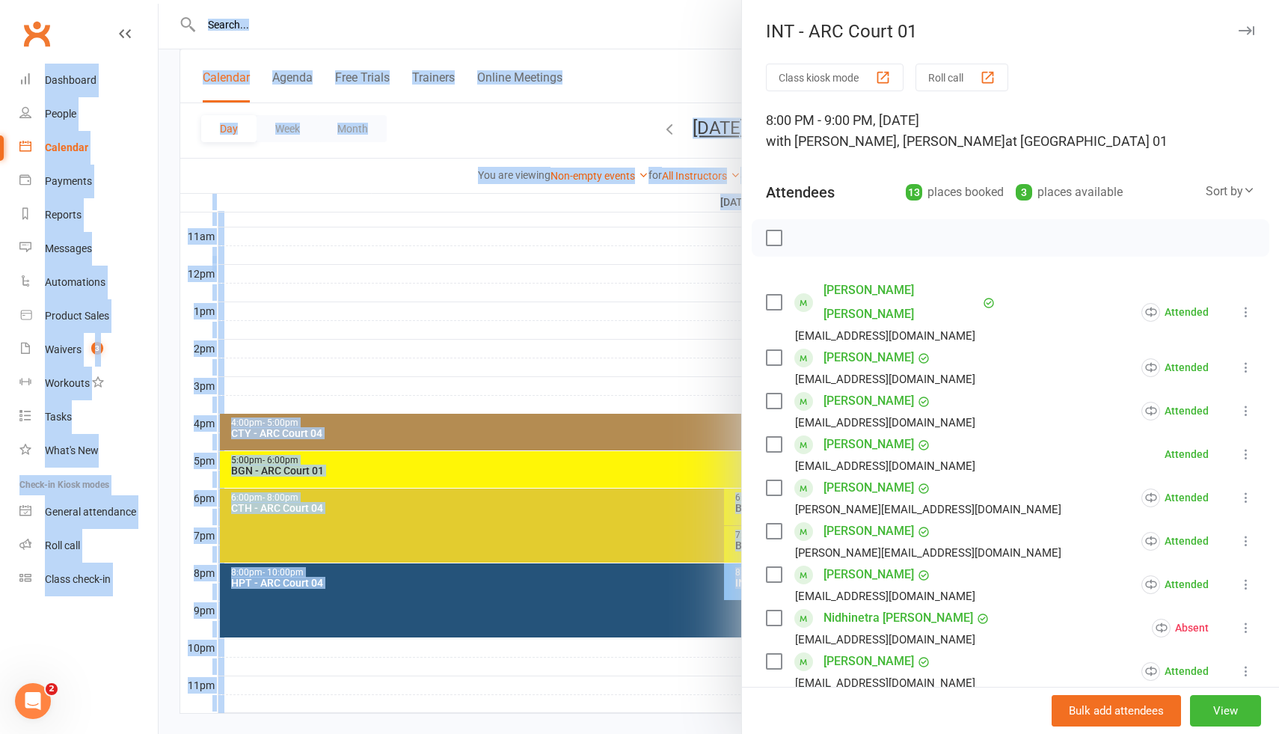
click at [660, 305] on div at bounding box center [719, 367] width 1121 height 734
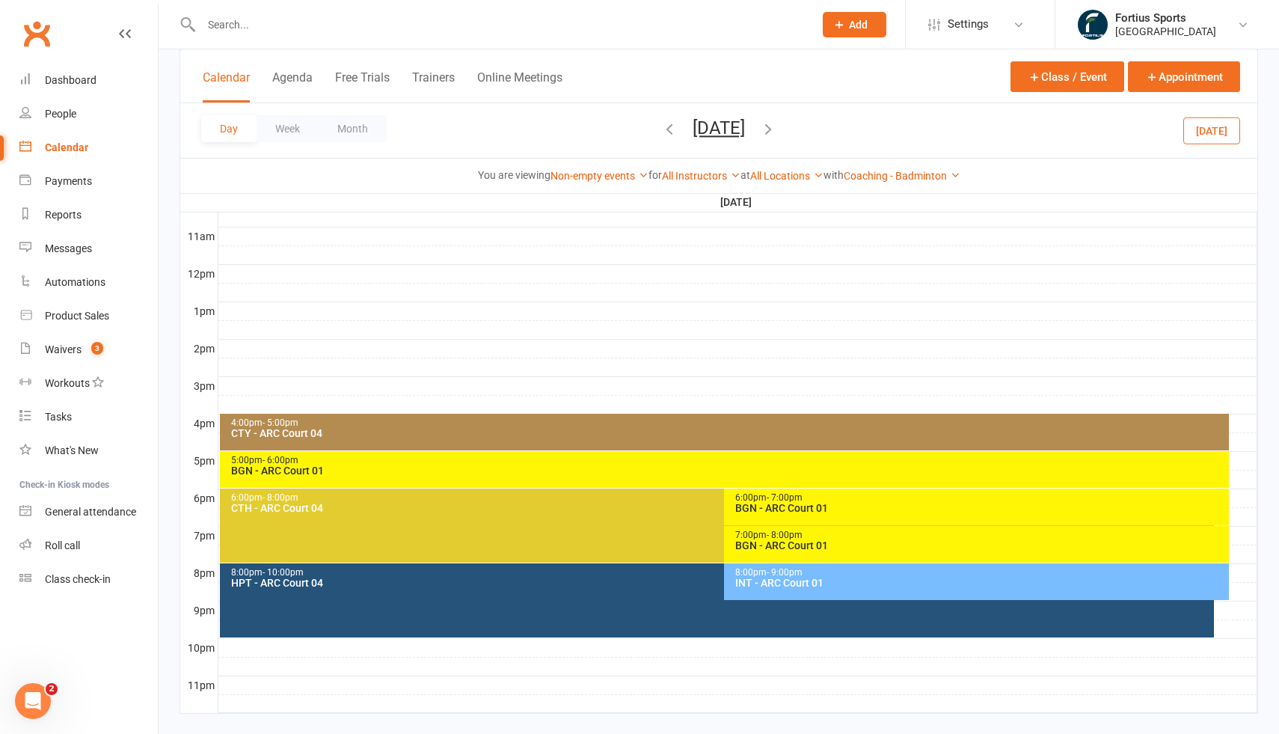
click at [777, 130] on icon "button" at bounding box center [768, 128] width 16 height 16
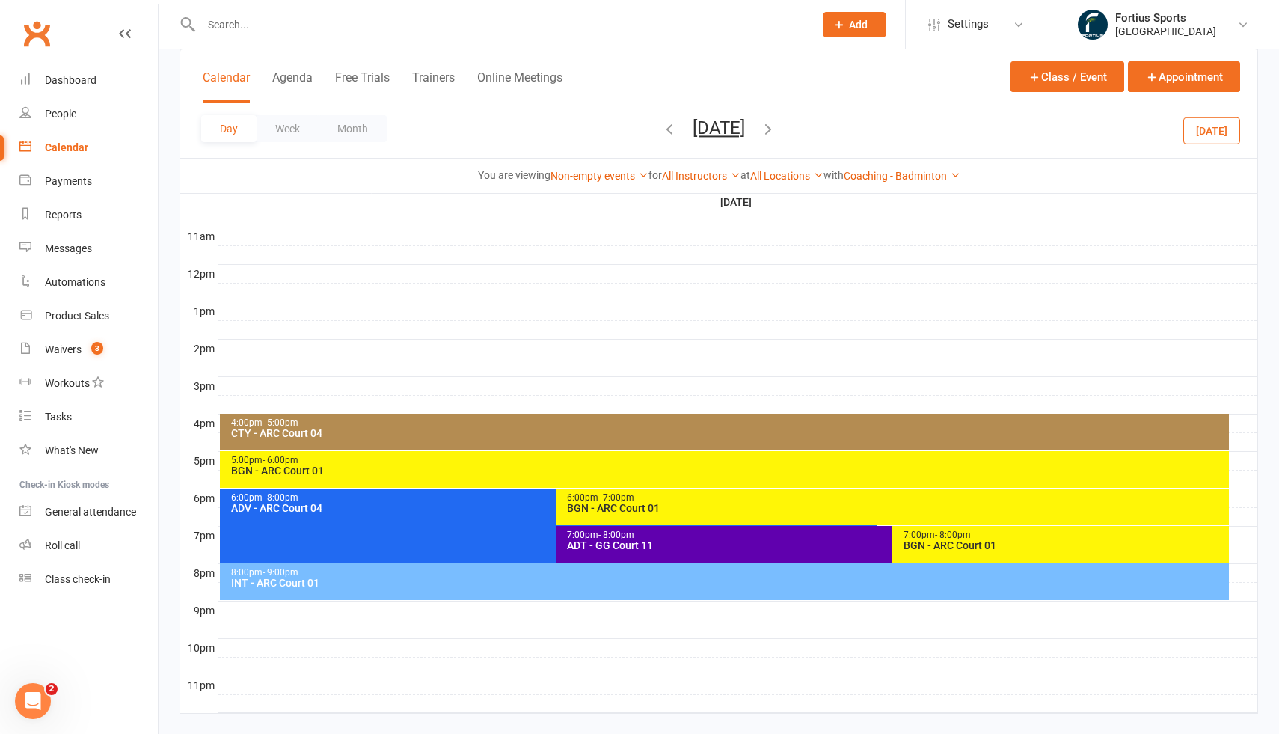
click at [699, 578] on div "INT - ARC Court 01" at bounding box center [728, 583] width 996 height 10
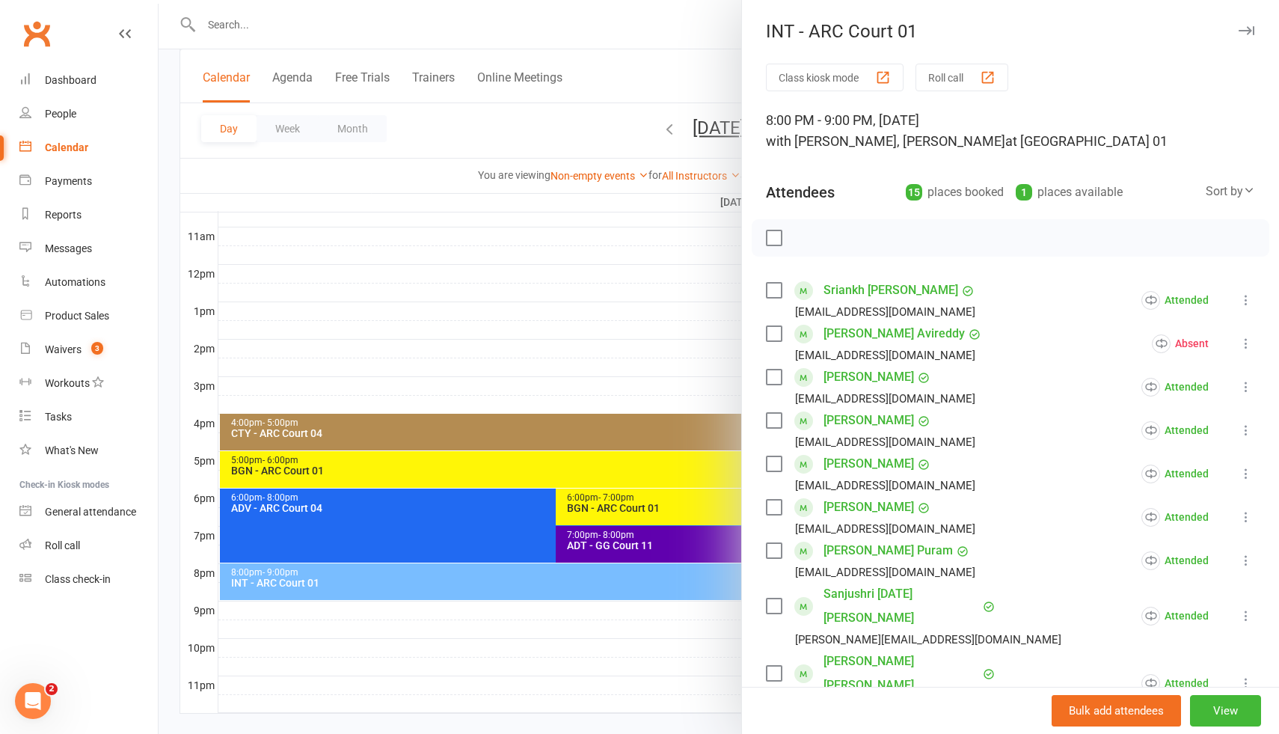
click at [669, 244] on div at bounding box center [719, 367] width 1121 height 734
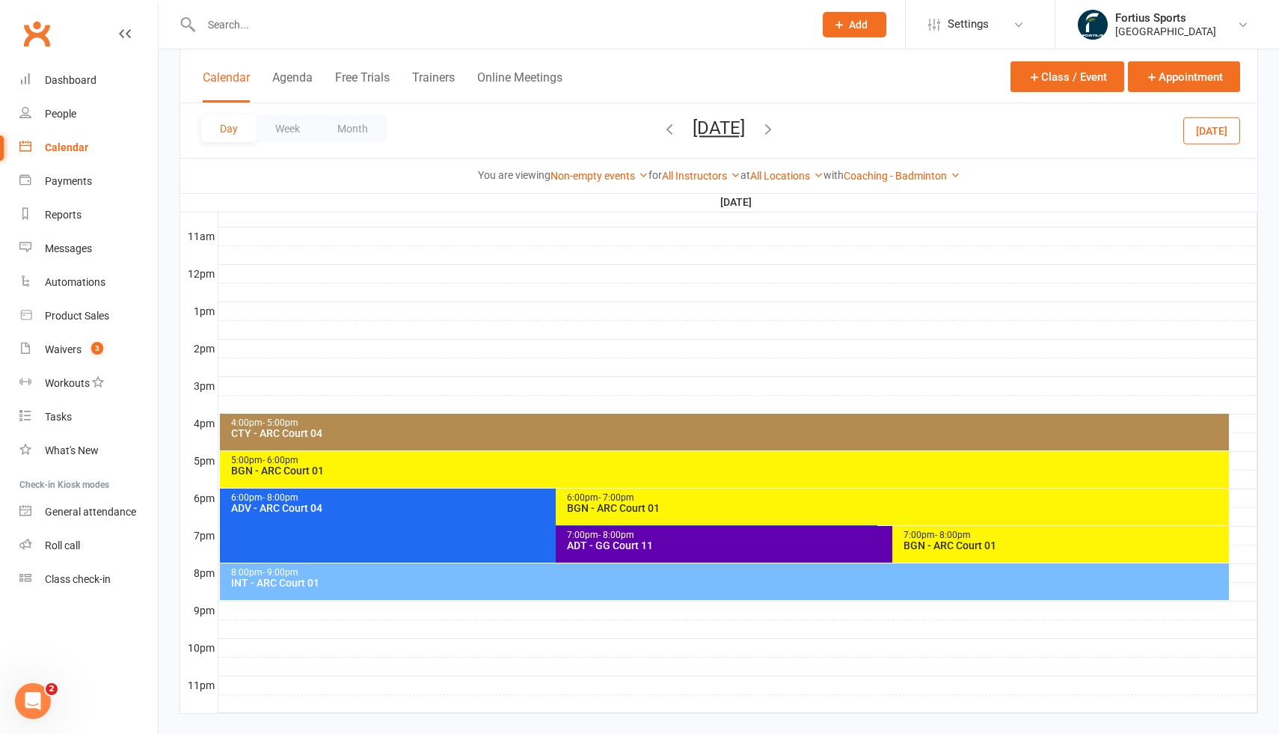
click at [777, 135] on icon "button" at bounding box center [768, 128] width 16 height 16
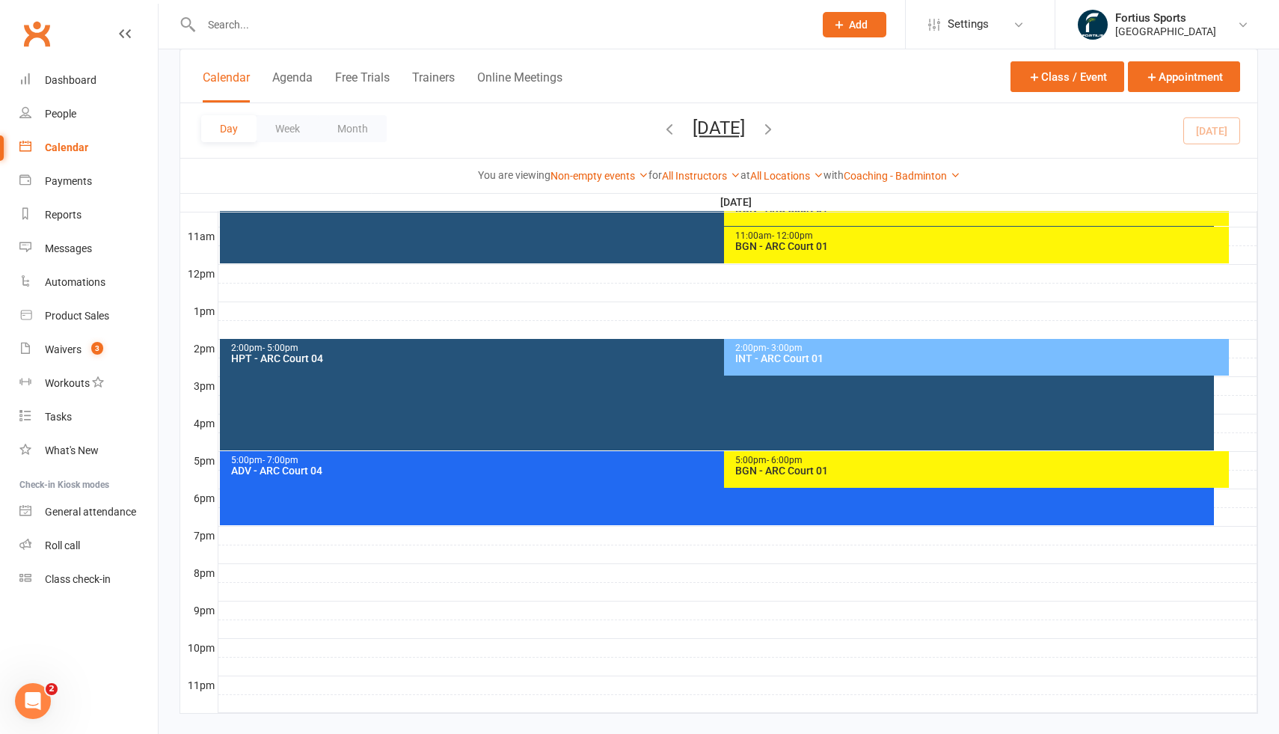
click at [799, 356] on div "INT - ARC Court 01" at bounding box center [981, 358] width 492 height 10
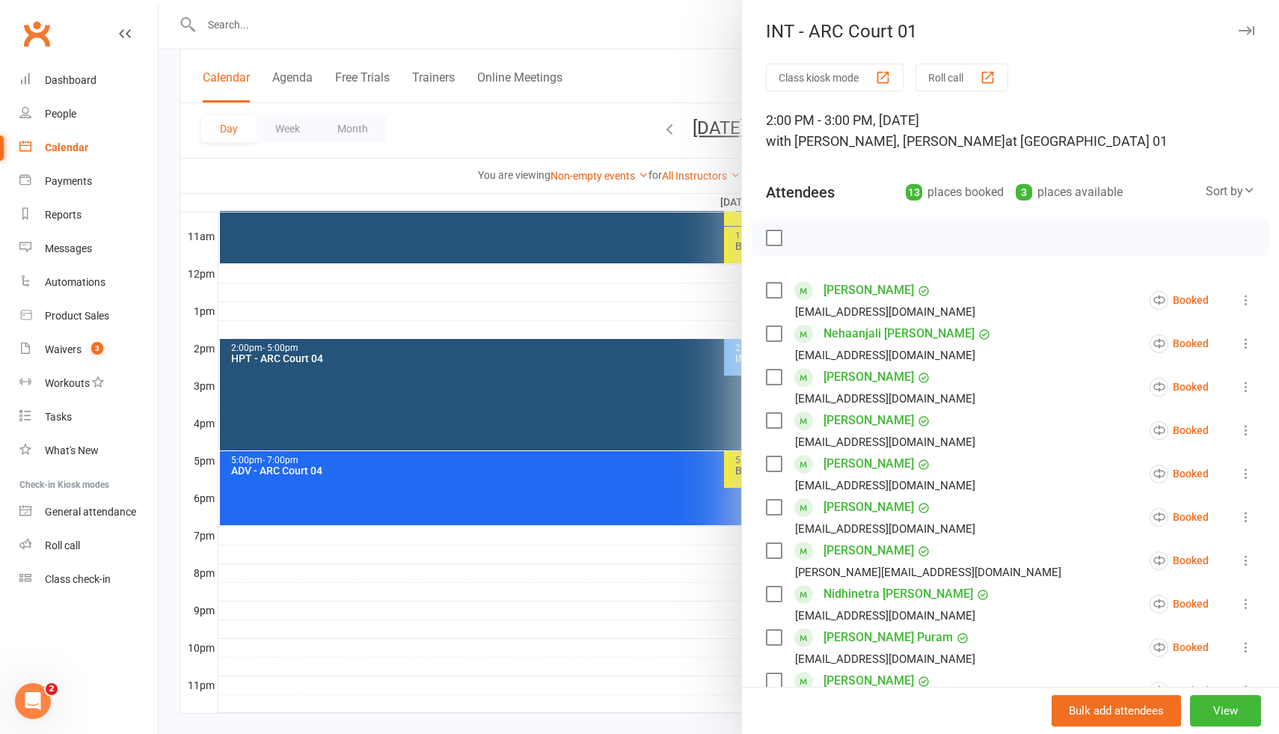
click at [646, 300] on div at bounding box center [719, 367] width 1121 height 734
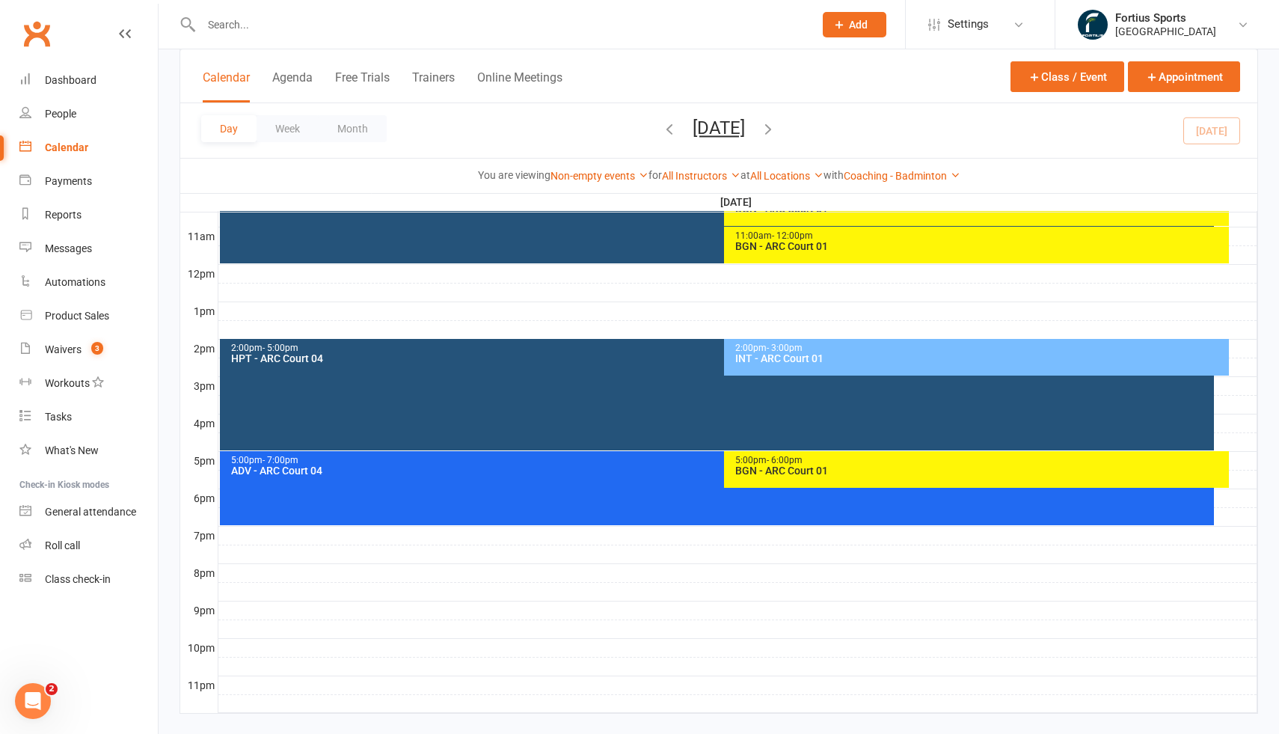
click at [777, 129] on icon "button" at bounding box center [768, 128] width 16 height 16
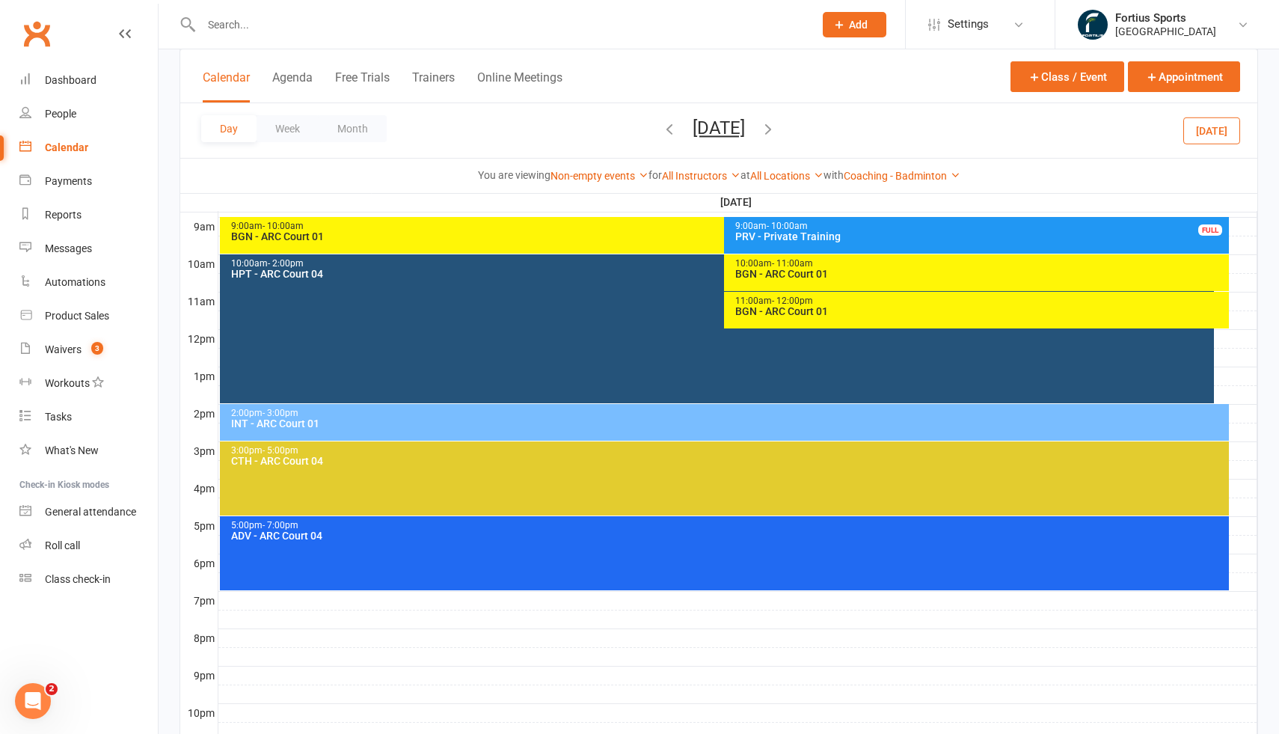
scroll to position [423, 0]
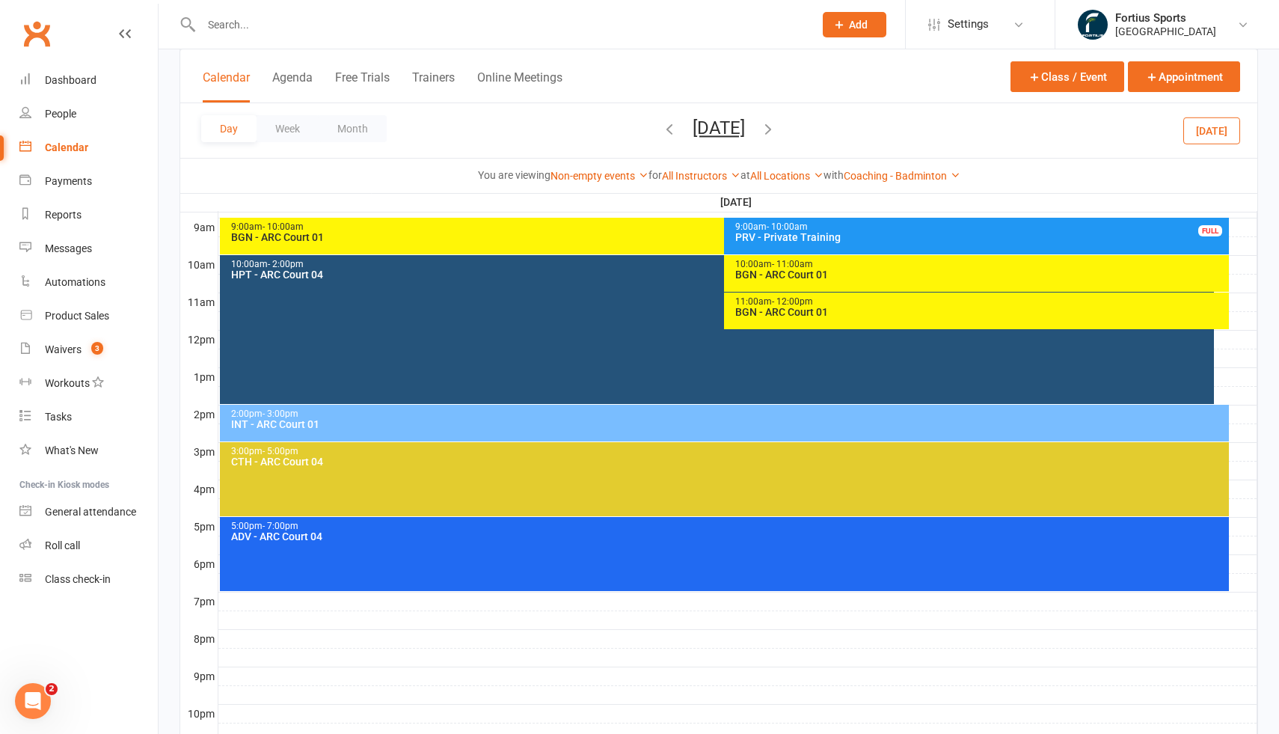
click at [697, 417] on div "2:00pm - 3:00pm" at bounding box center [728, 414] width 996 height 10
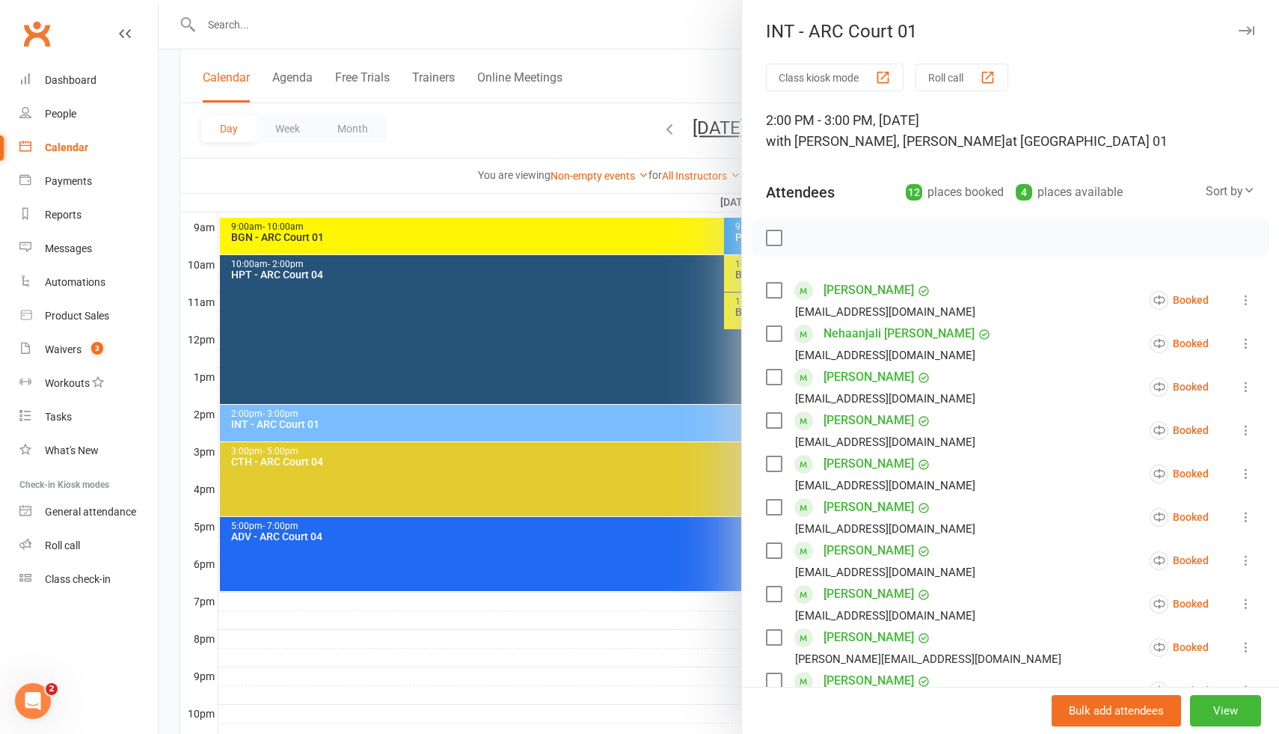
click at [662, 200] on div at bounding box center [719, 367] width 1121 height 734
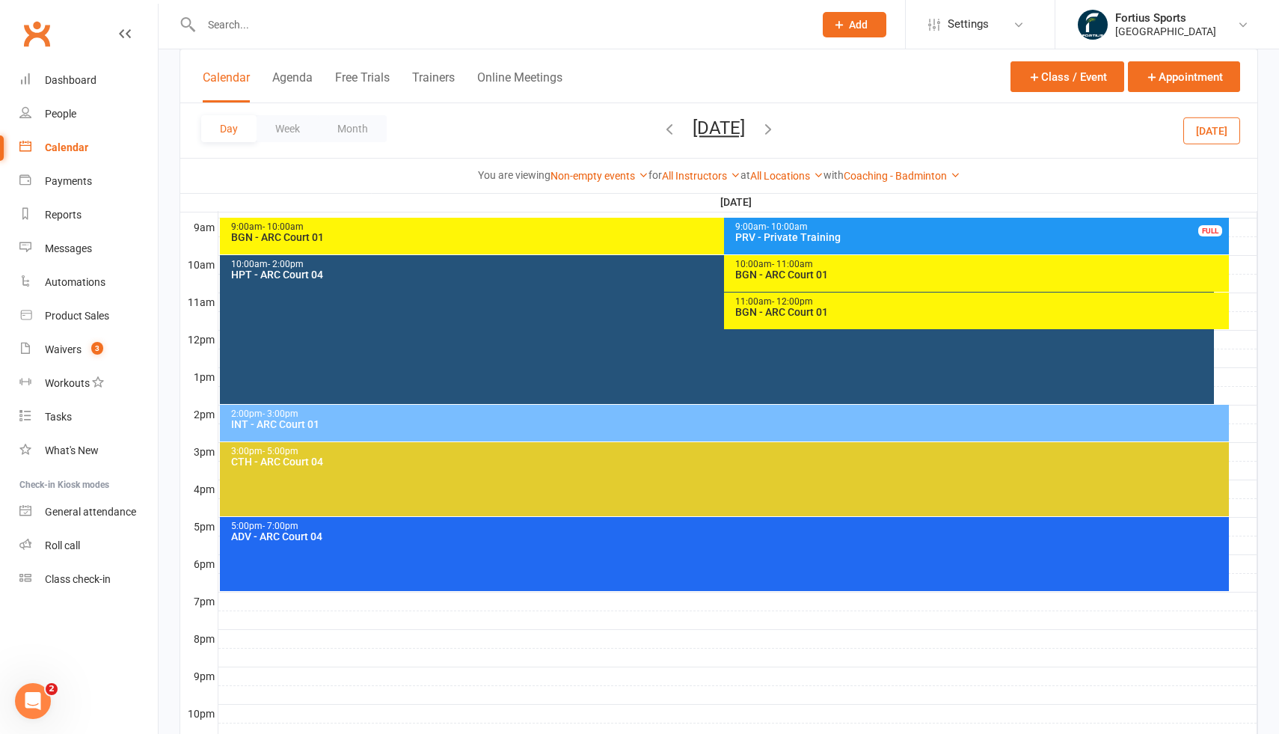
click at [777, 126] on icon "button" at bounding box center [768, 128] width 16 height 16
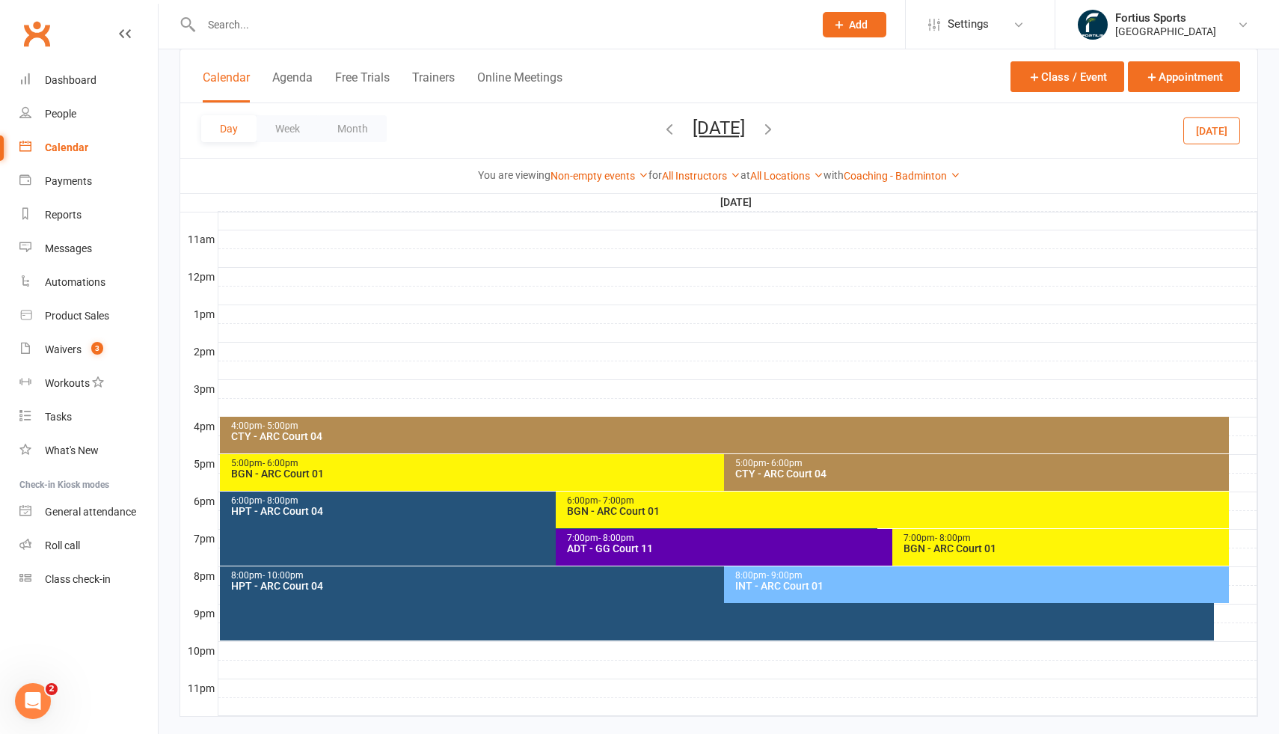
scroll to position [511, 0]
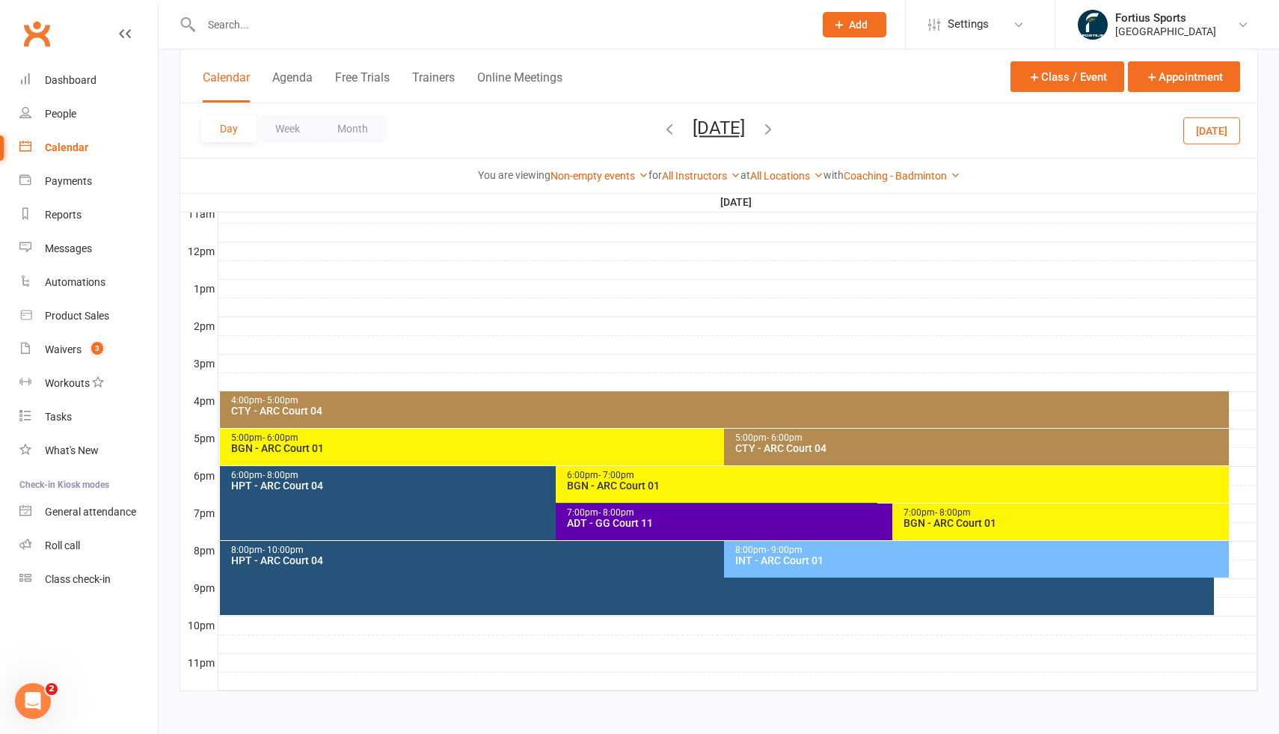
click at [804, 557] on div "INT - ARC Court 01" at bounding box center [981, 560] width 492 height 10
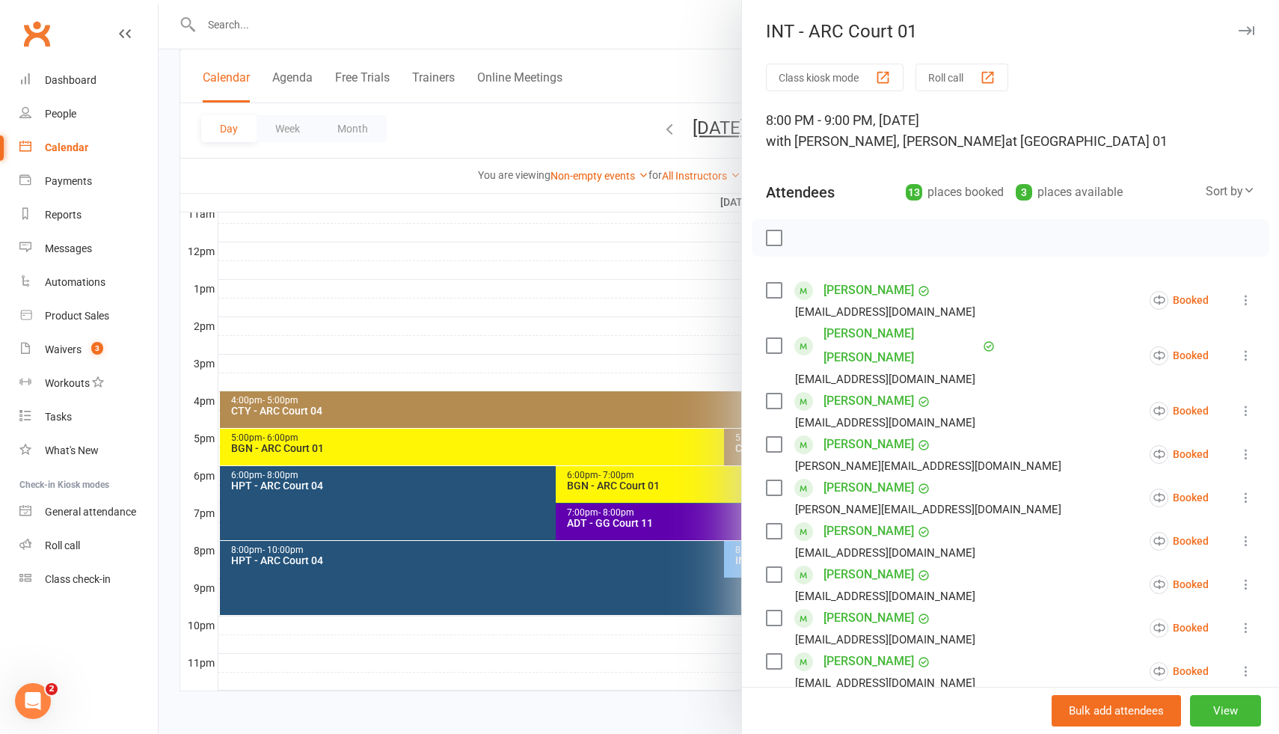
click at [655, 316] on div at bounding box center [719, 367] width 1121 height 734
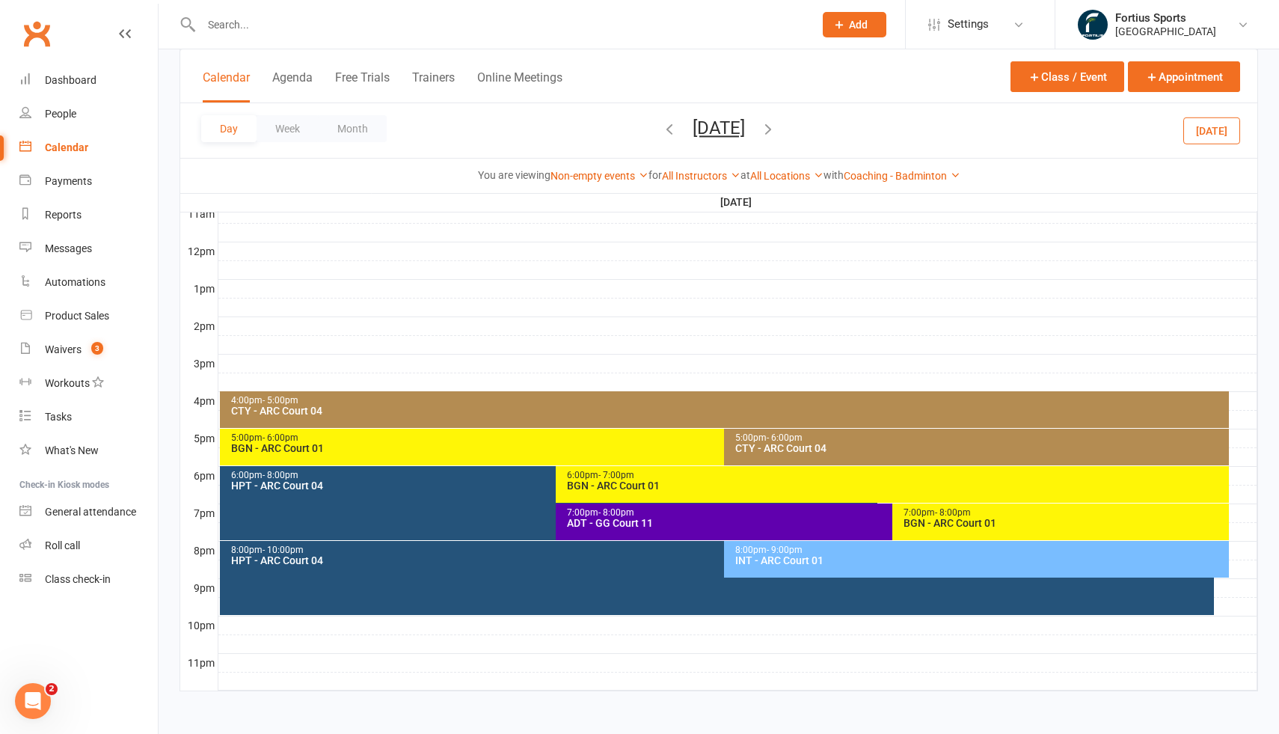
click at [777, 130] on icon "button" at bounding box center [768, 128] width 16 height 16
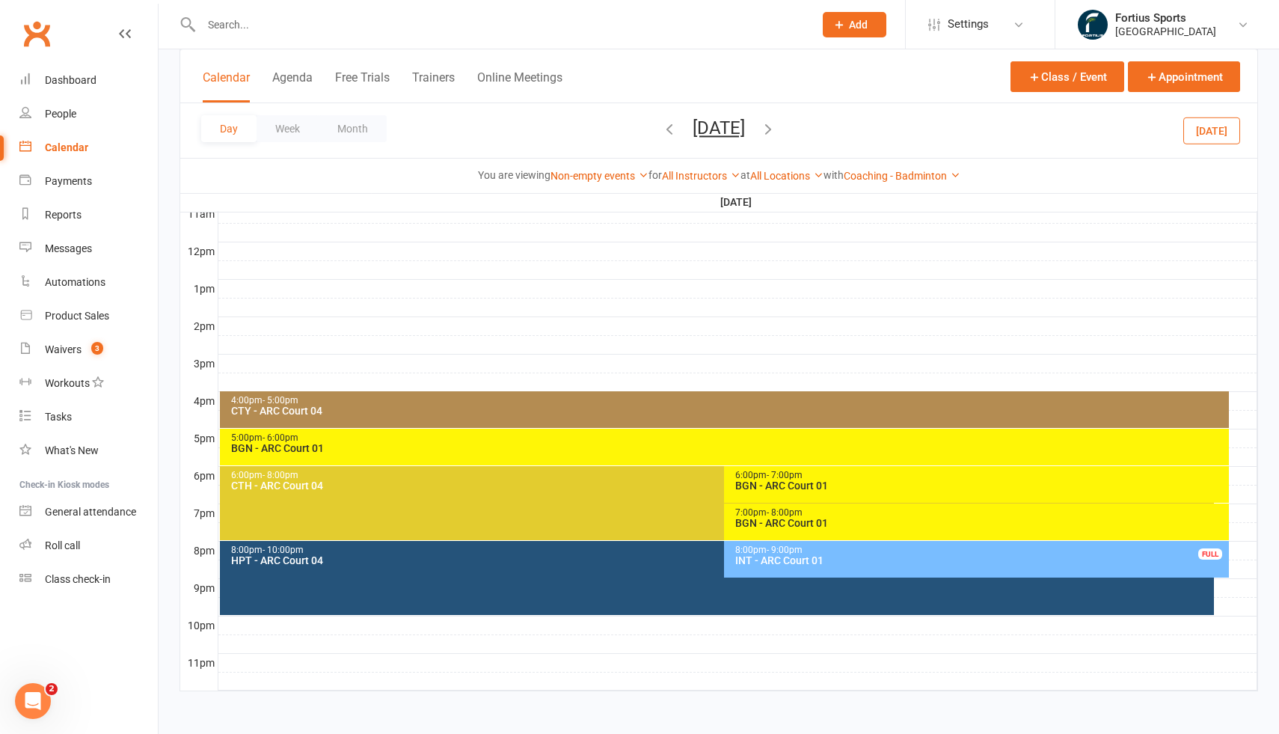
click at [780, 565] on div "INT - ARC Court 01" at bounding box center [981, 560] width 492 height 10
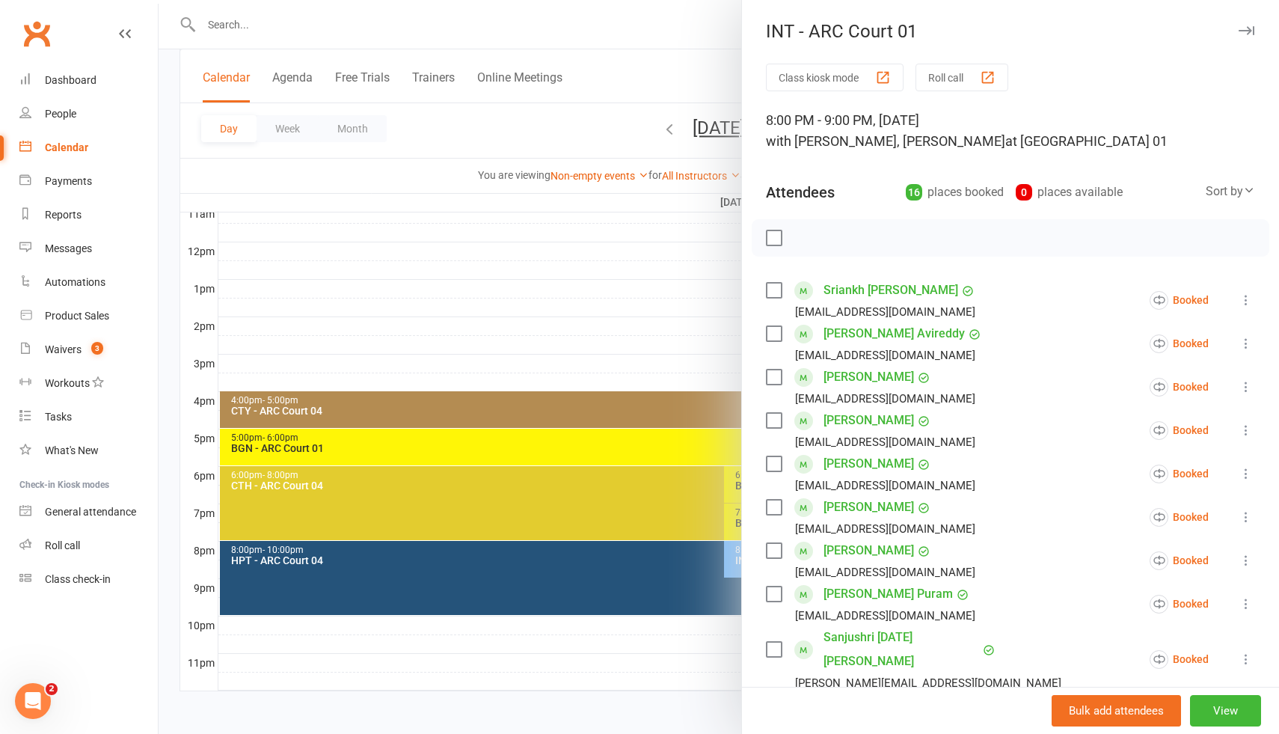
click at [643, 293] on div at bounding box center [719, 367] width 1121 height 734
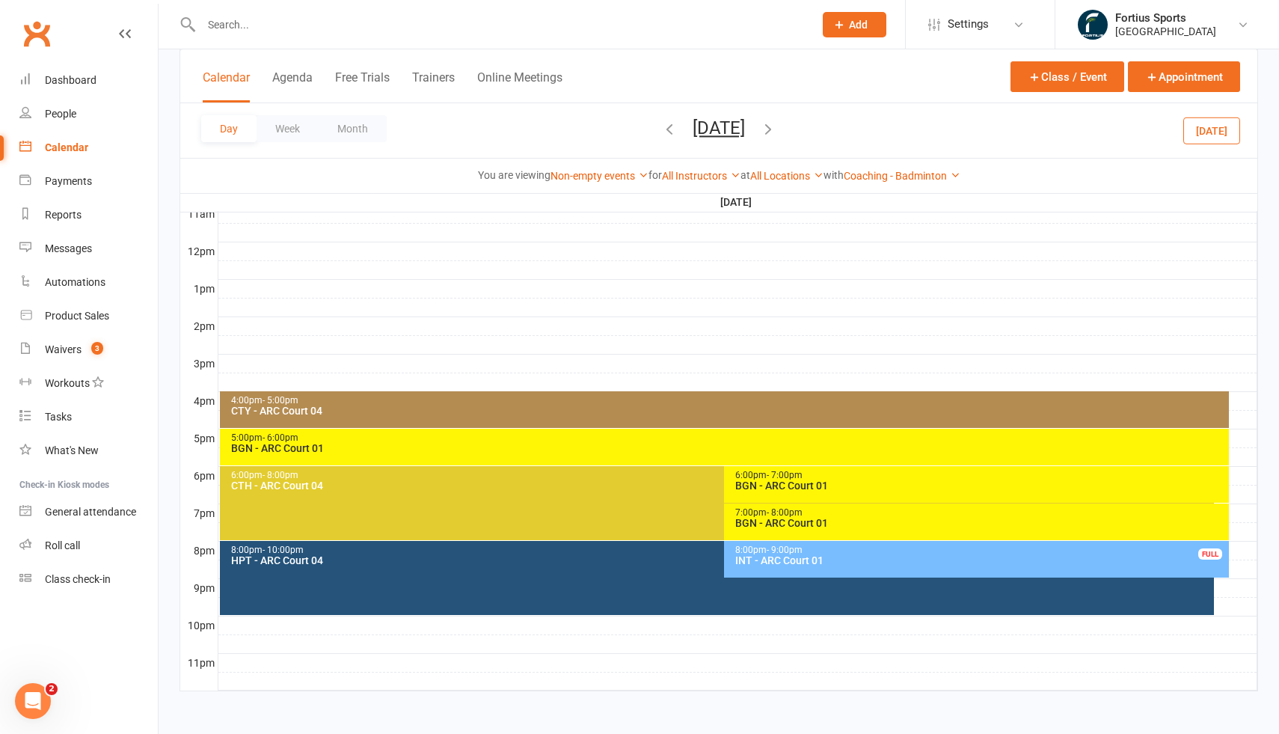
click at [777, 128] on icon "button" at bounding box center [768, 128] width 16 height 16
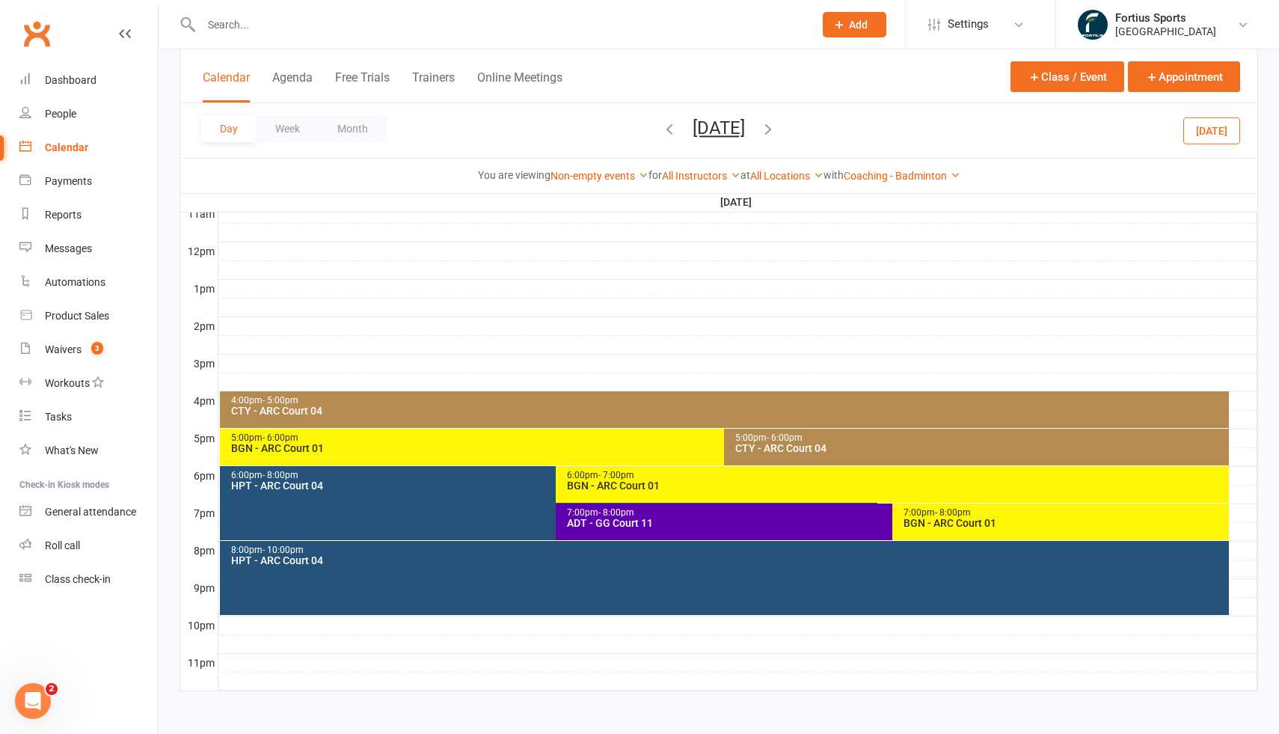
click at [777, 130] on icon "button" at bounding box center [768, 128] width 16 height 16
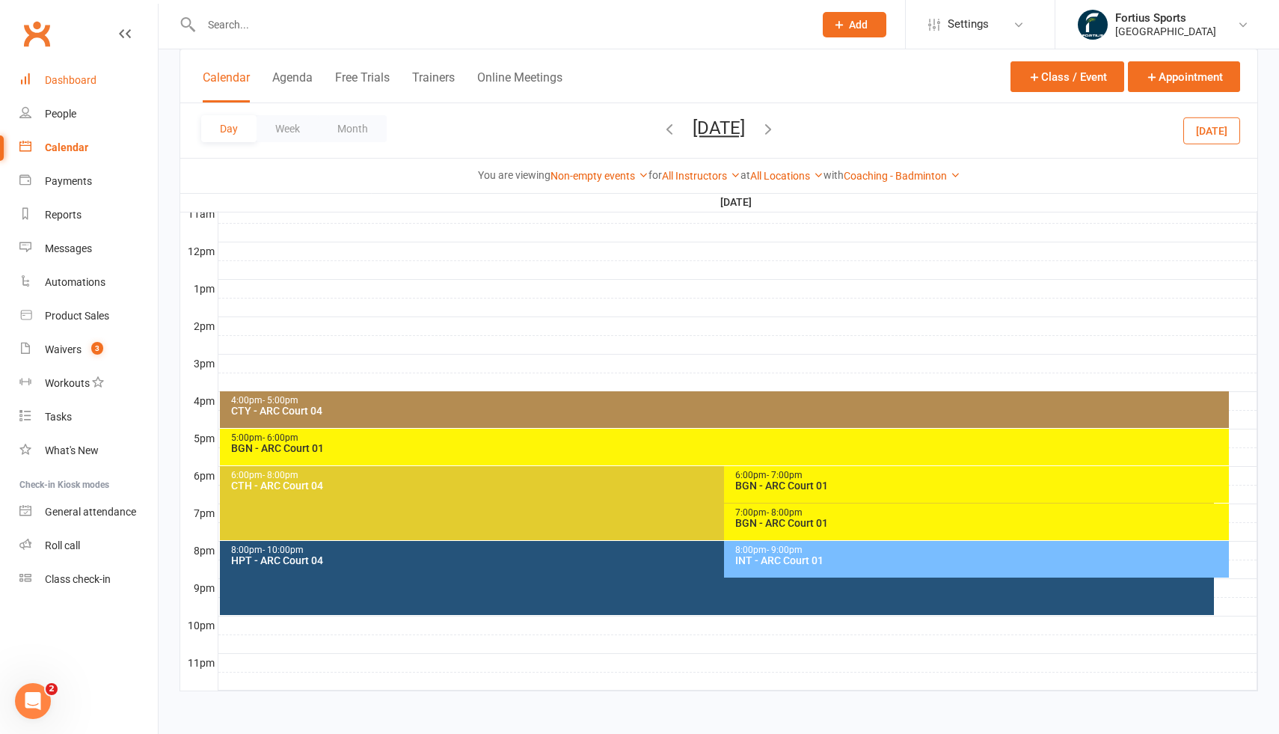
click at [84, 80] on div "Dashboard" at bounding box center [71, 80] width 52 height 12
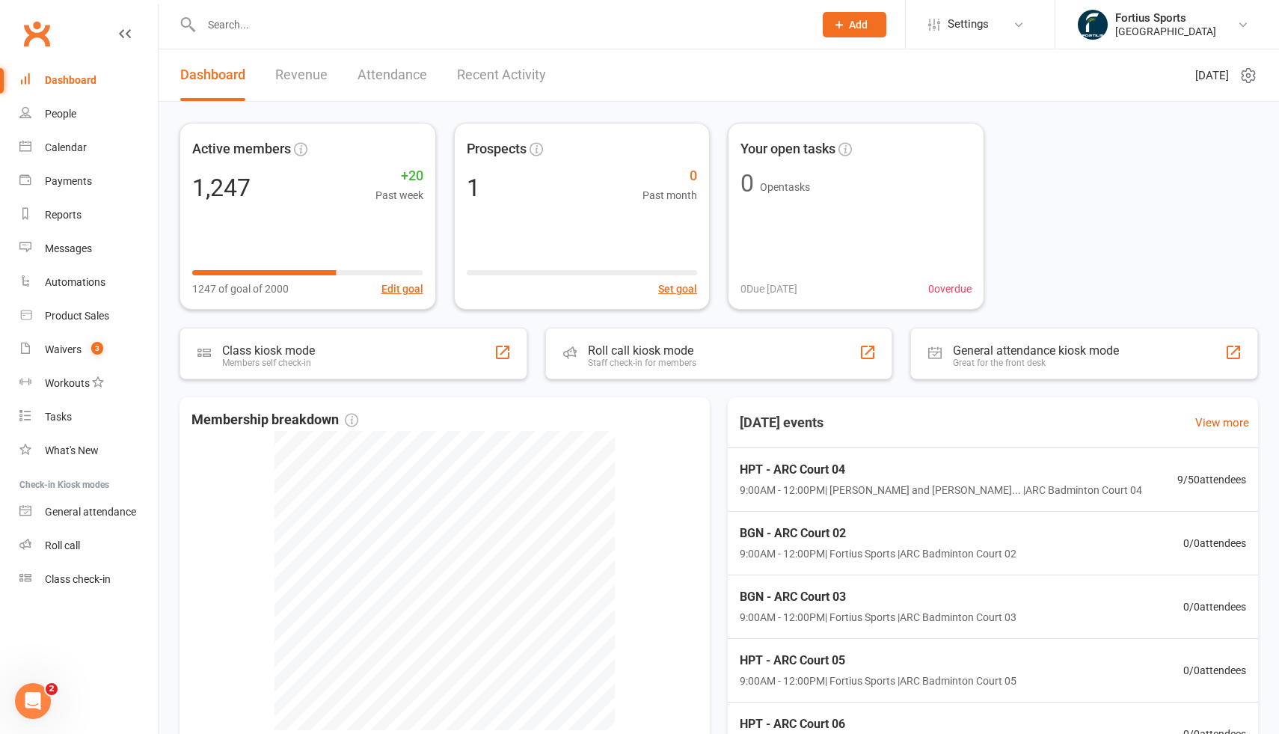
click at [497, 85] on link "Recent Activity" at bounding box center [501, 75] width 89 height 52
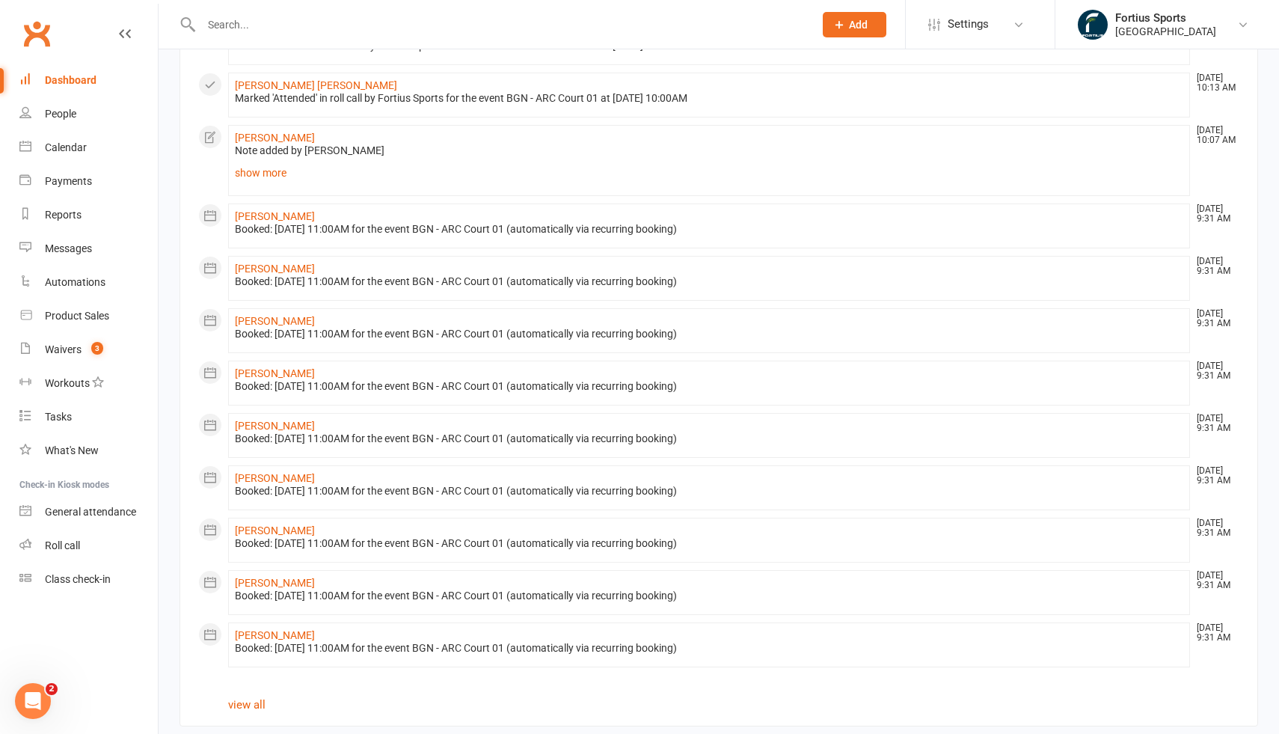
scroll to position [588, 0]
click at [67, 350] on div "Waivers" at bounding box center [63, 349] width 37 height 12
select select "100"
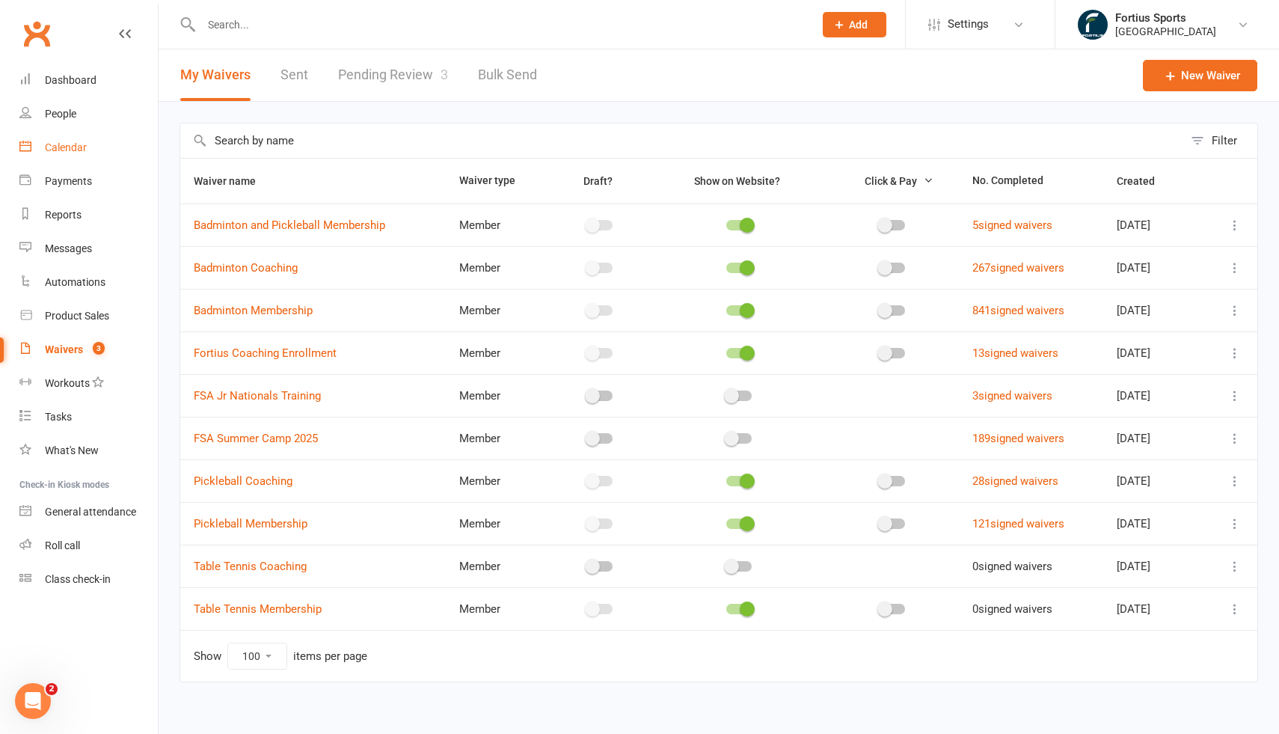
click at [68, 147] on div "Calendar" at bounding box center [66, 147] width 42 height 12
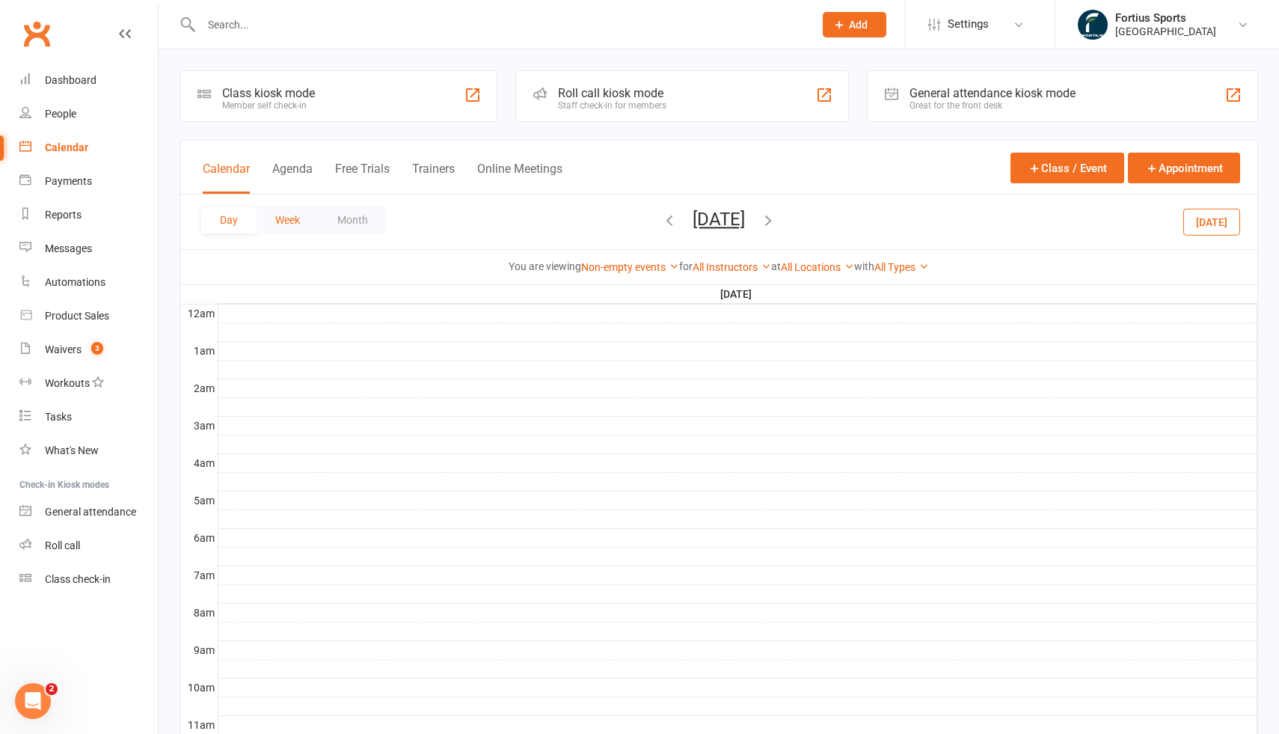
click at [284, 213] on button "Week" at bounding box center [288, 219] width 62 height 27
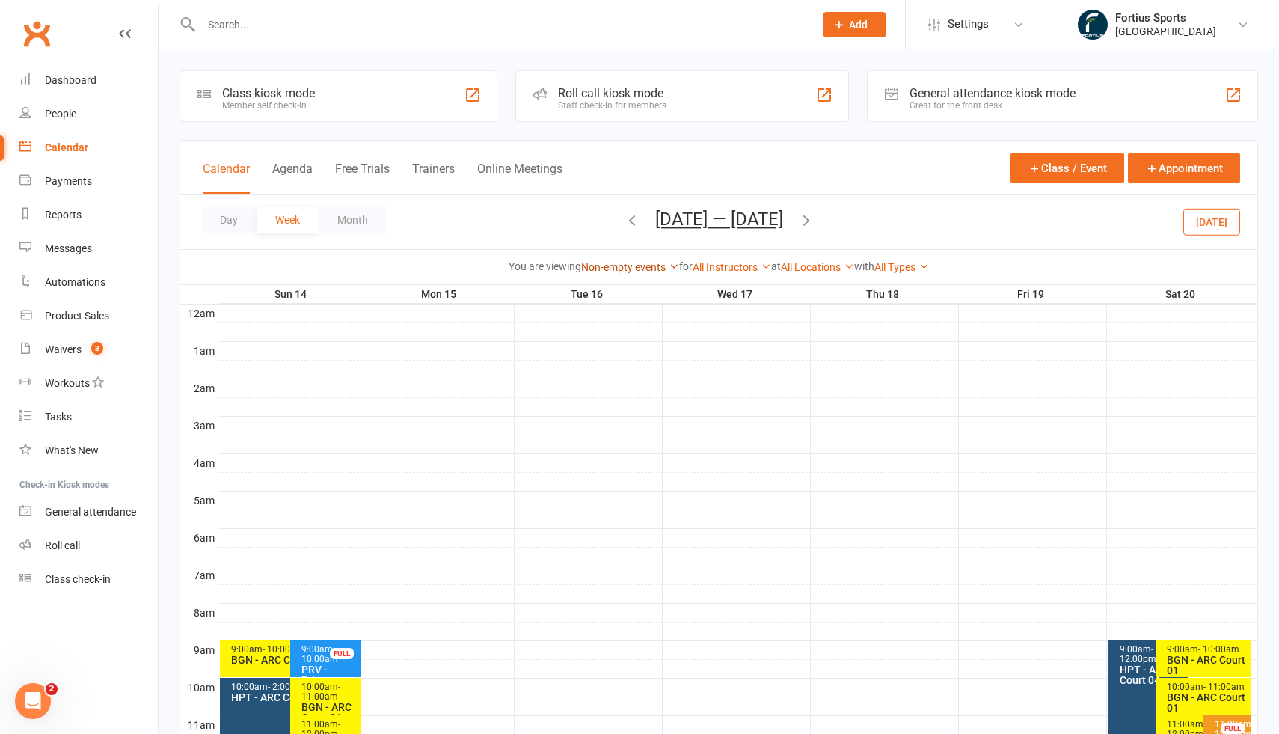
click at [644, 269] on link "Non-empty events" at bounding box center [630, 267] width 98 height 12
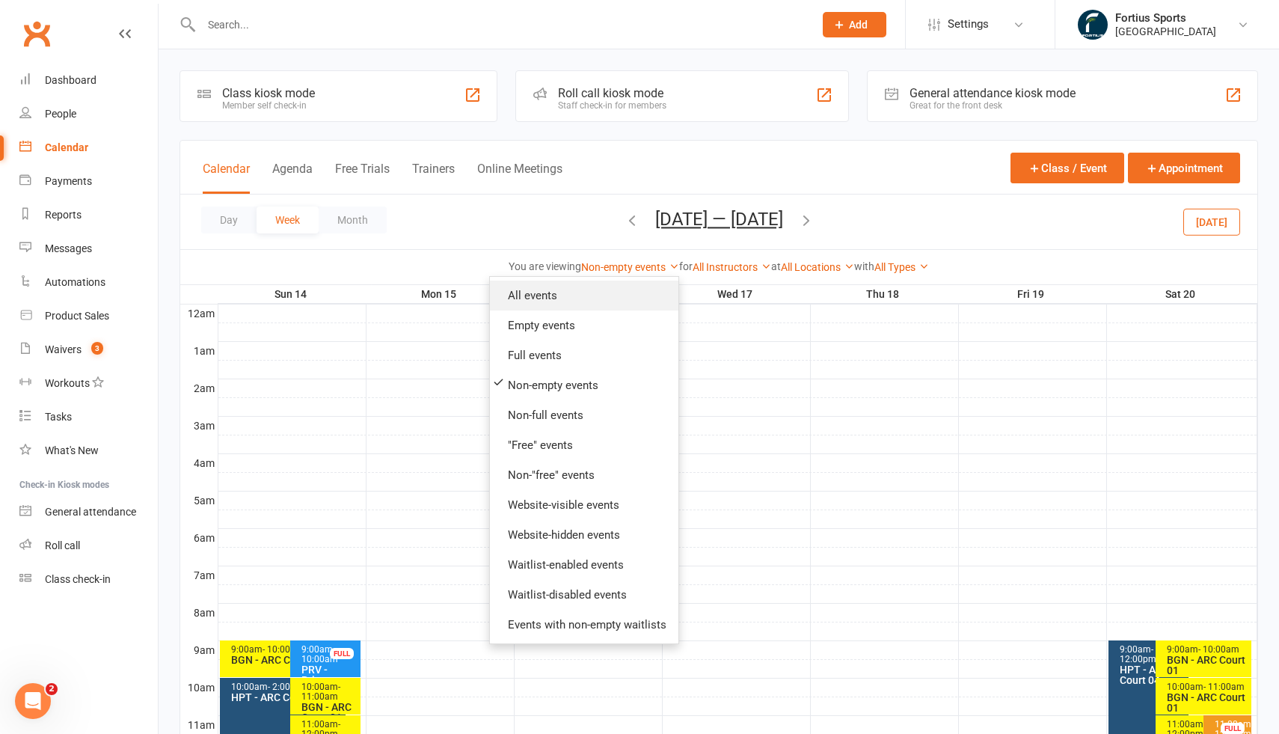
click at [551, 295] on link "All events" at bounding box center [584, 296] width 189 height 30
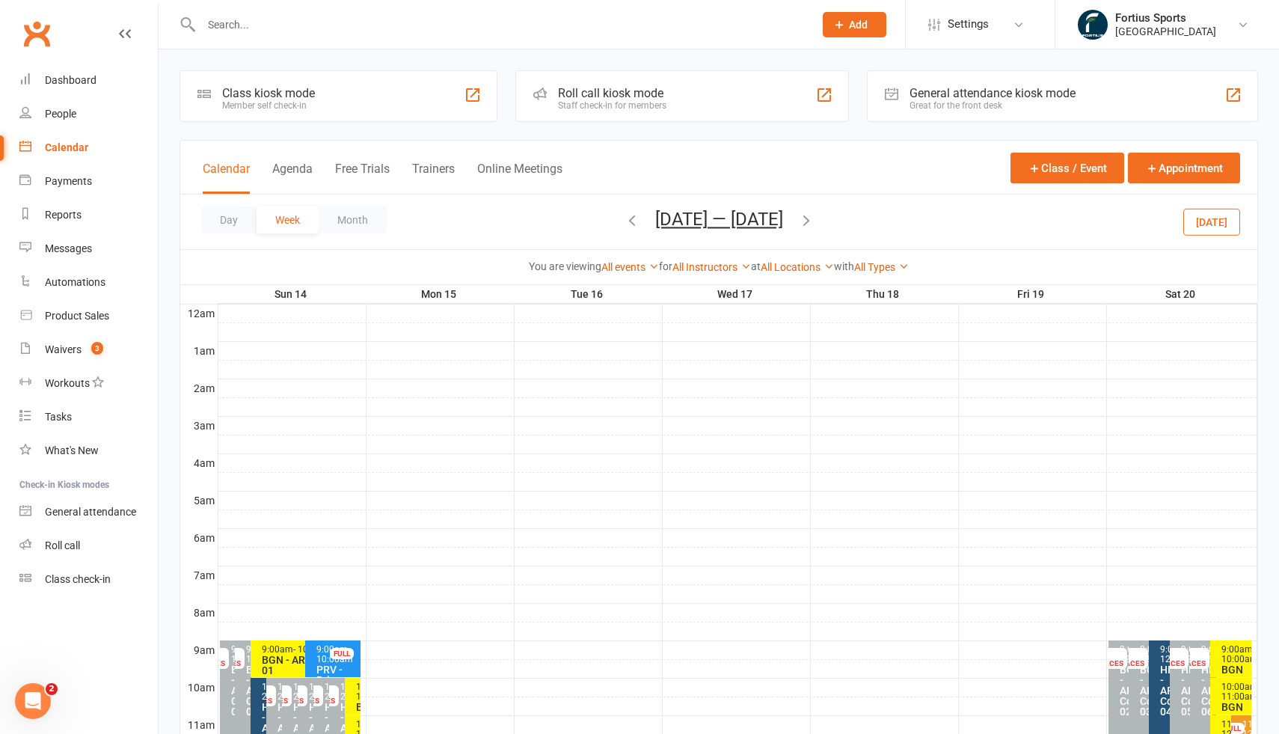
click at [665, 220] on button "[DATE] — [DATE]" at bounding box center [719, 219] width 128 height 21
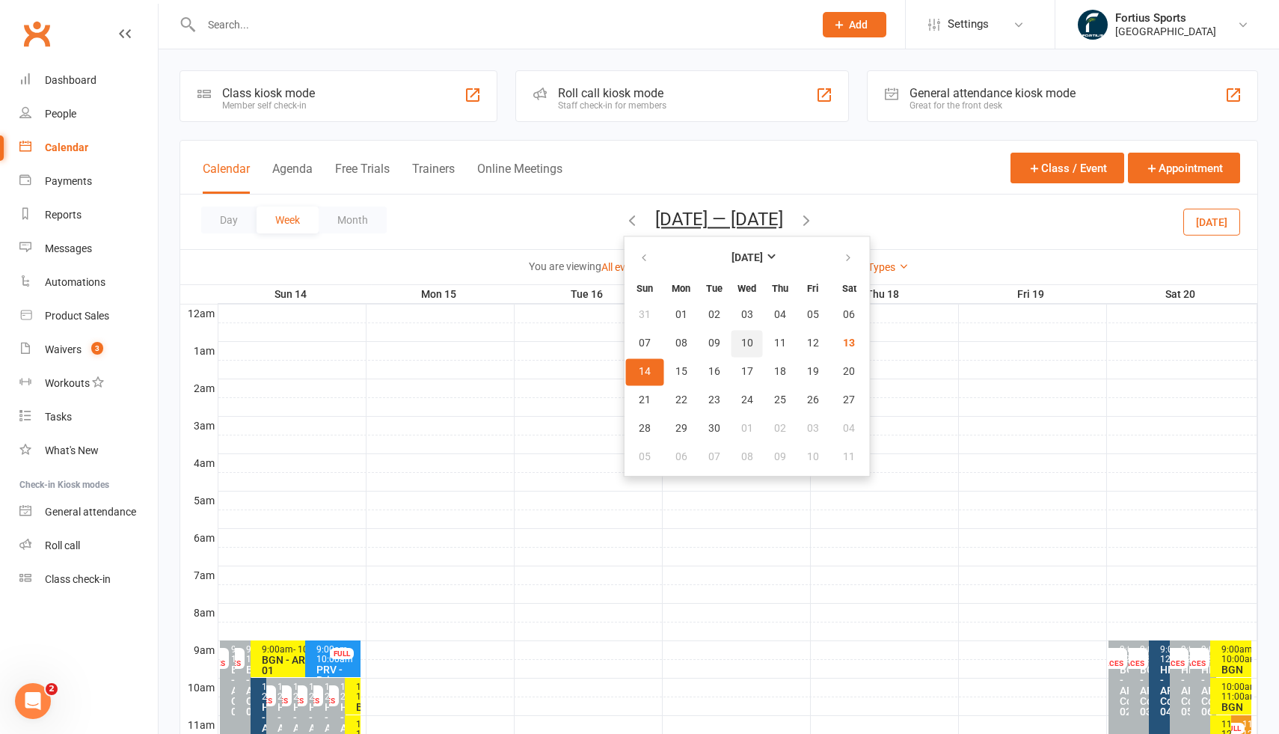
click at [741, 346] on span "10" at bounding box center [747, 343] width 12 height 12
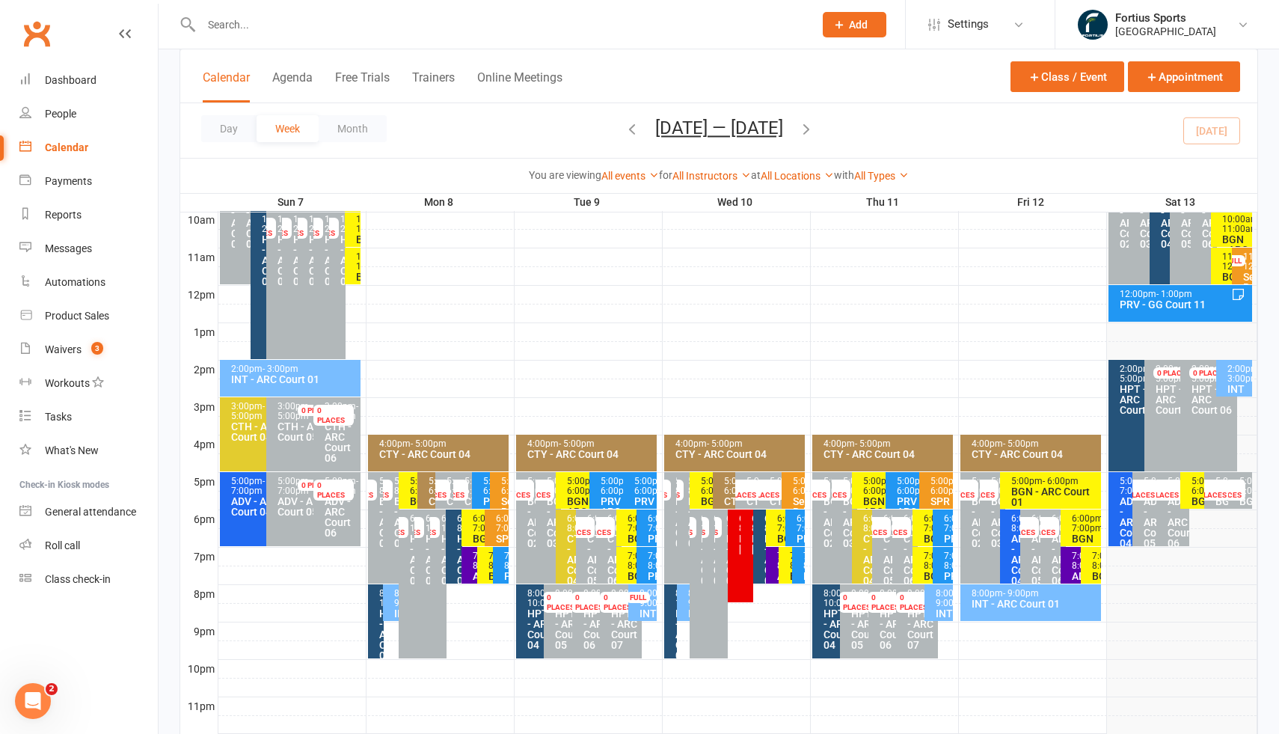
scroll to position [502, 0]
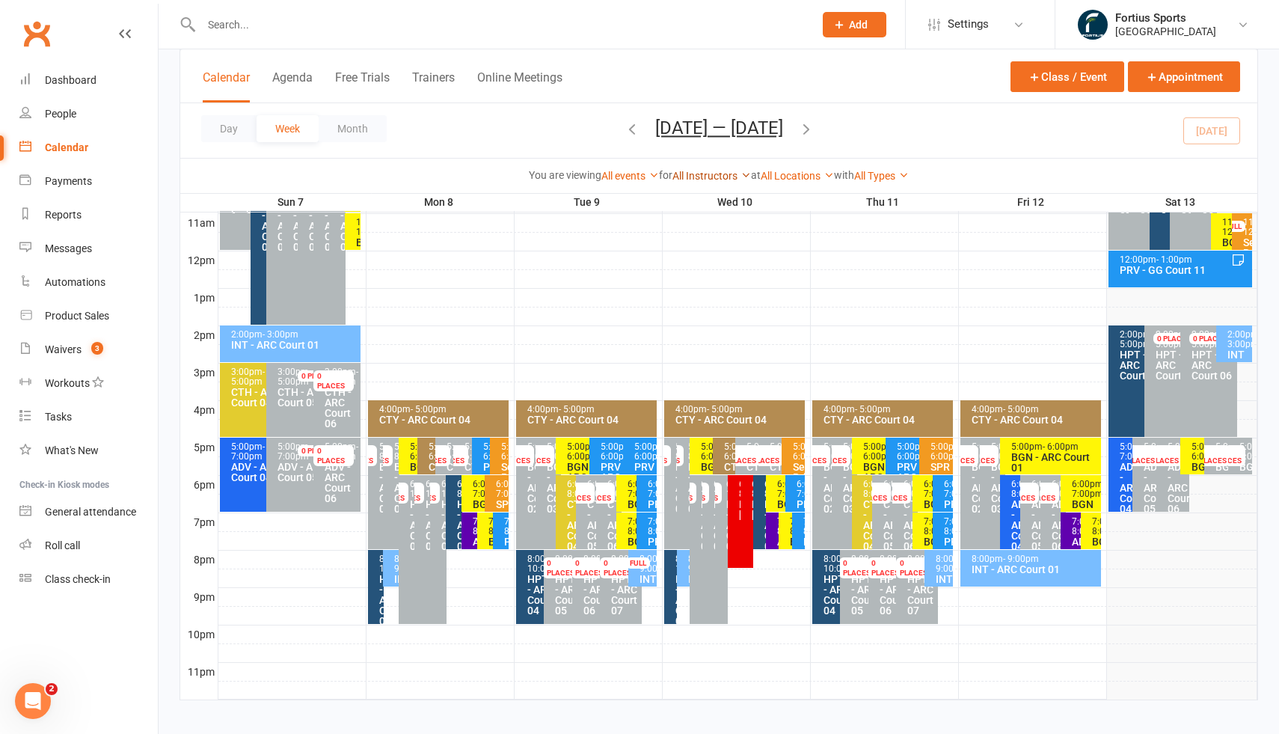
click at [679, 174] on link "All Instructors" at bounding box center [712, 176] width 79 height 12
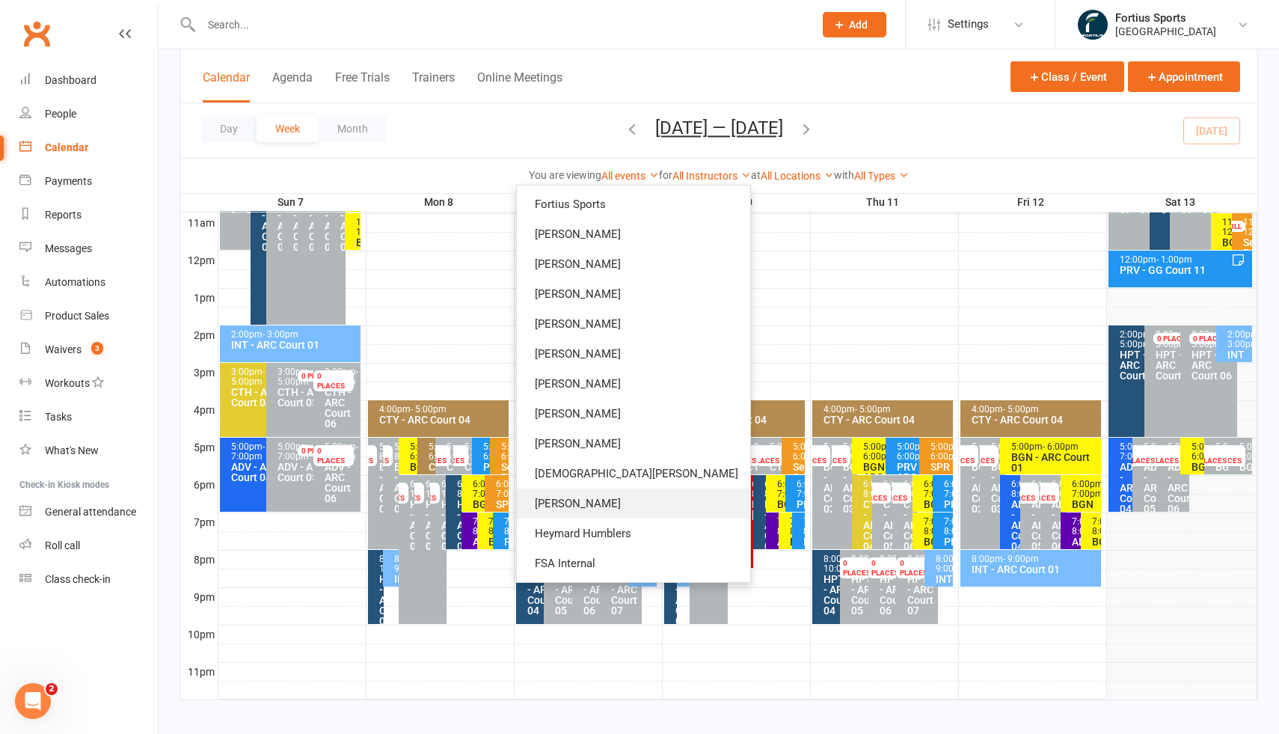
click at [676, 506] on link "[PERSON_NAME]" at bounding box center [633, 504] width 233 height 30
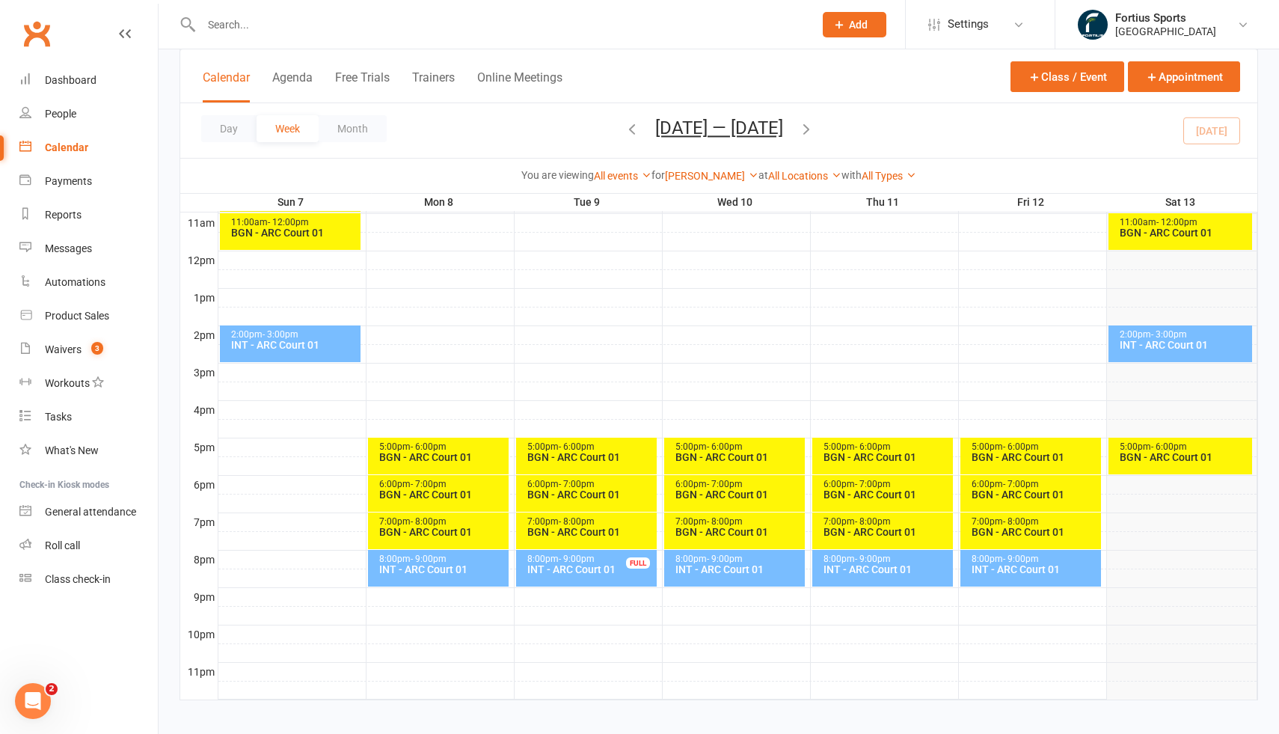
scroll to position [511, 0]
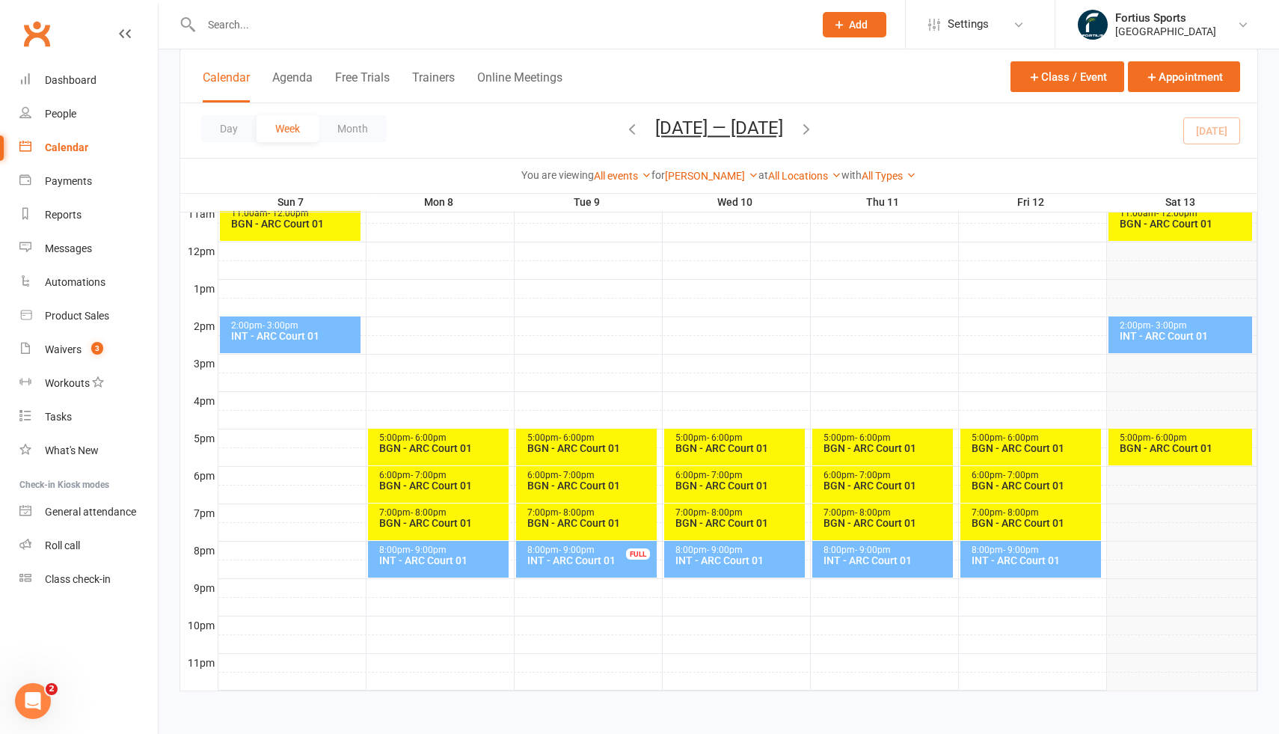
click at [729, 565] on div "INT - ARC Court 01" at bounding box center [738, 560] width 127 height 10
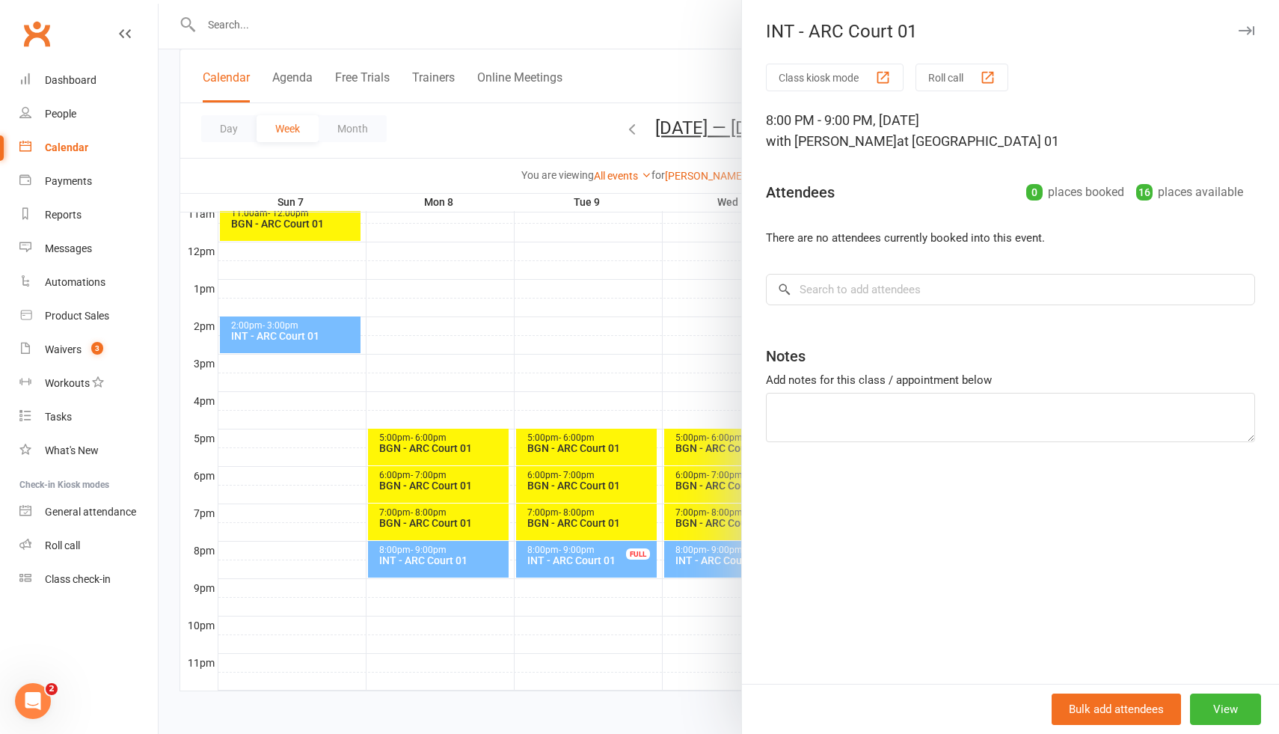
click at [645, 291] on div at bounding box center [719, 367] width 1121 height 734
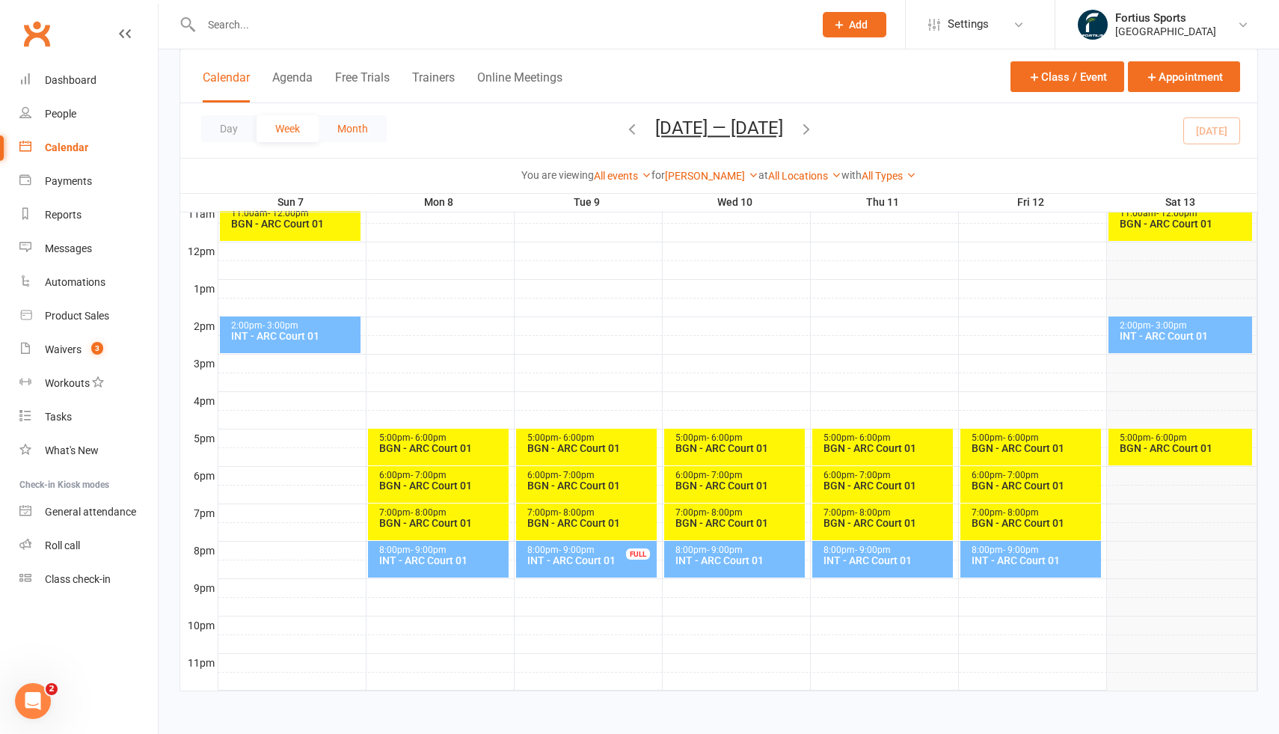
click at [349, 126] on button "Month" at bounding box center [353, 128] width 68 height 27
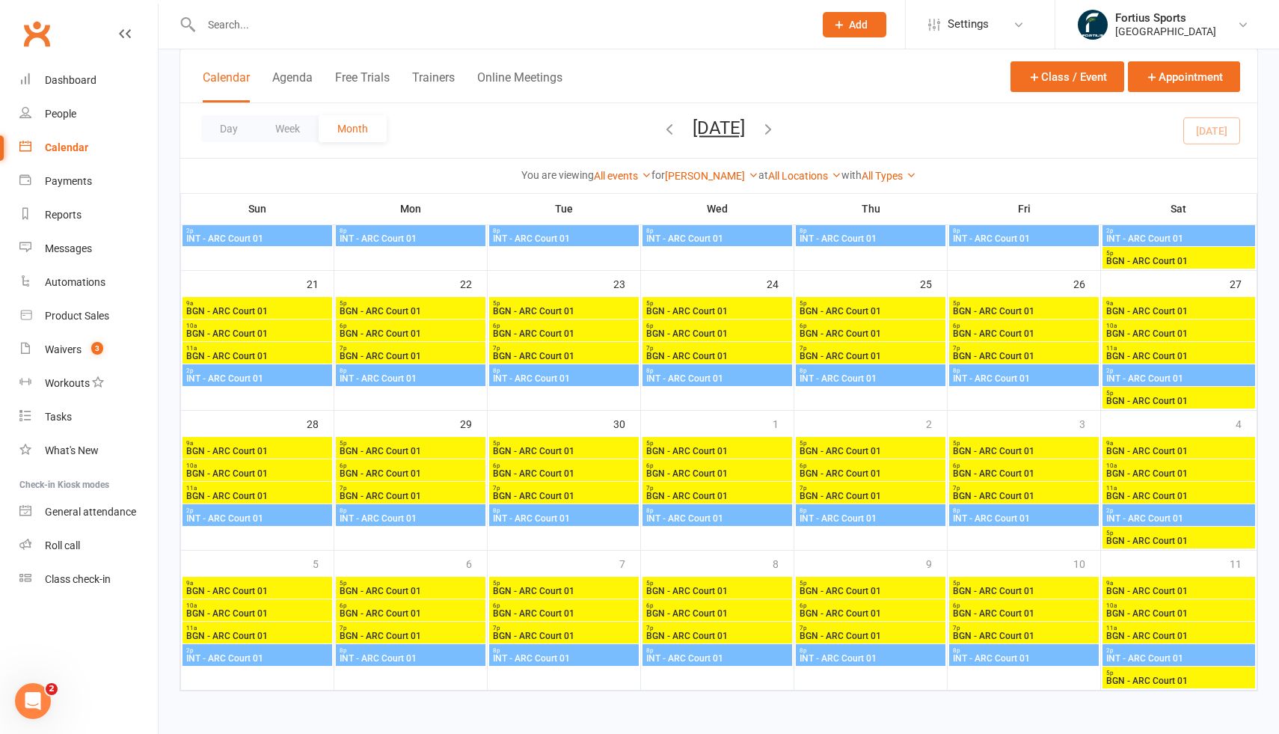
scroll to position [468, 0]
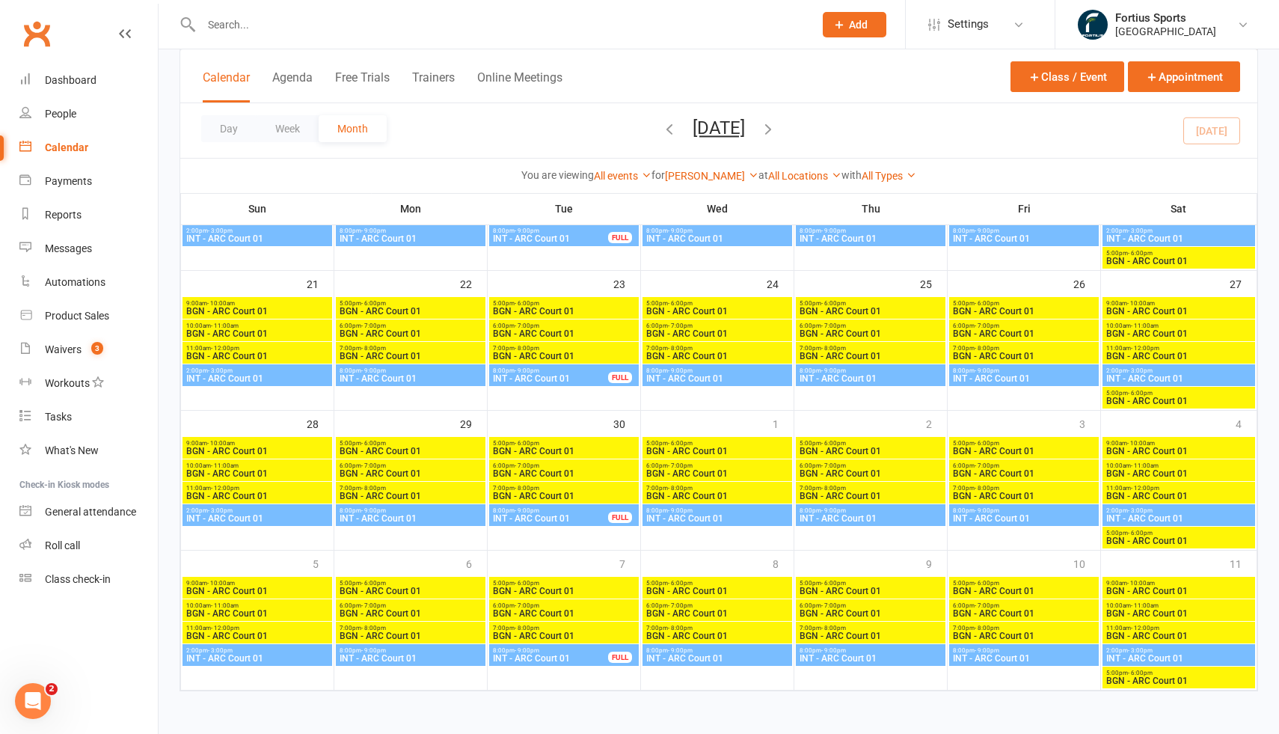
click at [726, 517] on span "INT - ARC Court 01" at bounding box center [718, 518] width 144 height 9
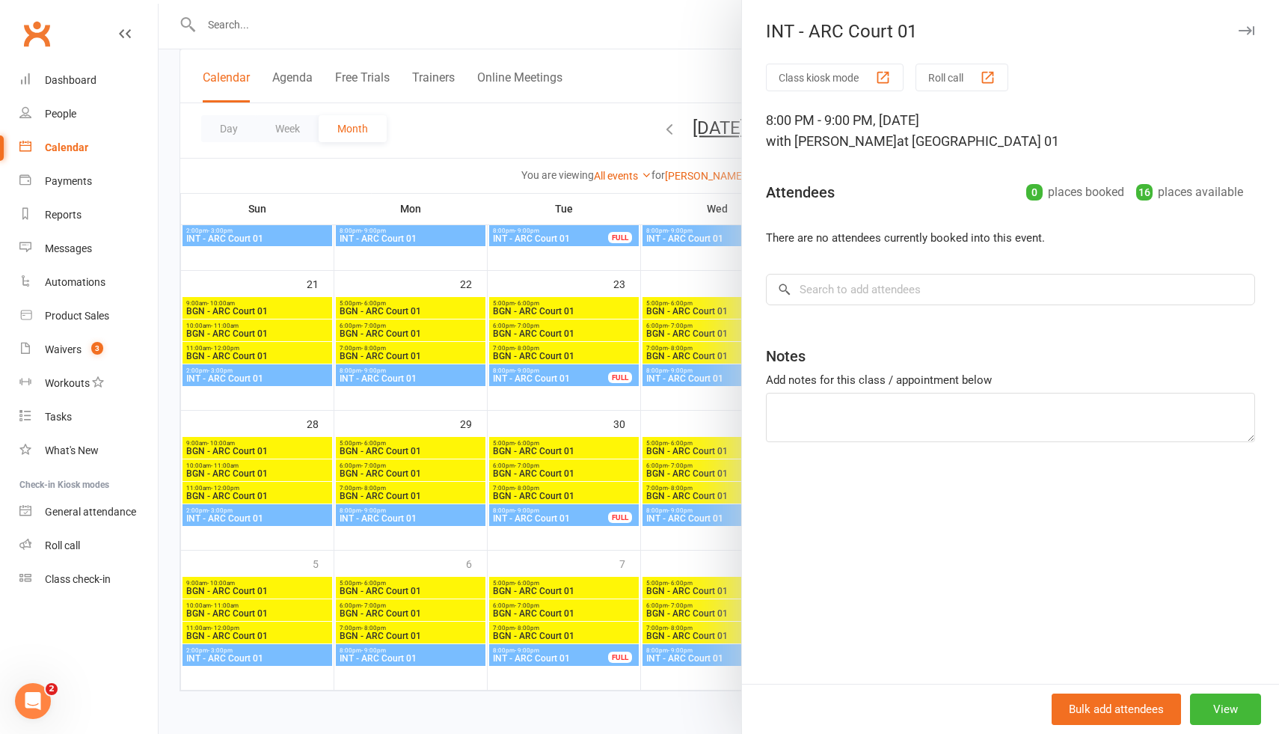
click at [561, 266] on div at bounding box center [719, 367] width 1121 height 734
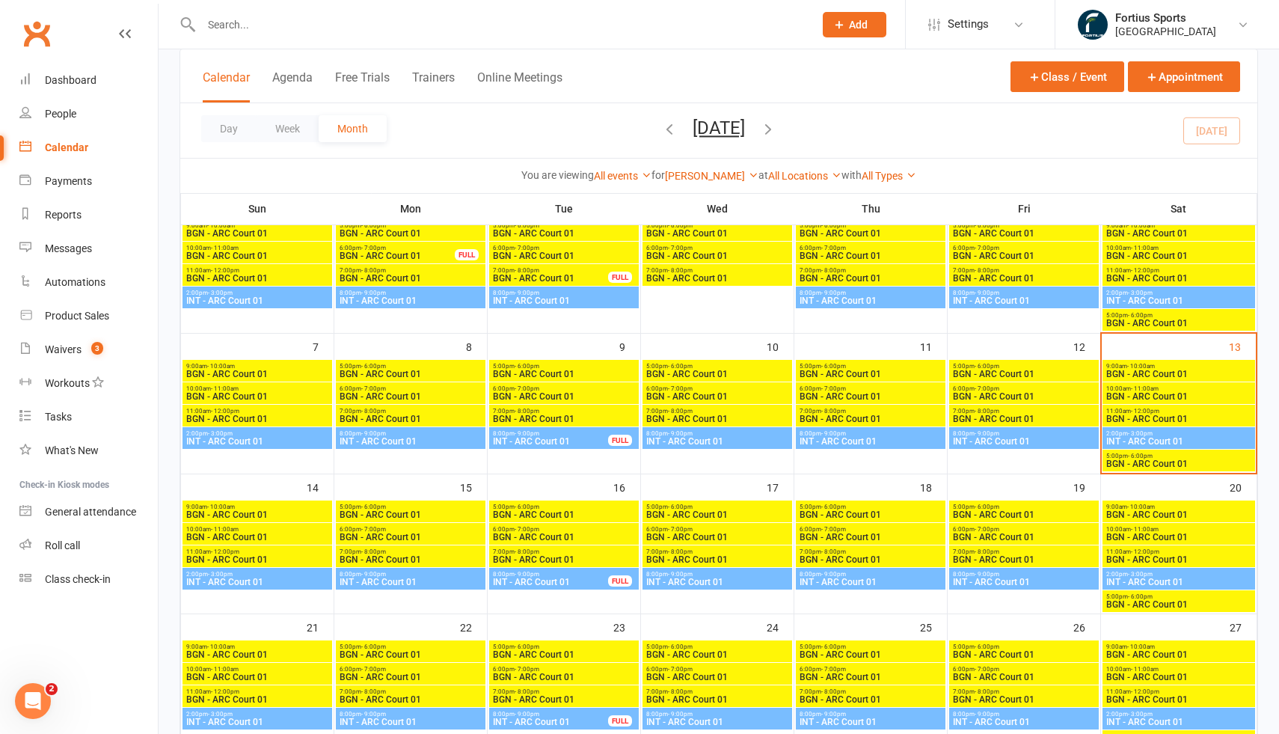
scroll to position [127, 0]
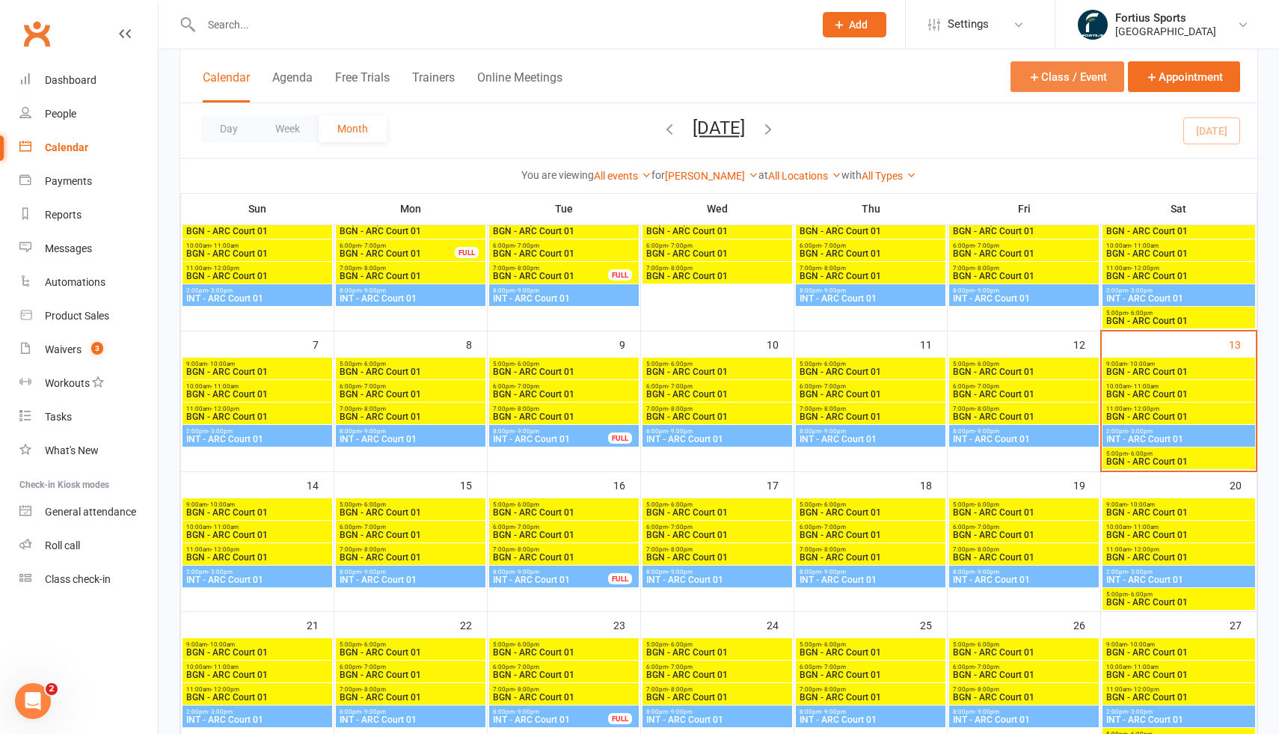
click at [1091, 83] on button "Class / Event" at bounding box center [1068, 76] width 114 height 31
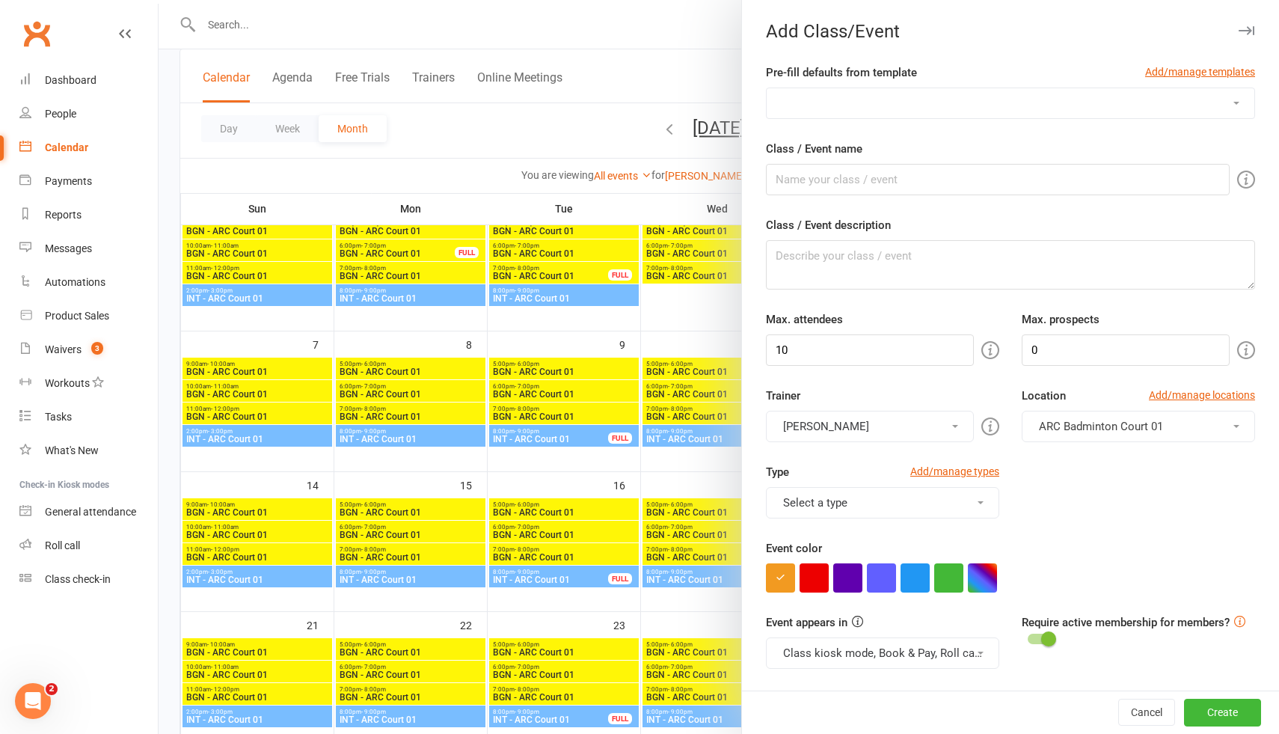
click at [876, 103] on select "Badminton Coaching - ADT - Adult Training Badminton Coaching - ADV - Advanced B…" at bounding box center [1011, 103] width 488 height 30
select select "1183"
type input "INT - Intermediate"
type textarea "INT - Intermediate Training"
type input "16"
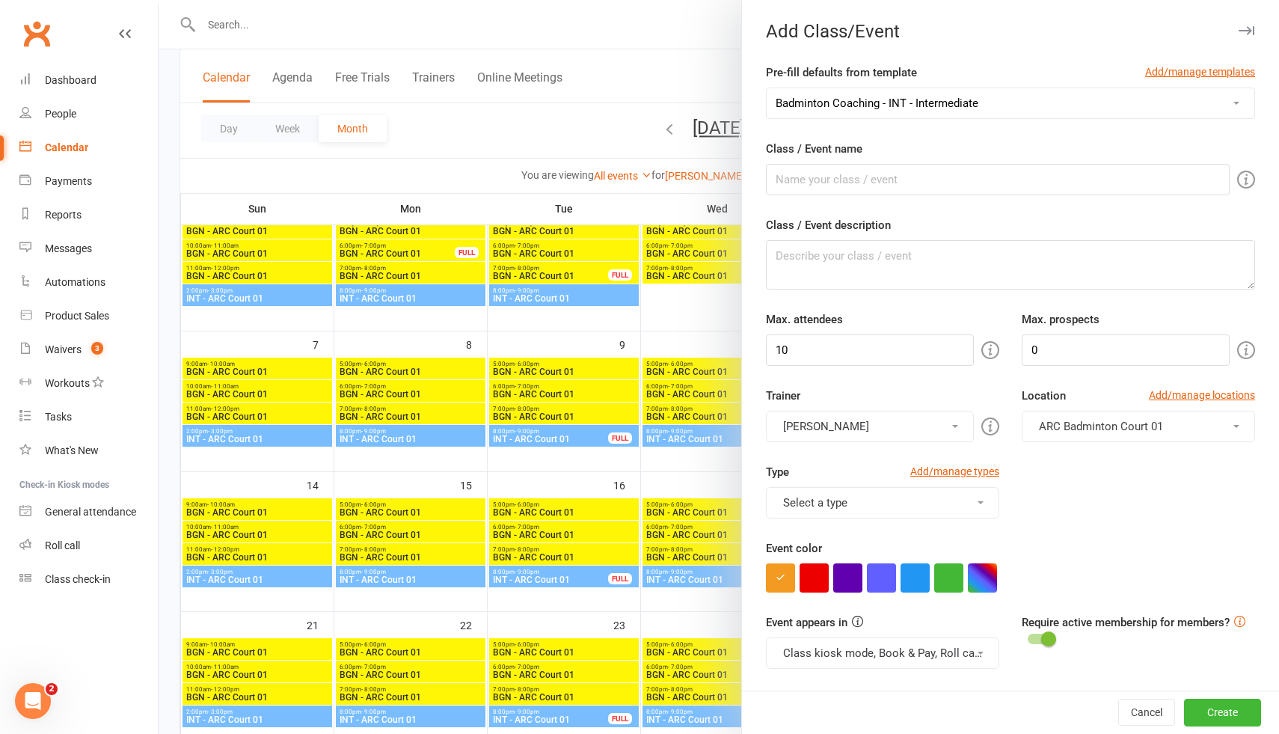
type input "4"
click at [823, 180] on input "INT - Intermediate" at bounding box center [998, 179] width 464 height 31
type input "INT - ARC Court 01"
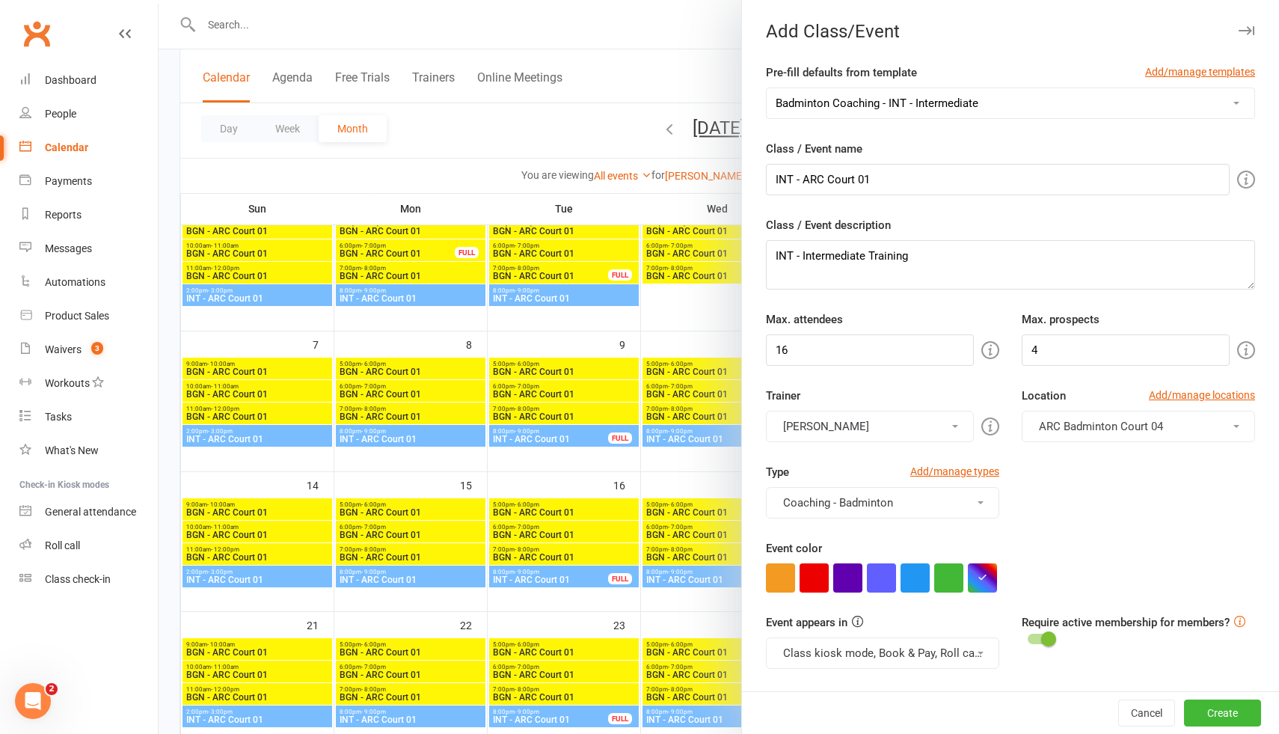
click at [1103, 423] on span "ARC Badminton Court 04" at bounding box center [1101, 426] width 124 height 13
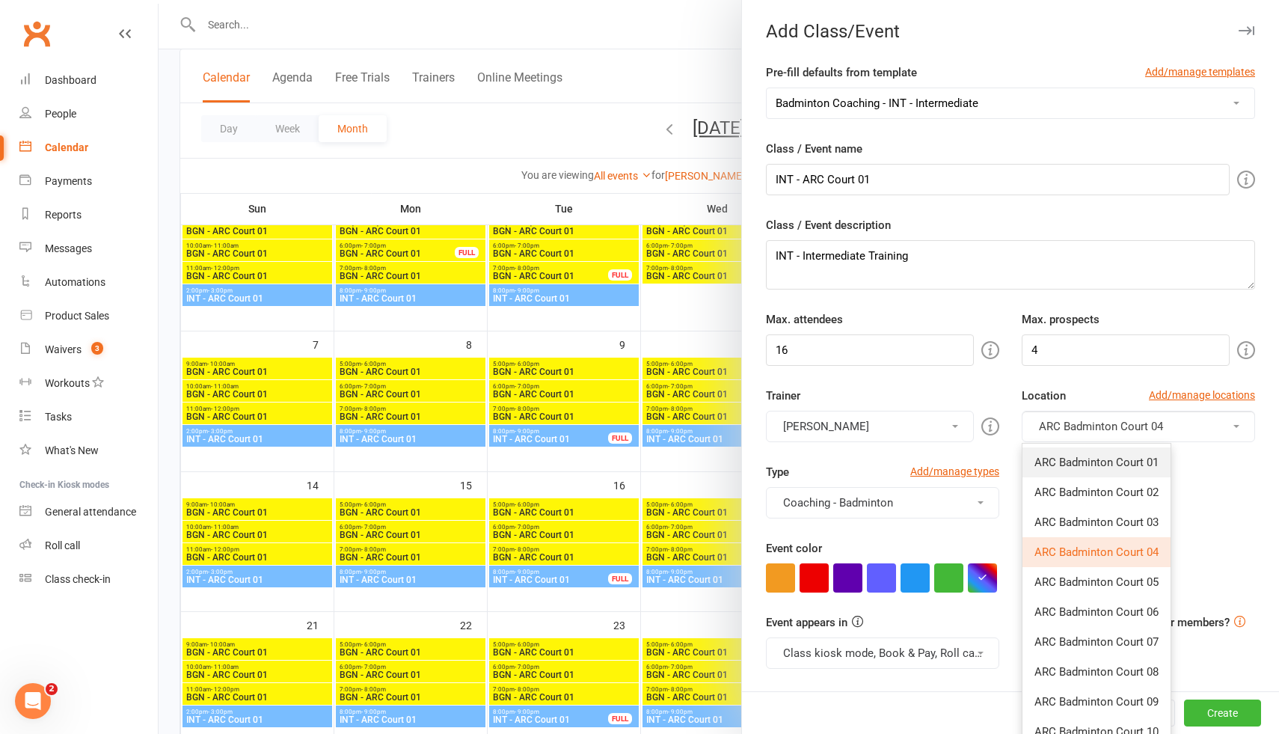
click at [1101, 463] on span "ARC Badminton Court 01" at bounding box center [1097, 462] width 124 height 13
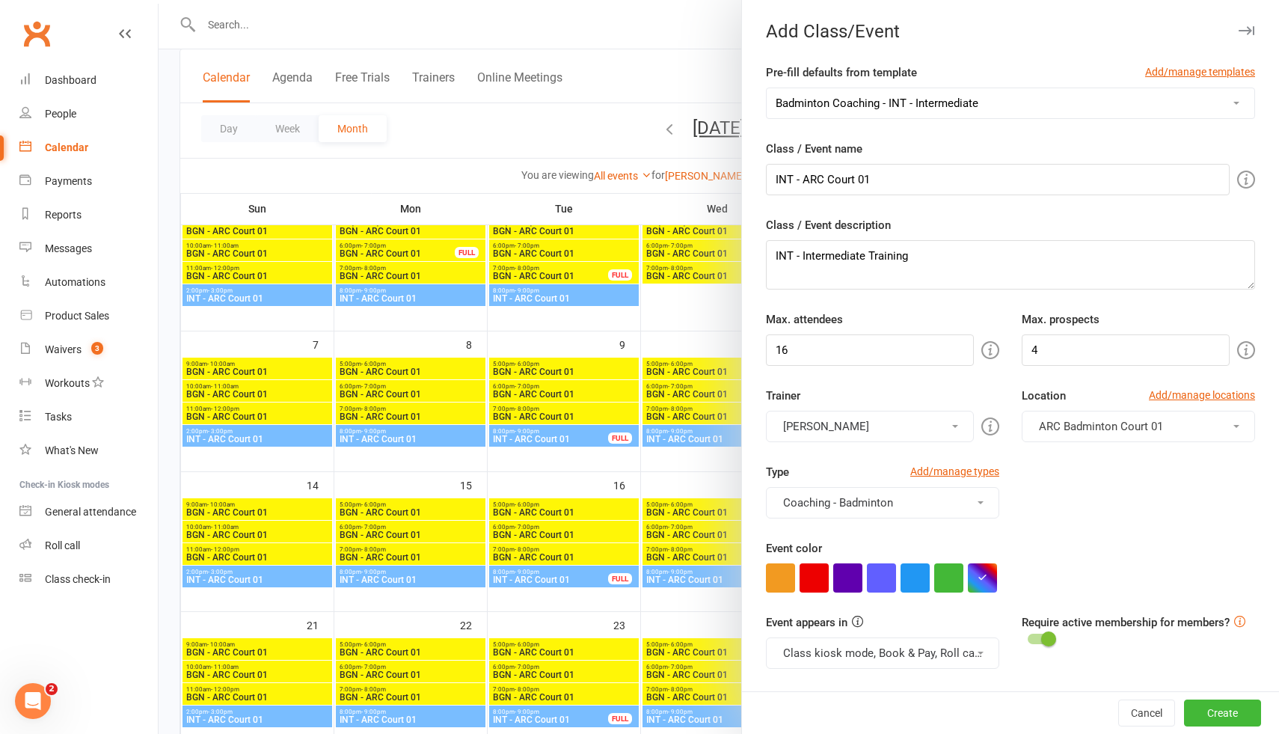
click at [931, 435] on button "[PERSON_NAME]" at bounding box center [870, 426] width 208 height 31
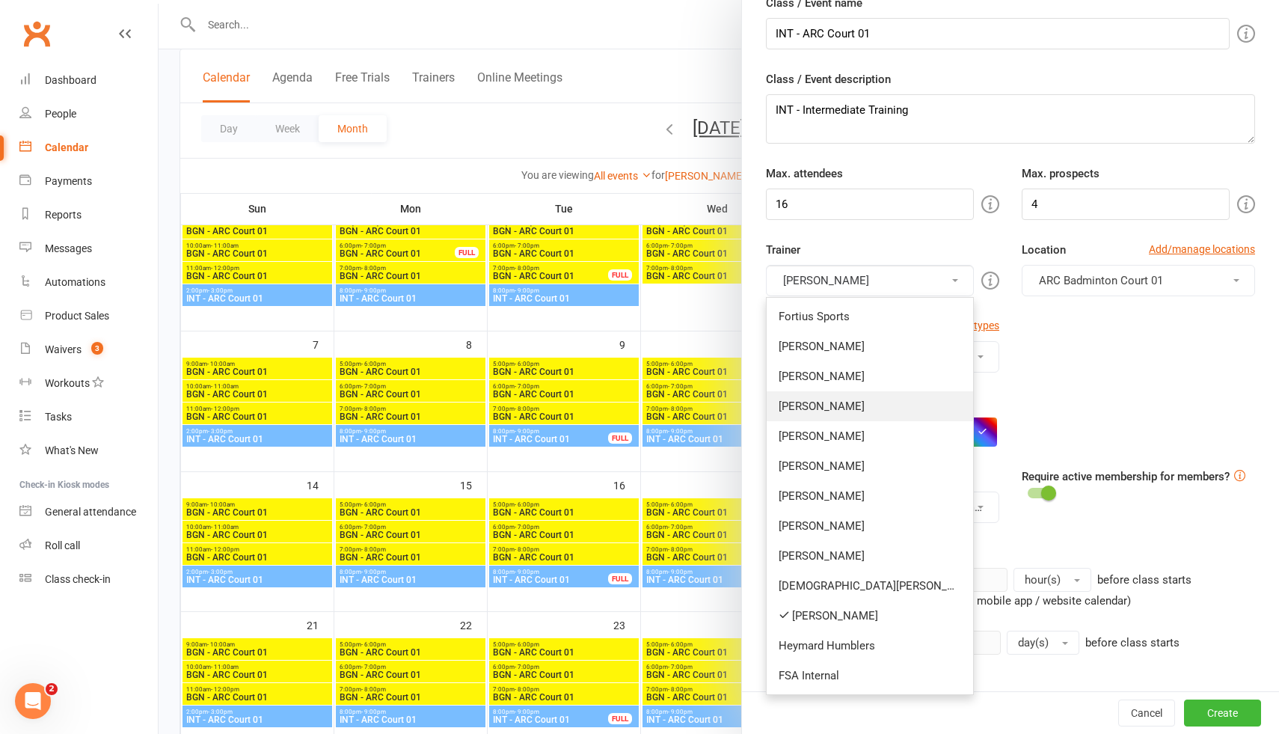
scroll to position [152, 0]
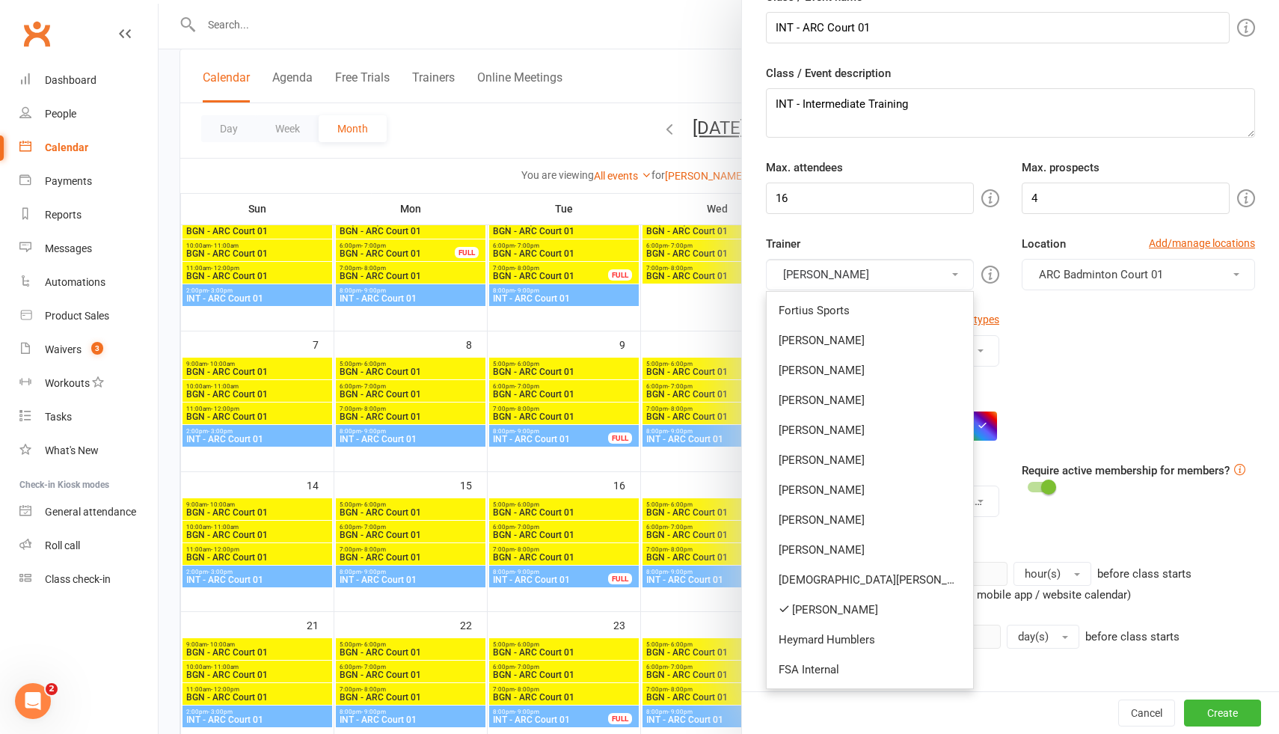
click at [1101, 330] on div "Type Add/manage types Coaching - Badminton Badminton Court Reservation Badminto…" at bounding box center [1011, 349] width 512 height 76
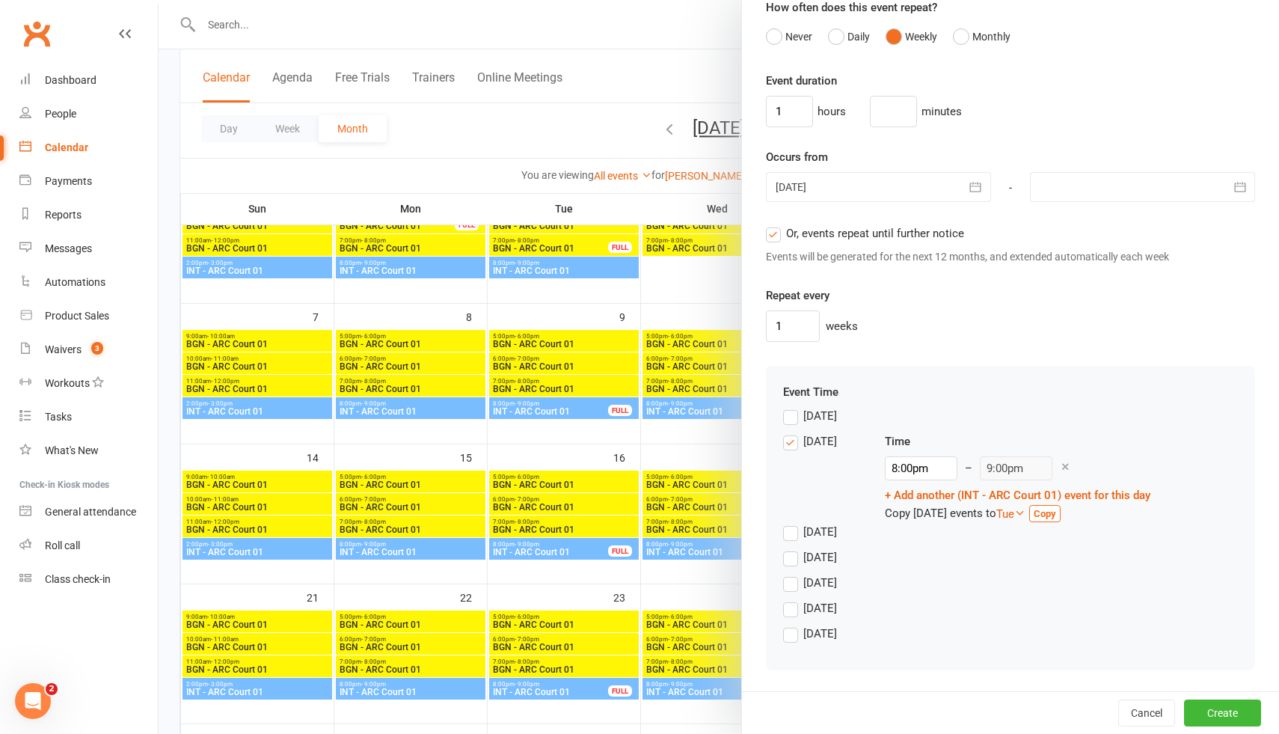
scroll to position [174, 0]
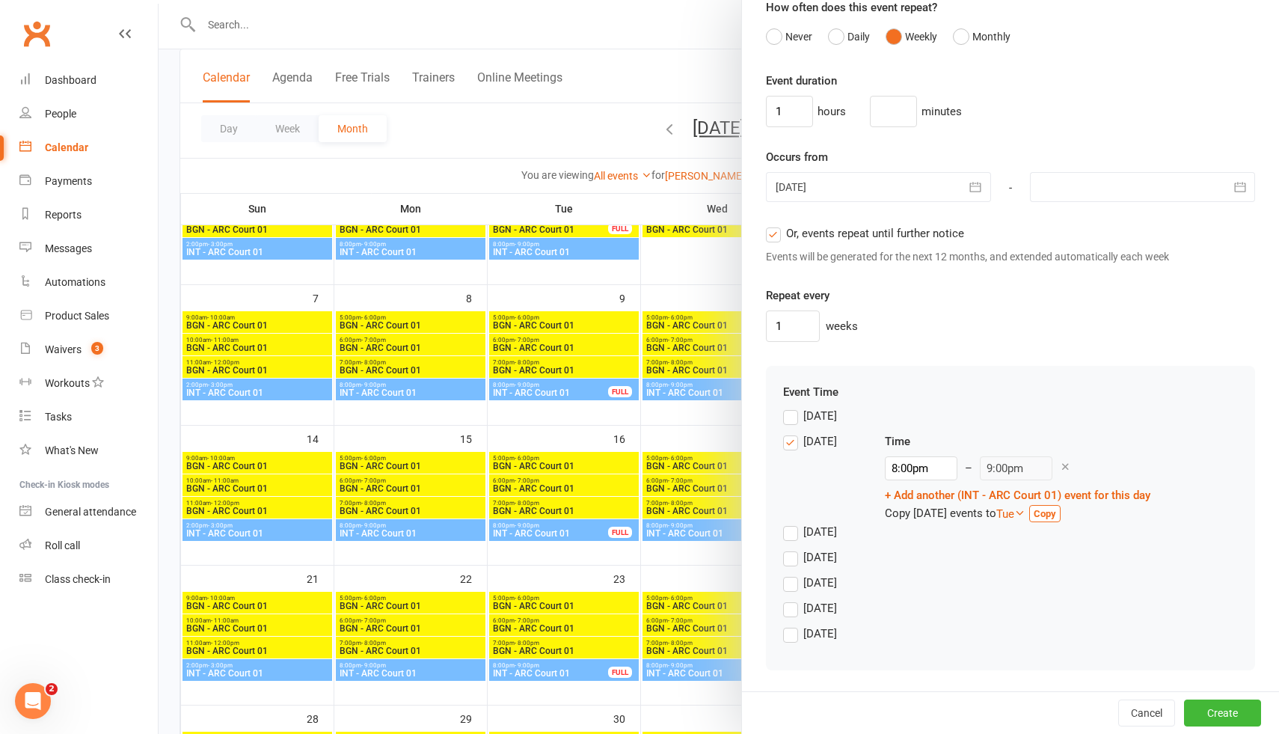
click at [795, 444] on label "[DATE]" at bounding box center [810, 441] width 54 height 18
click at [793, 432] on input "[DATE]" at bounding box center [788, 432] width 10 height 0
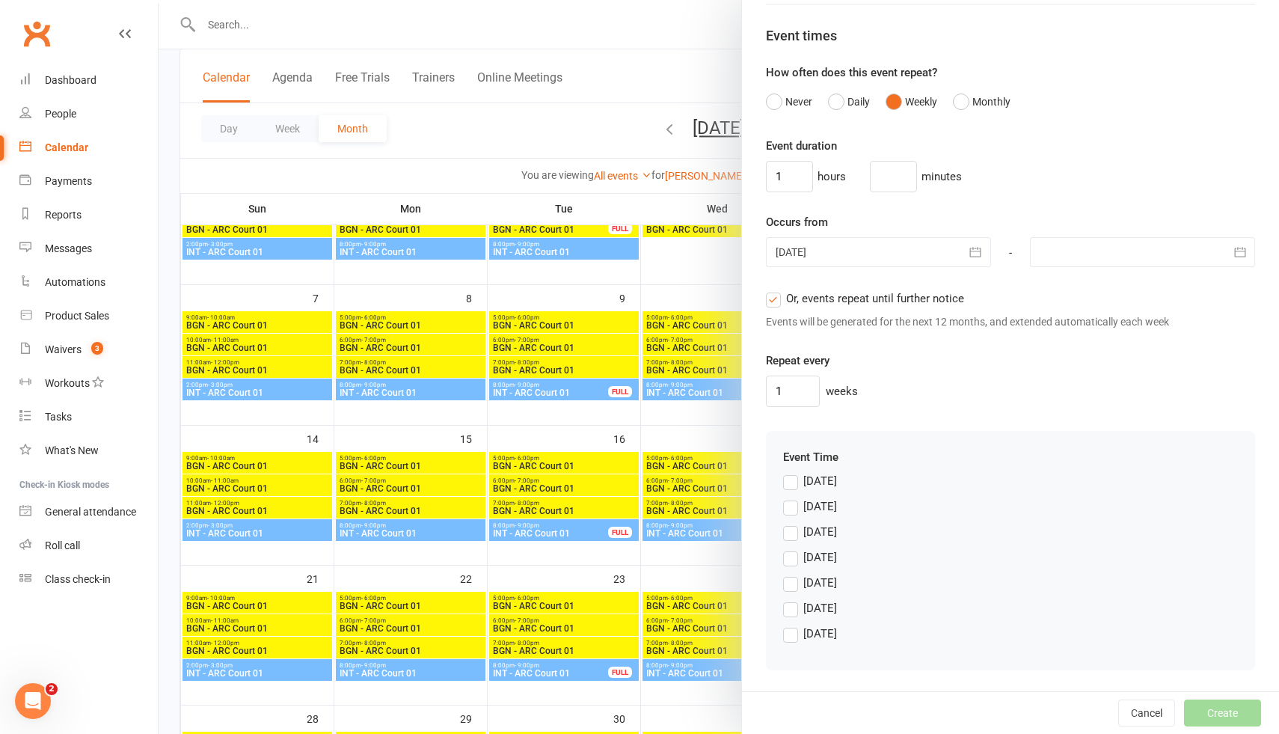
click at [791, 481] on label "[DATE]" at bounding box center [810, 481] width 54 height 18
click at [791, 472] on input "[DATE]" at bounding box center [788, 472] width 10 height 0
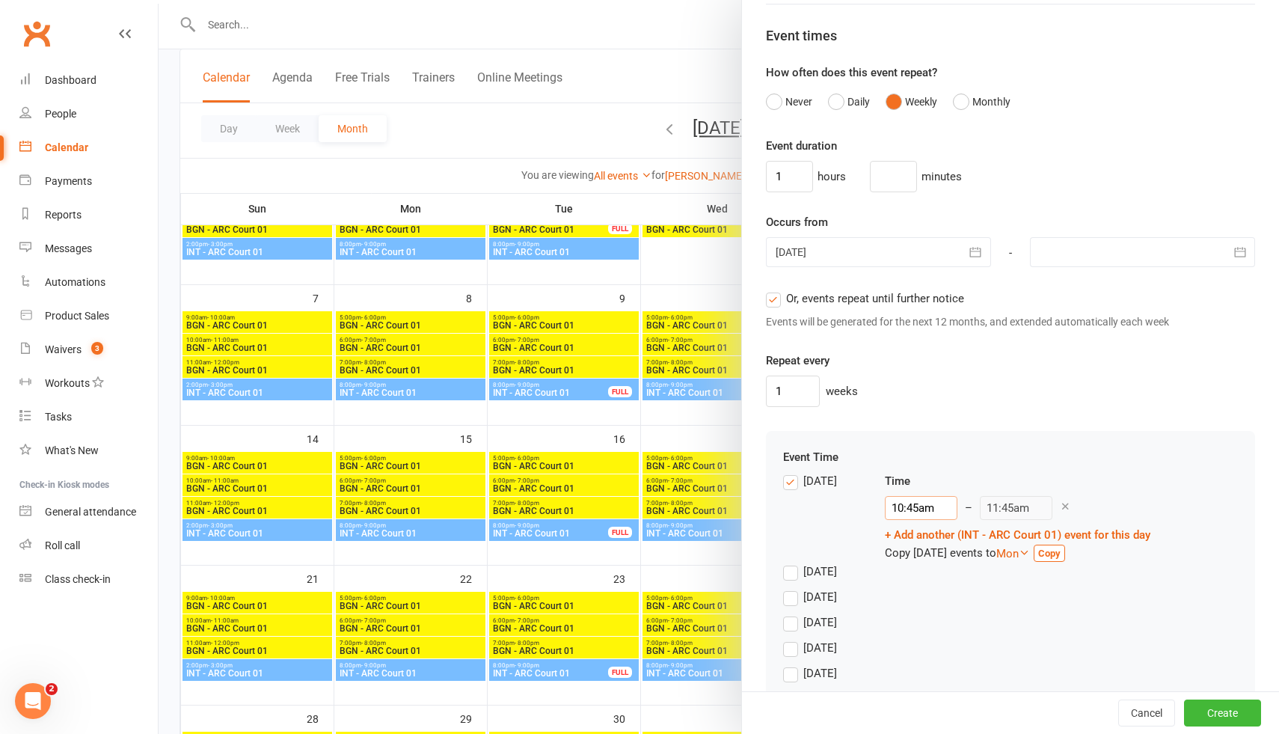
click at [910, 515] on input "10:45am" at bounding box center [921, 508] width 73 height 24
click at [913, 565] on li "1:00pm" at bounding box center [922, 572] width 72 height 22
type input "1:00pm"
type input "2:00pm"
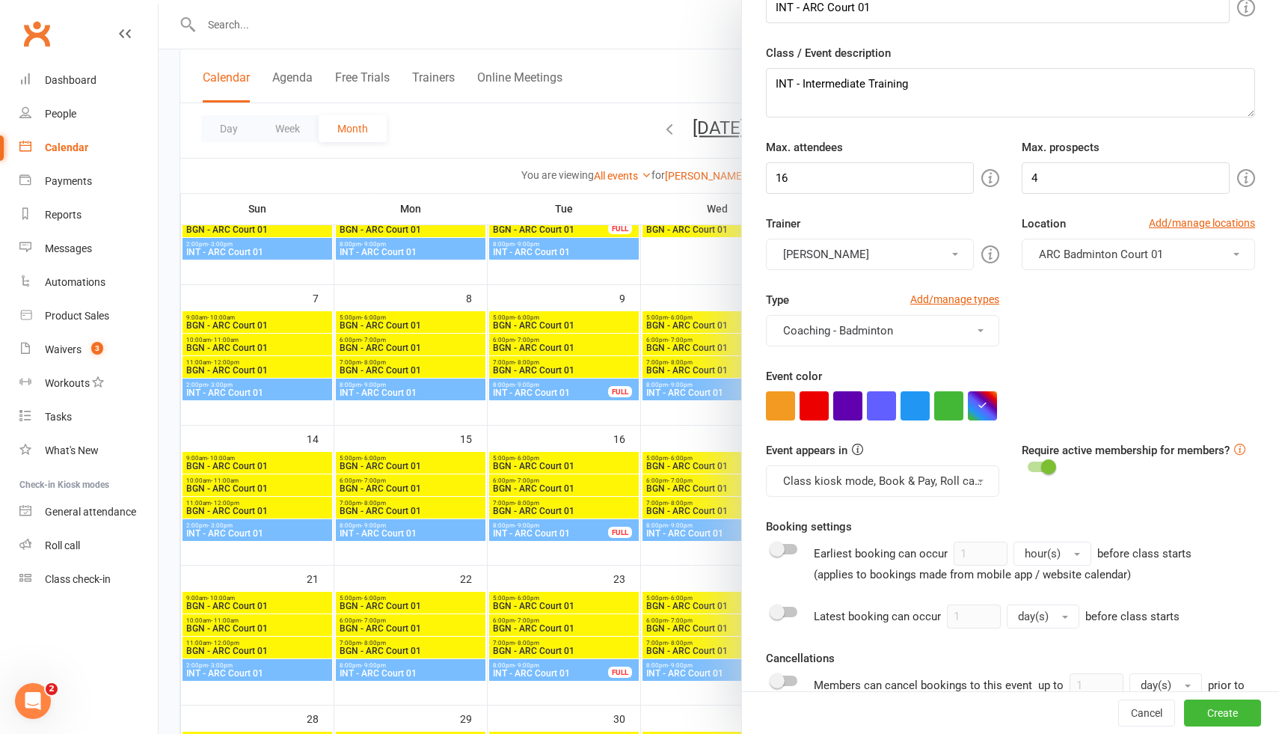
scroll to position [120, 0]
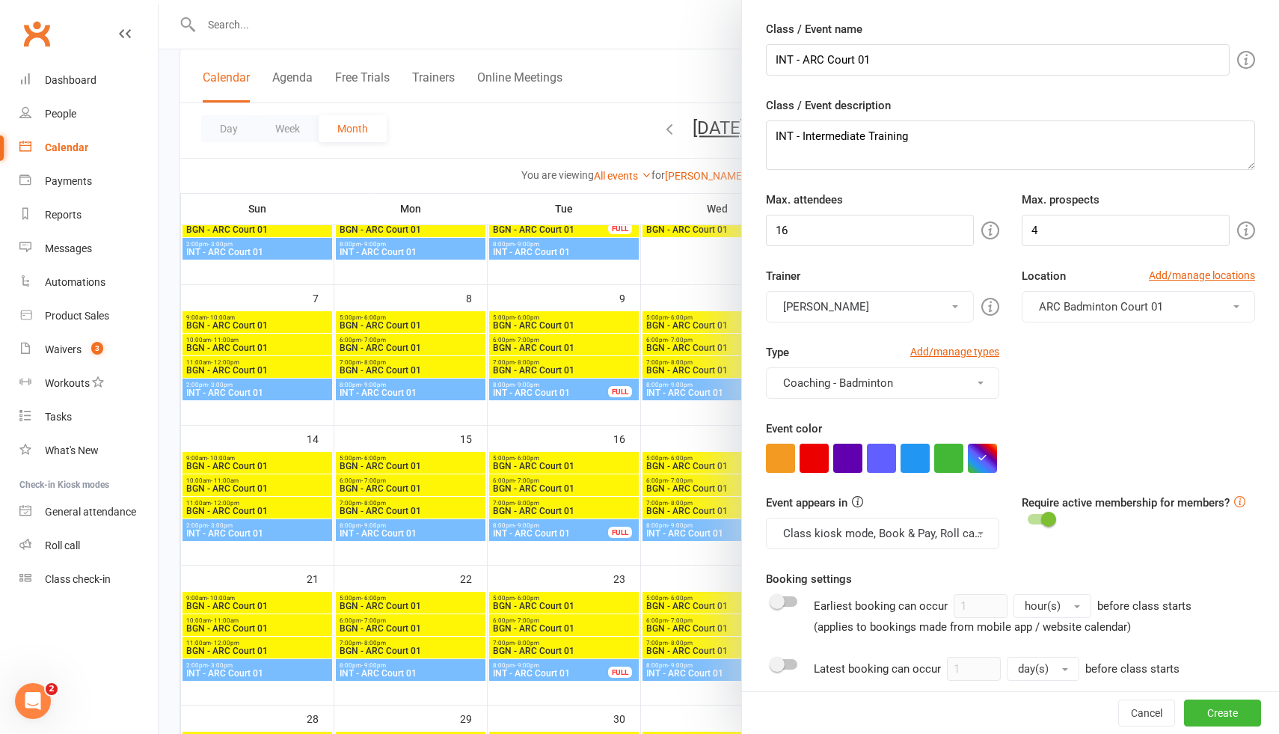
click at [904, 300] on button "[PERSON_NAME]" at bounding box center [870, 306] width 208 height 31
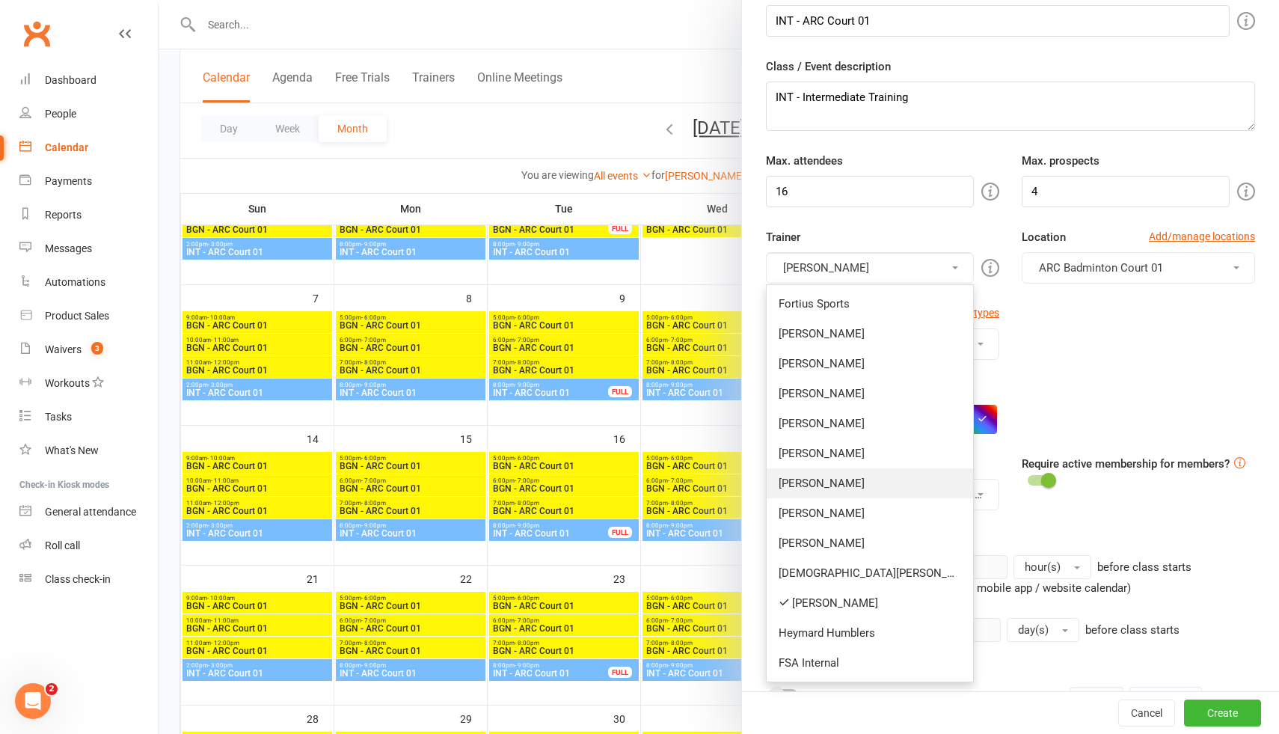
scroll to position [167, 0]
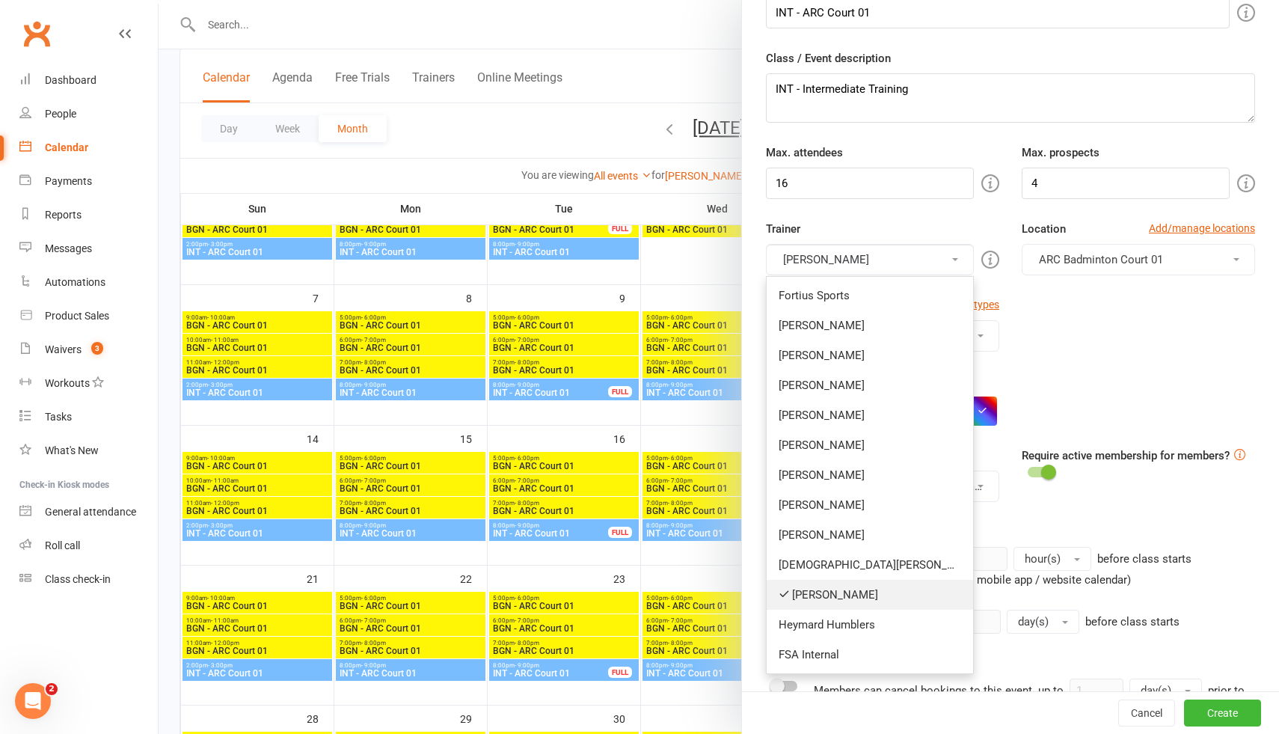
click at [840, 598] on link "[PERSON_NAME]" at bounding box center [870, 595] width 206 height 30
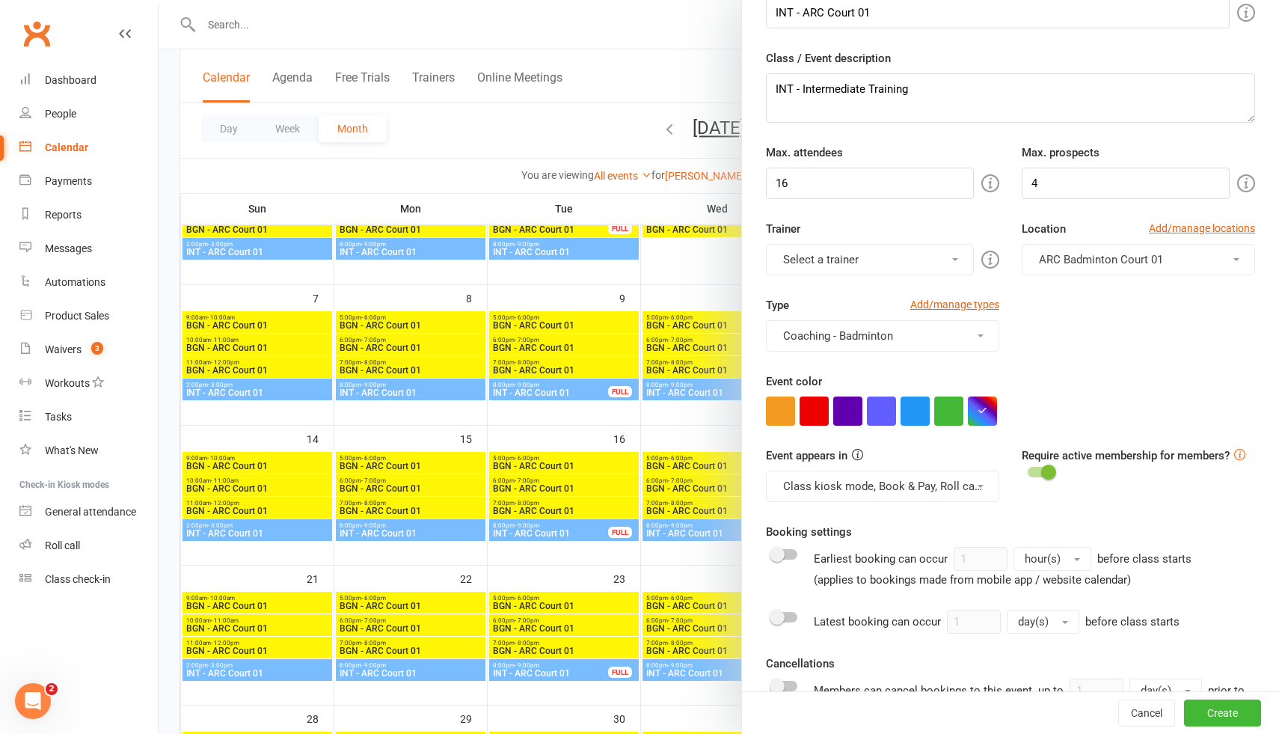
click at [840, 266] on button "Select a trainer" at bounding box center [870, 259] width 208 height 31
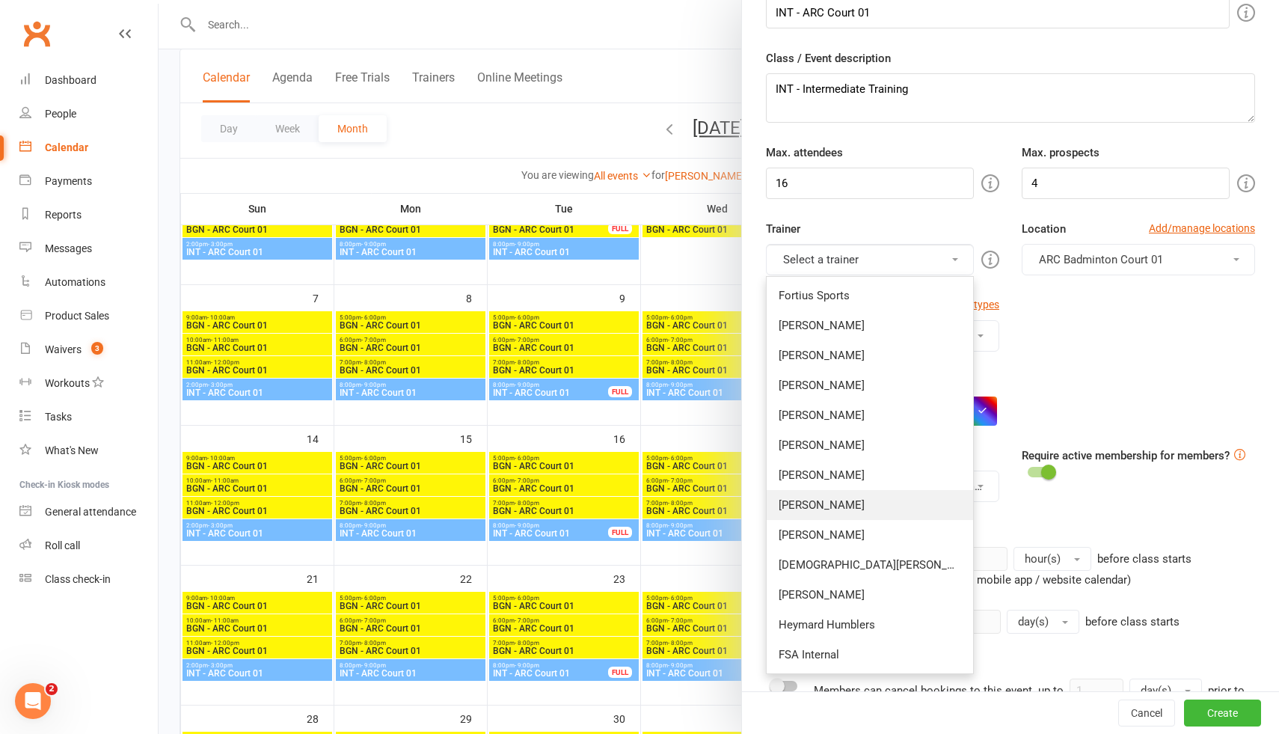
click at [839, 503] on link "[PERSON_NAME]" at bounding box center [870, 505] width 206 height 30
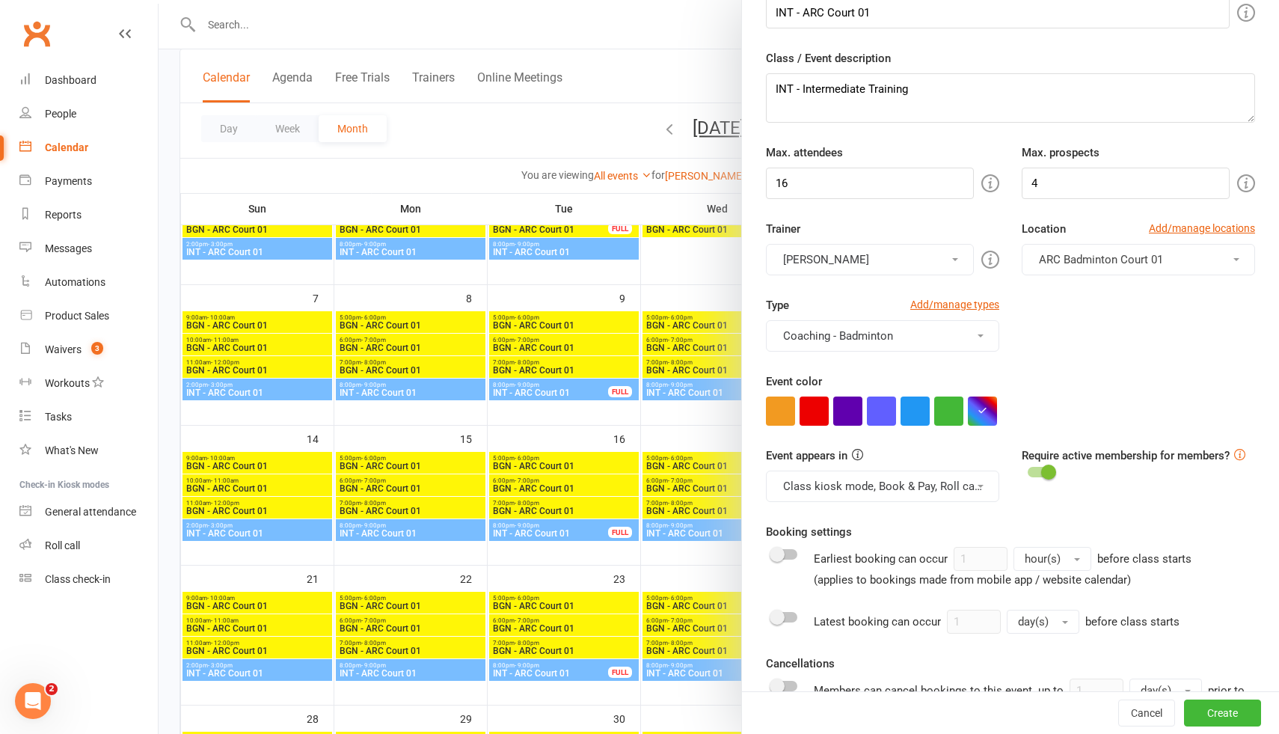
click at [1113, 340] on div "Type Add/manage types Coaching - Badminton Badminton Court Reservation Badminto…" at bounding box center [1011, 334] width 512 height 76
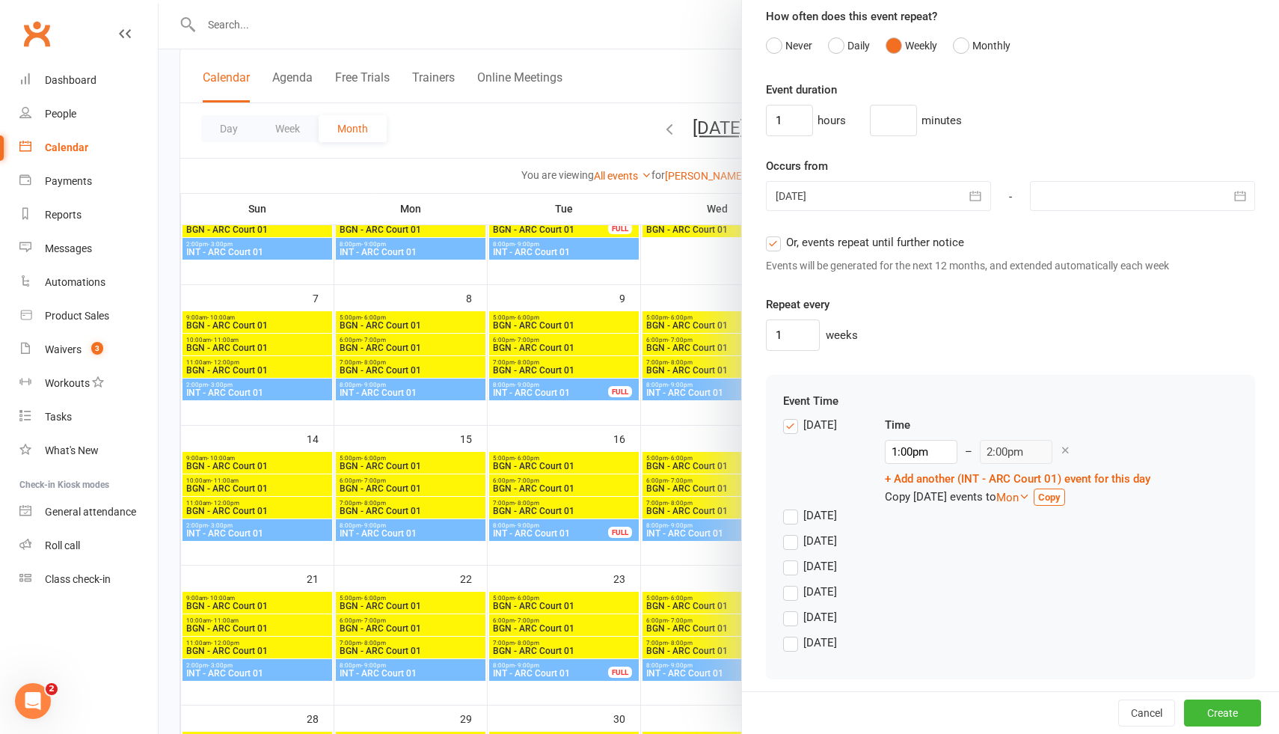
scroll to position [1038, 0]
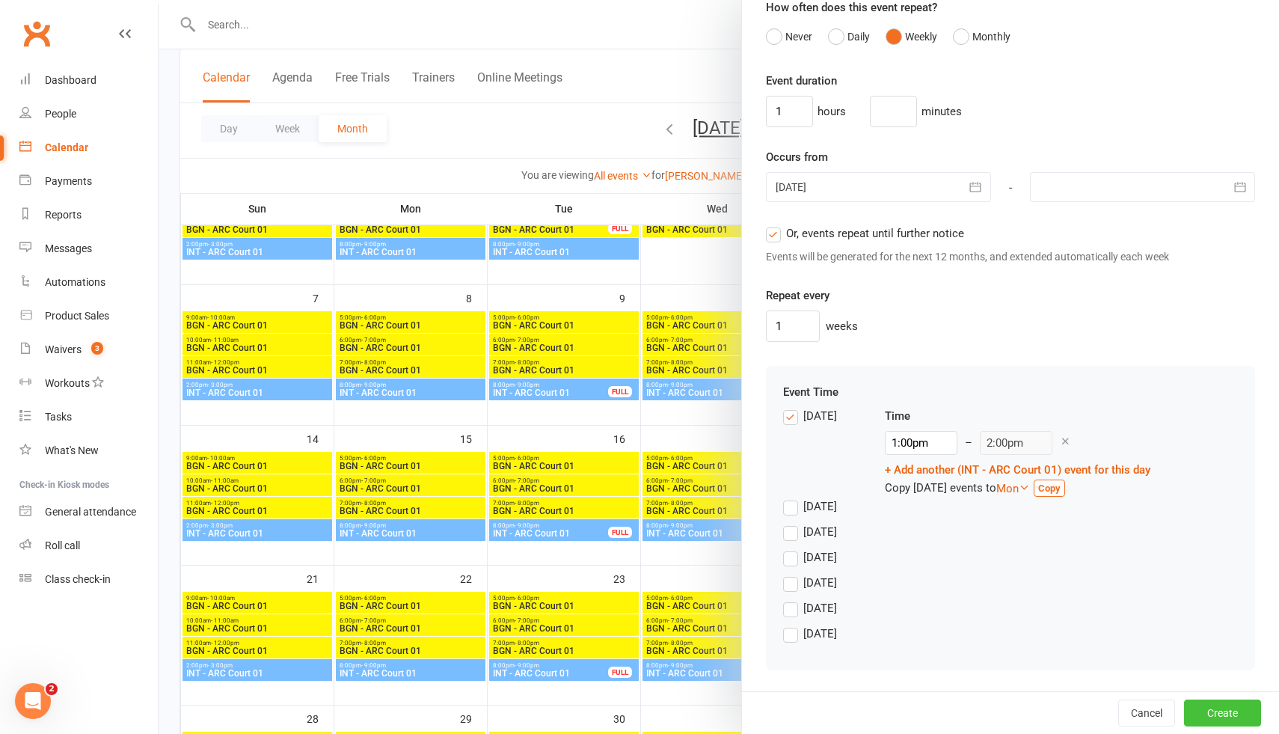
drag, startPoint x: 1221, startPoint y: 714, endPoint x: 1181, endPoint y: 554, distance: 164.9
click at [1181, 554] on div "Add Class/Event Pre-fill defaults from template Add/manage templates Badminton …" at bounding box center [1010, 367] width 538 height 734
click at [1214, 708] on button "Create" at bounding box center [1222, 712] width 77 height 27
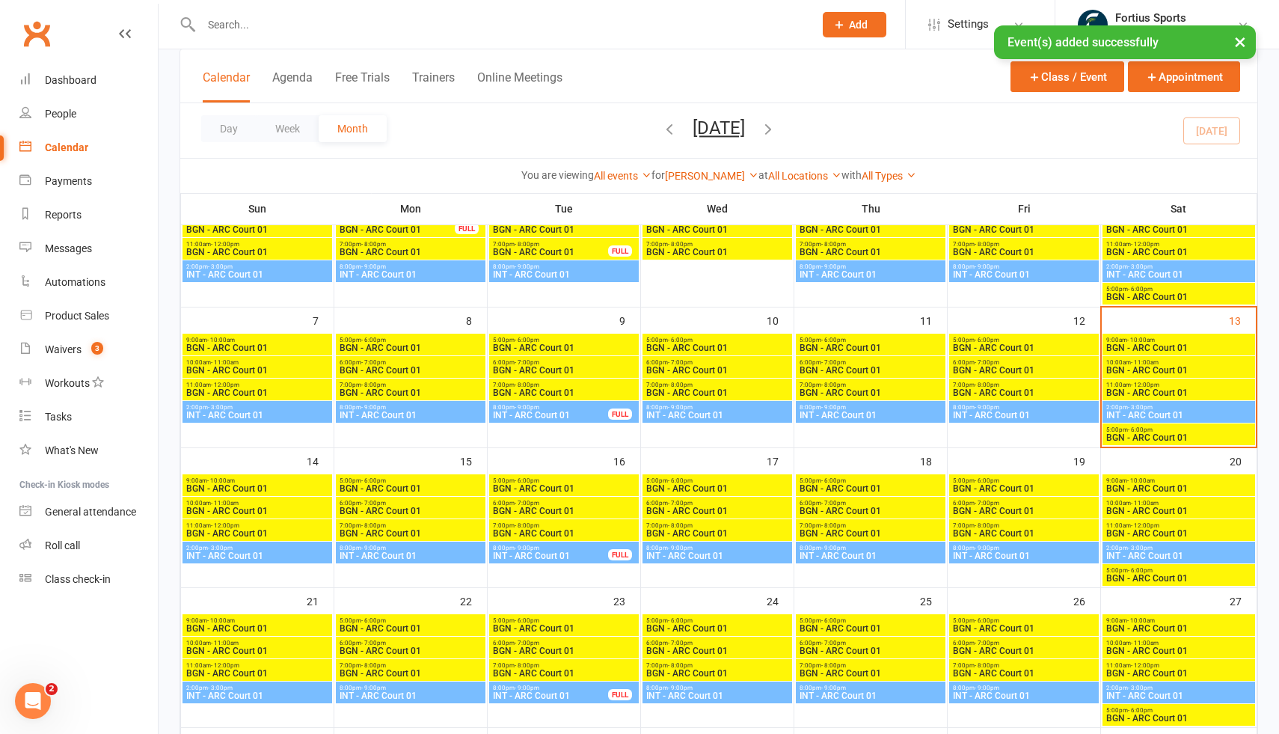
scroll to position [144, 0]
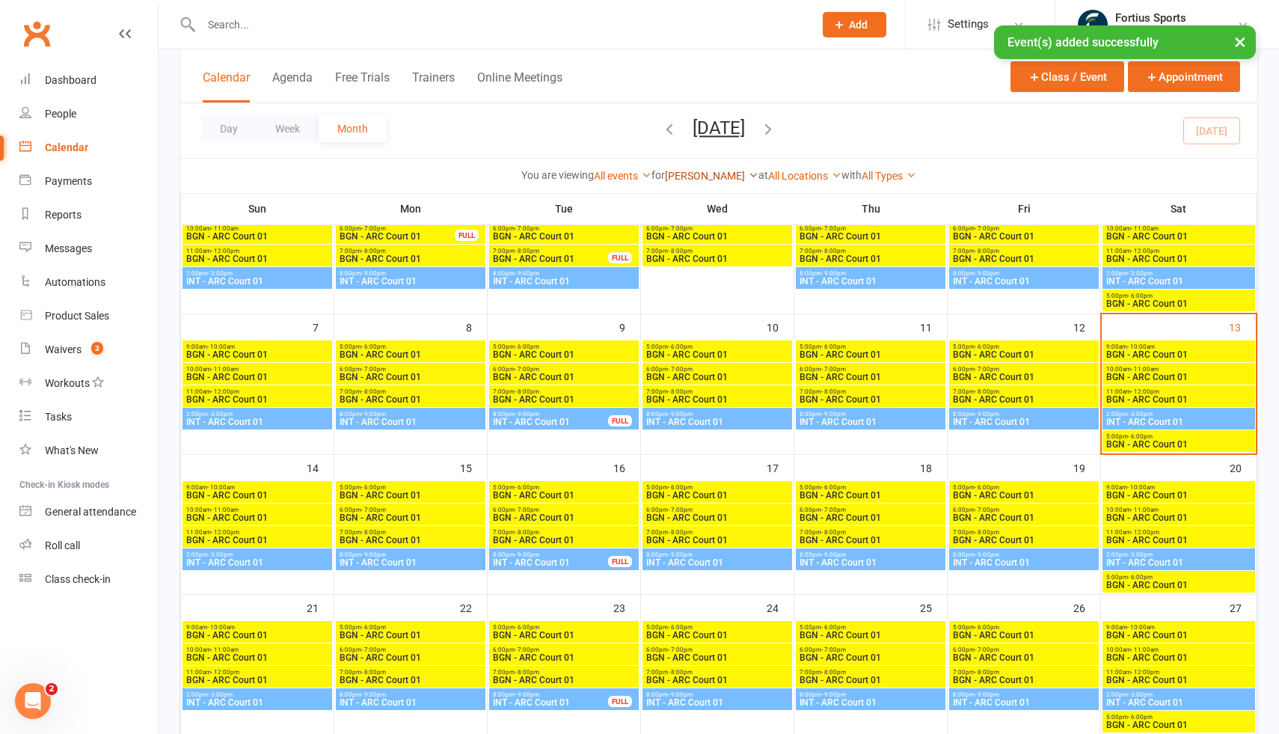
click at [711, 174] on link "[PERSON_NAME]" at bounding box center [712, 176] width 94 height 12
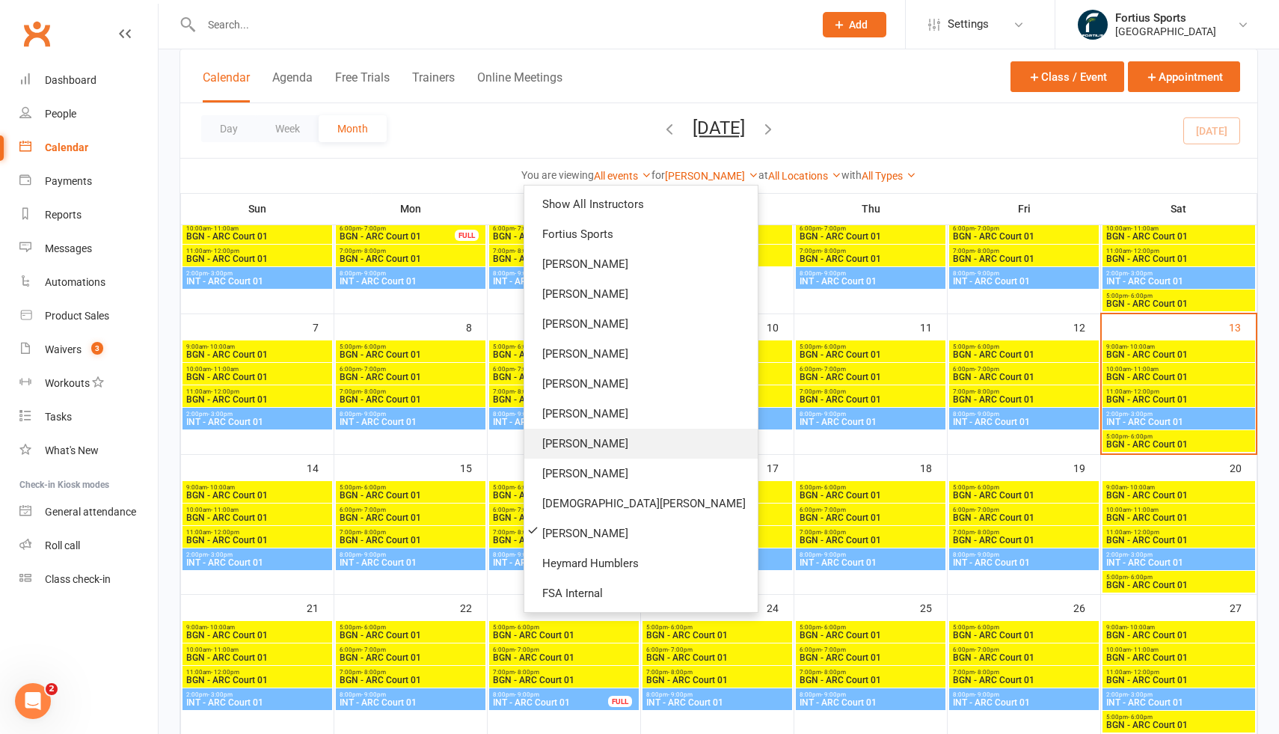
click at [661, 444] on link "[PERSON_NAME]" at bounding box center [640, 444] width 233 height 30
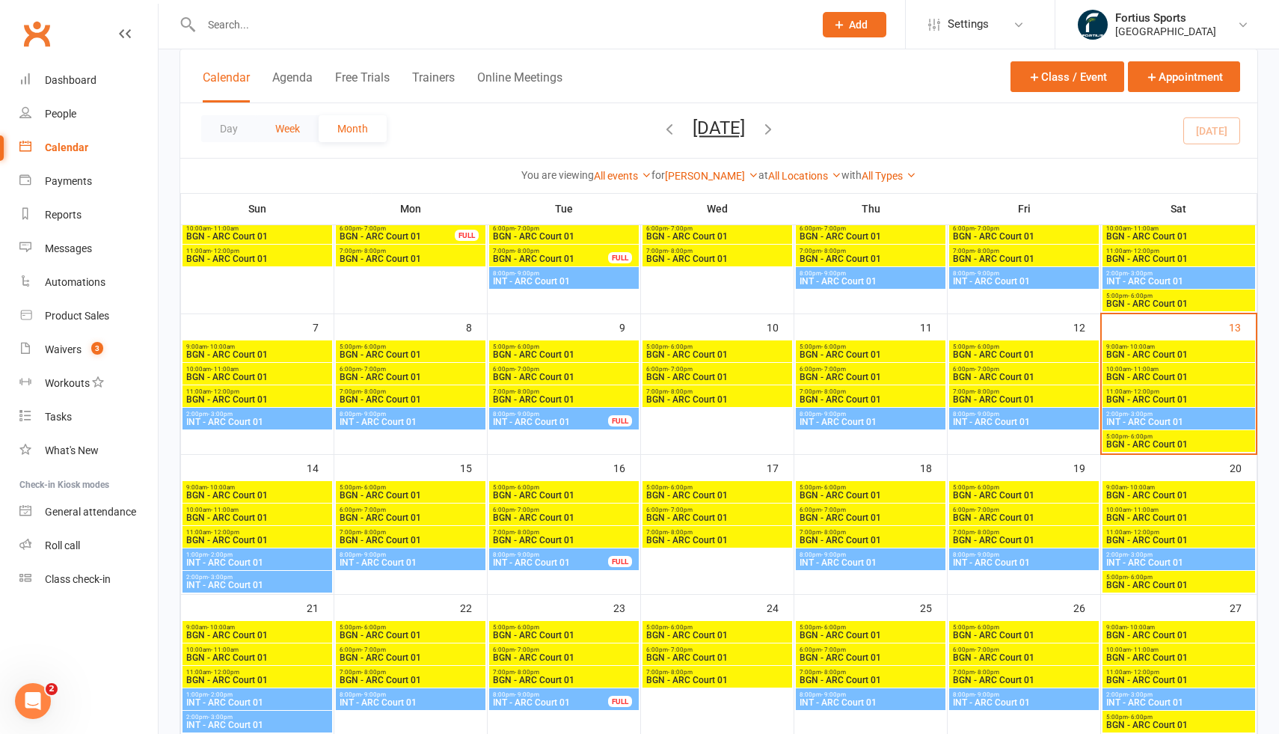
click at [291, 135] on button "Week" at bounding box center [288, 128] width 62 height 27
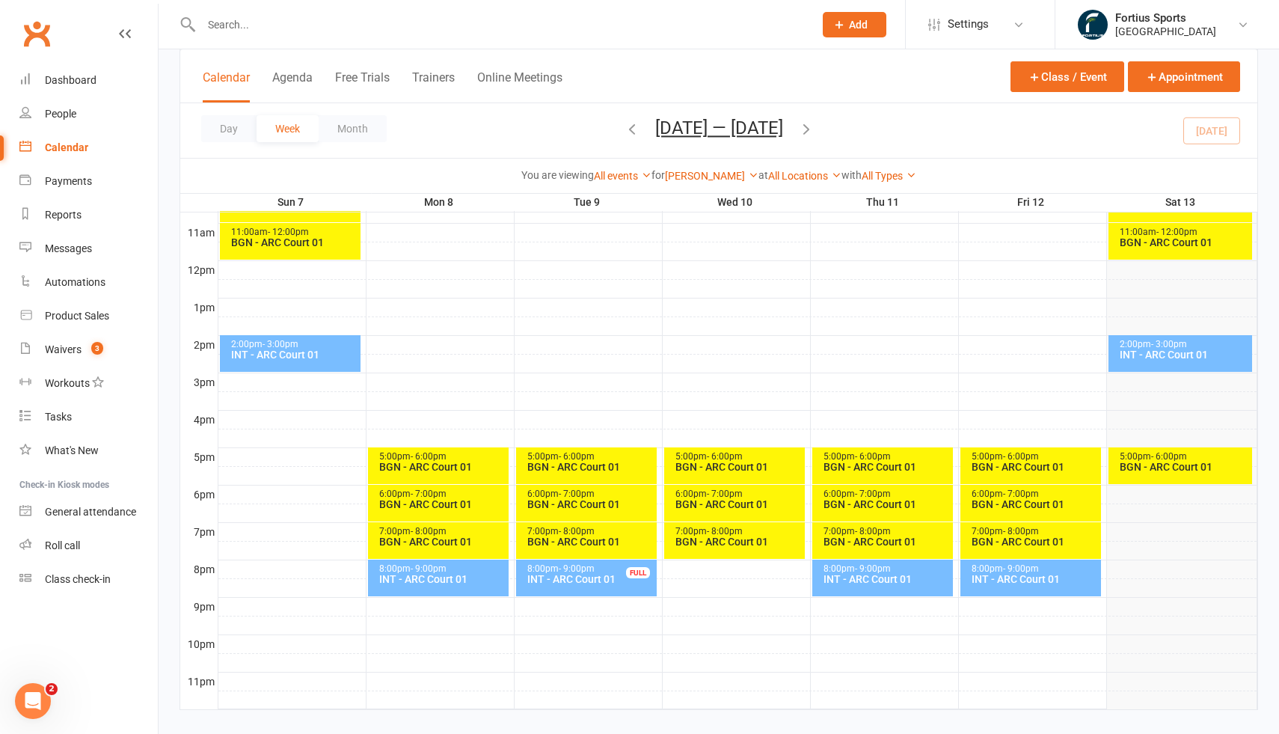
scroll to position [492, 0]
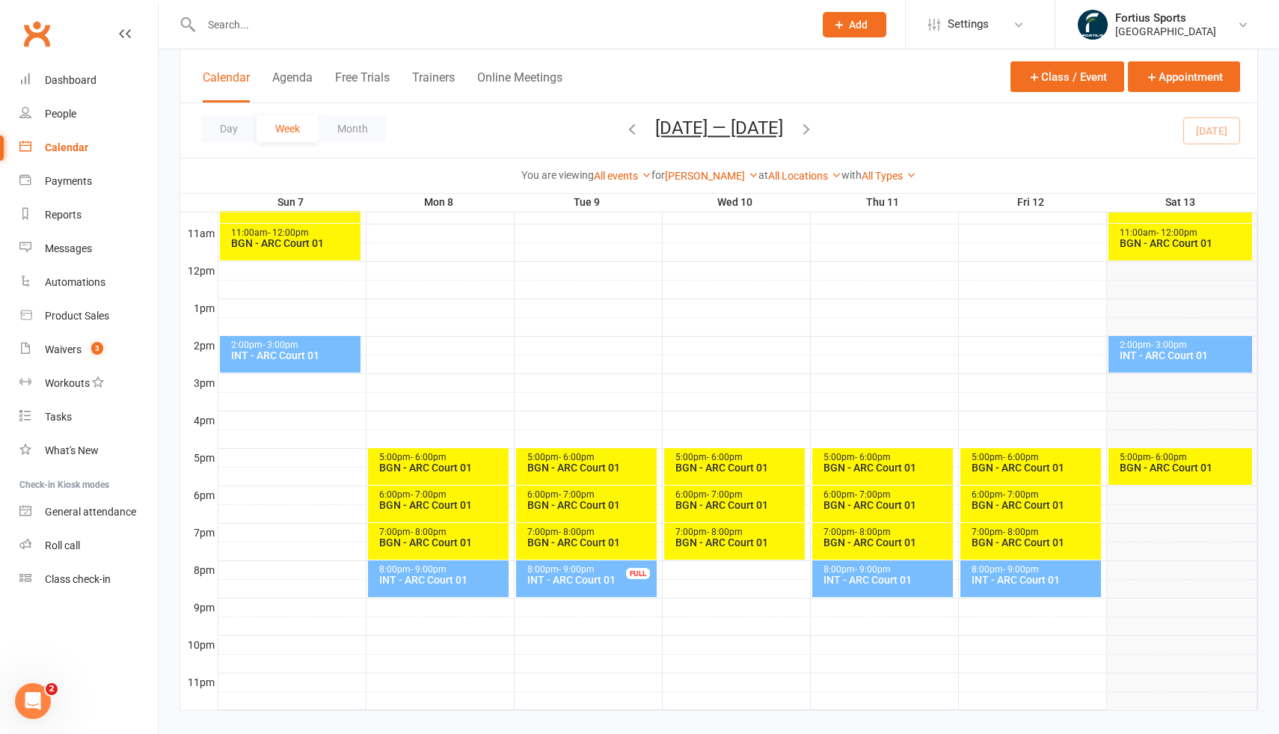
click at [813, 126] on icon "button" at bounding box center [806, 128] width 16 height 16
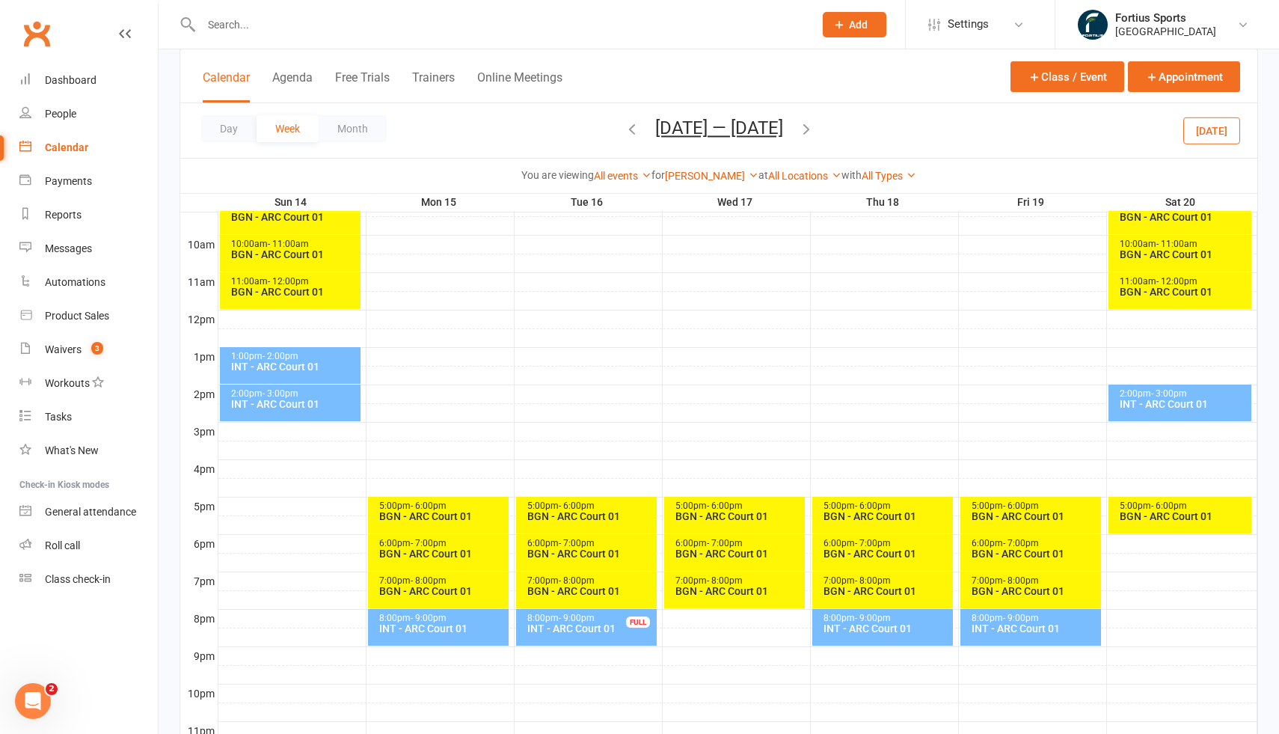
scroll to position [436, 0]
